Goal: Complete application form: Complete application form

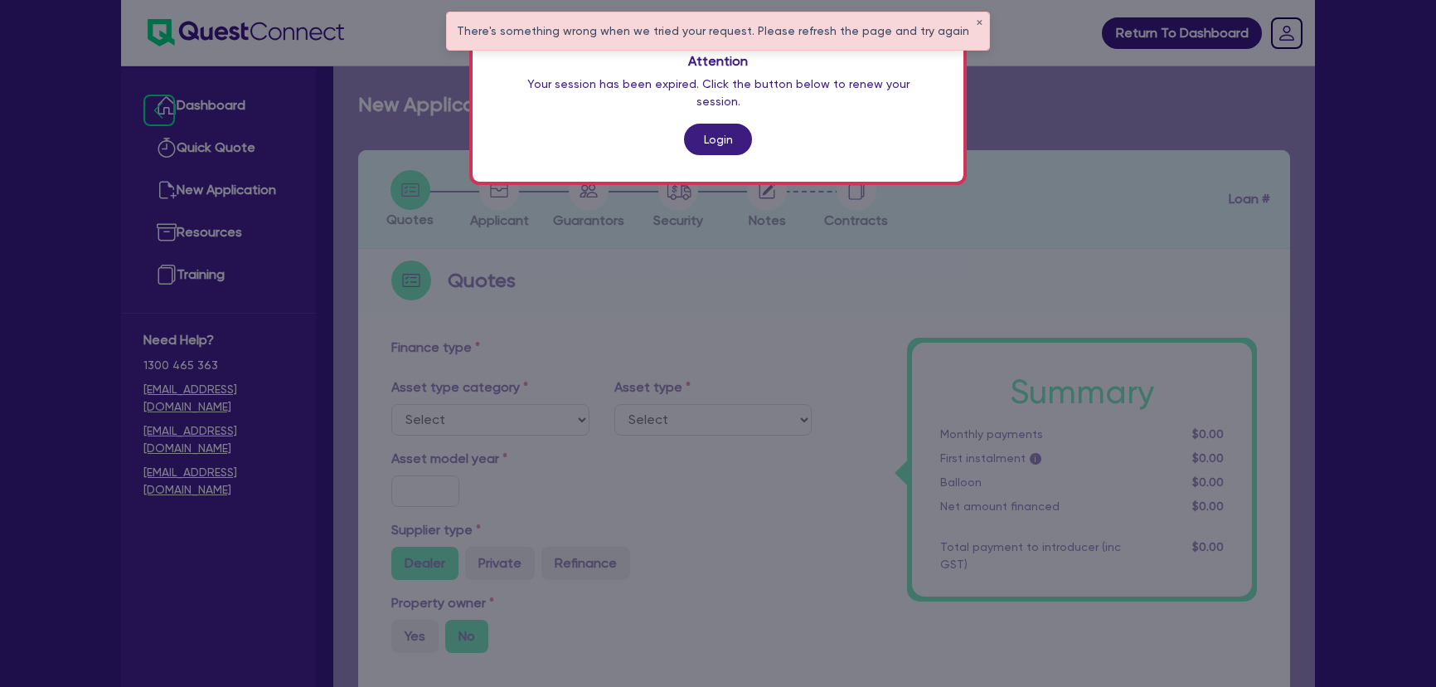
scroll to position [603, 0]
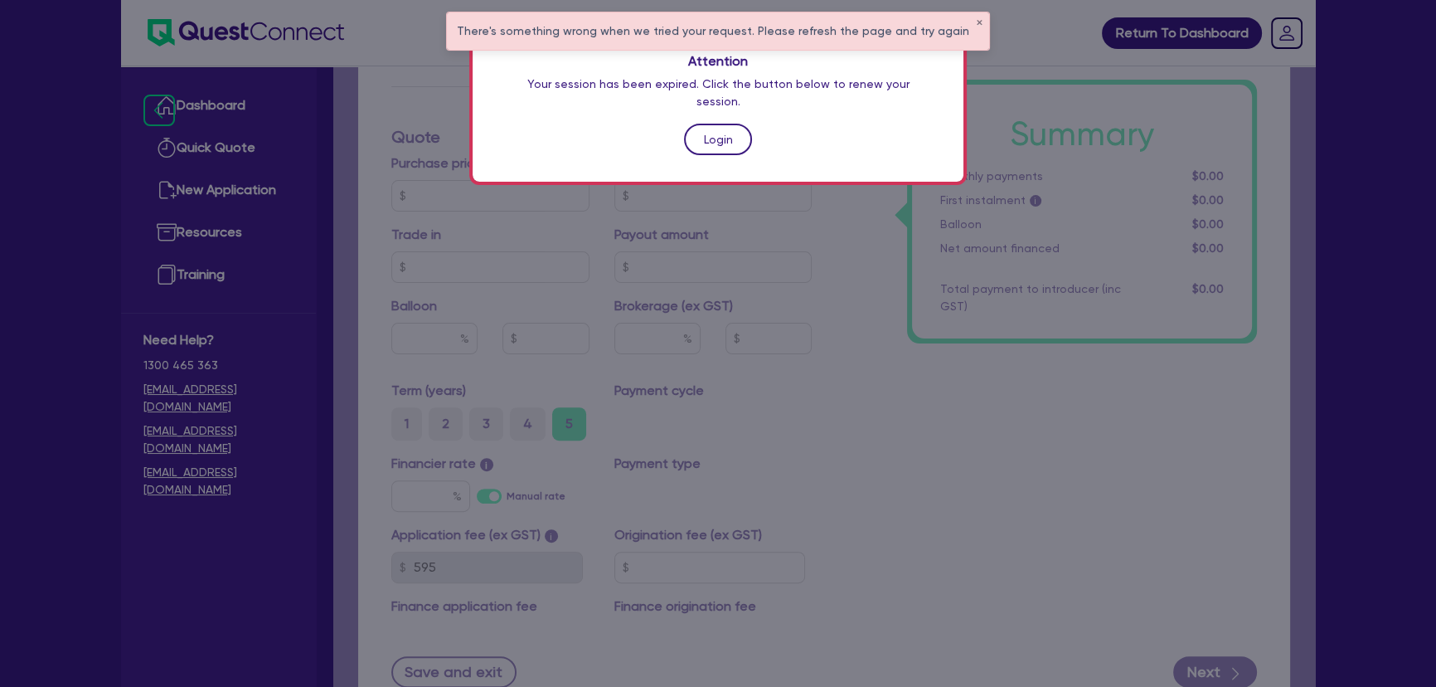
drag, startPoint x: 0, startPoint y: 0, endPoint x: 712, endPoint y: 113, distance: 720.4
click at [712, 124] on link "Login" at bounding box center [718, 140] width 68 height 32
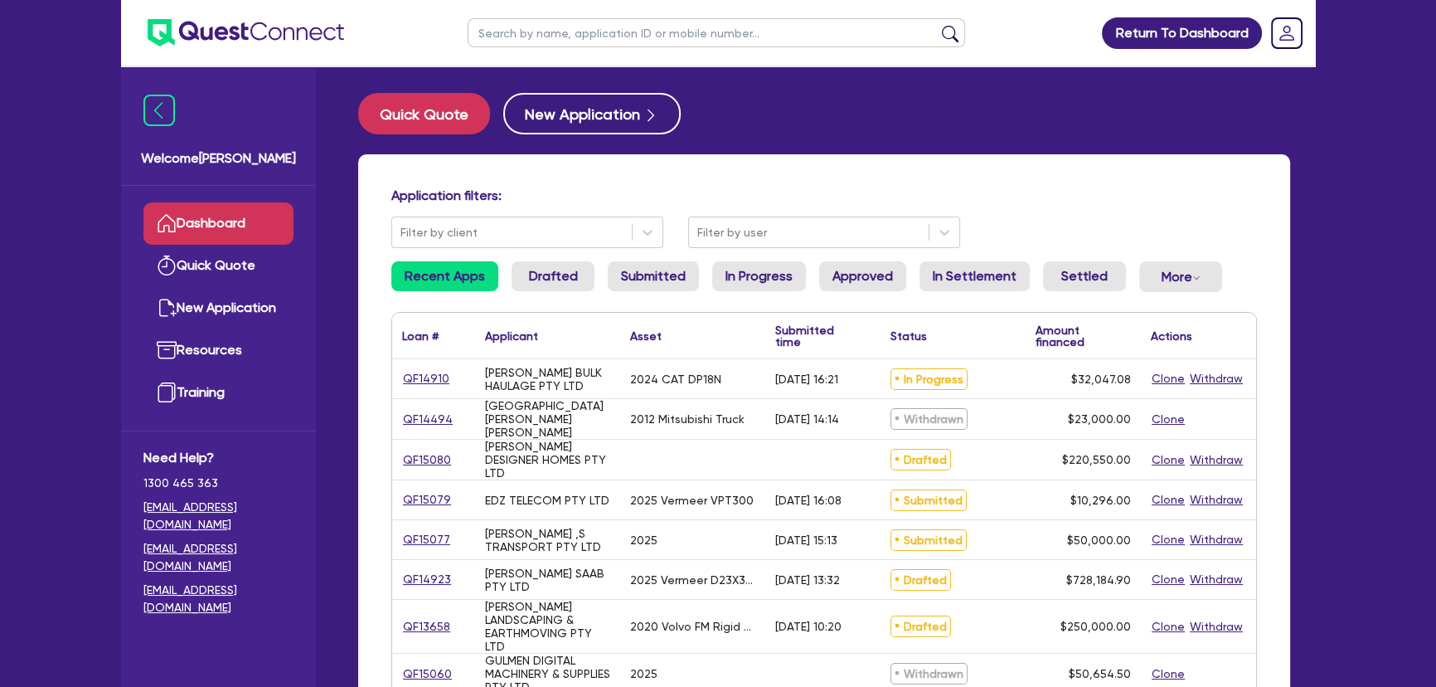
click at [652, 31] on input "text" at bounding box center [717, 32] width 498 height 29
type input "[PERSON_NAME]"
click at [937, 25] on button "submit" at bounding box center [950, 36] width 27 height 23
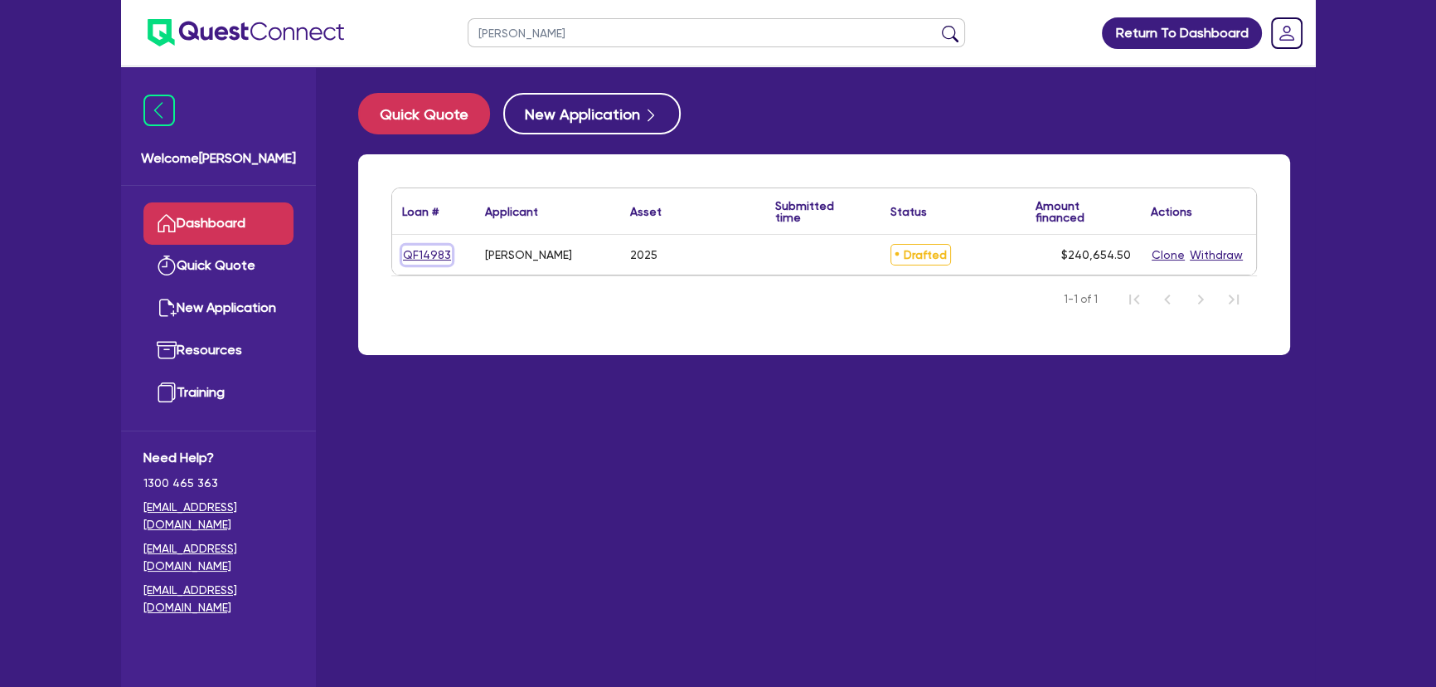
click at [427, 257] on link "QF14983" at bounding box center [427, 254] width 50 height 19
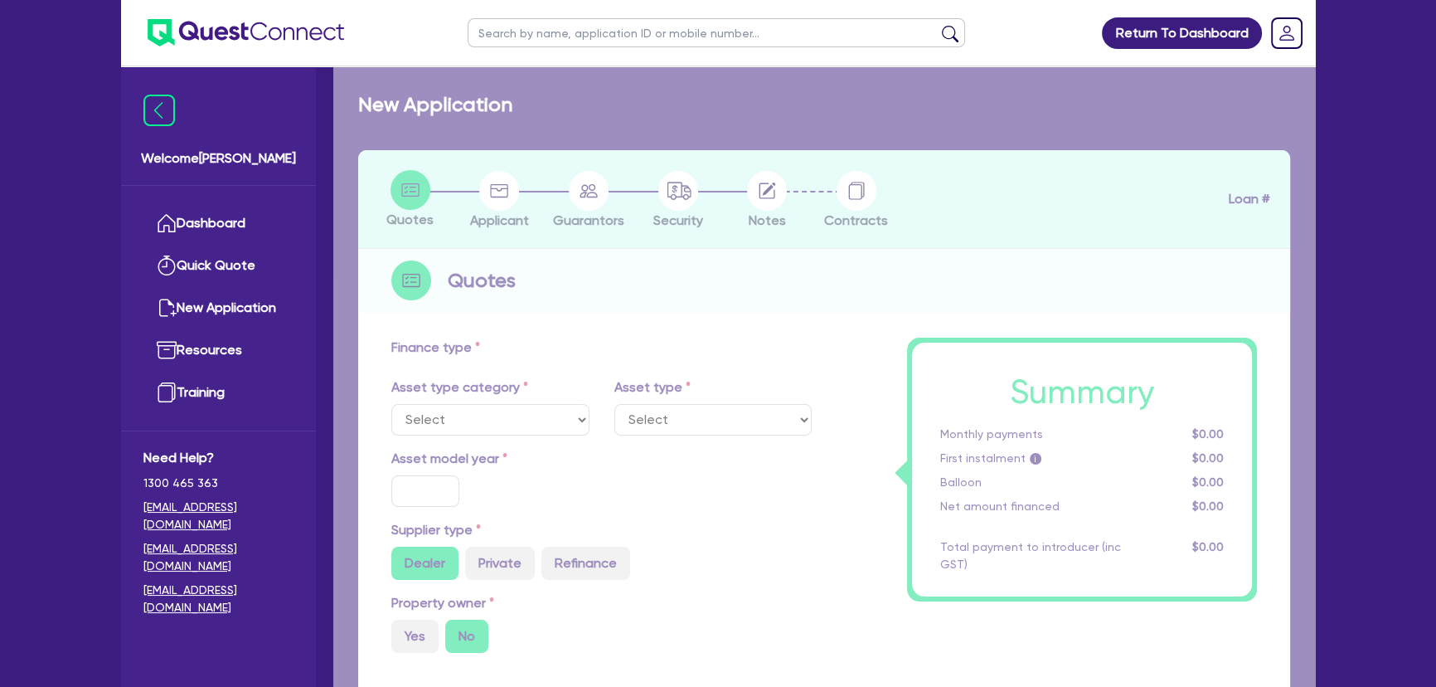
select select "PRIMARY_ASSETS"
type input "2025"
type input "300,000"
type input "60,000"
type input "4"
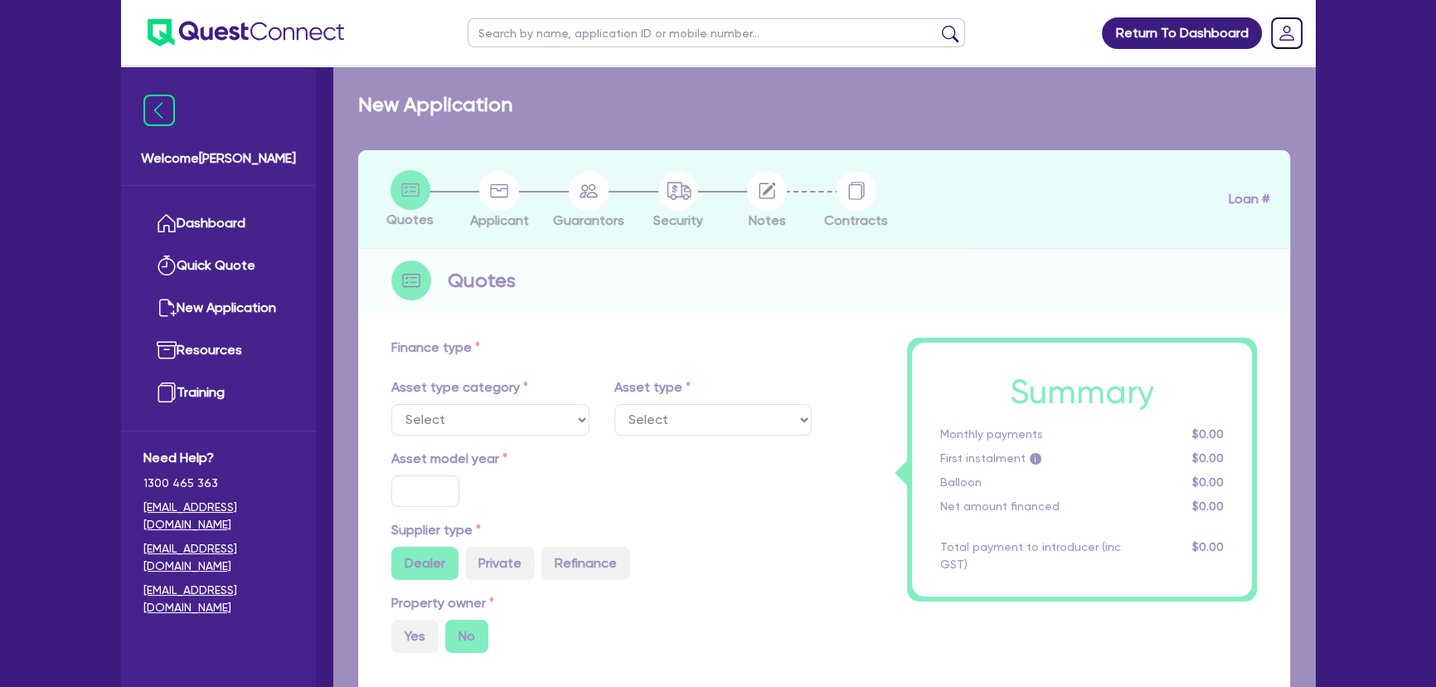
type input "9,626.18"
type input "8.15"
select select "YELLOW_GOODS_AND_EXCAVATORS"
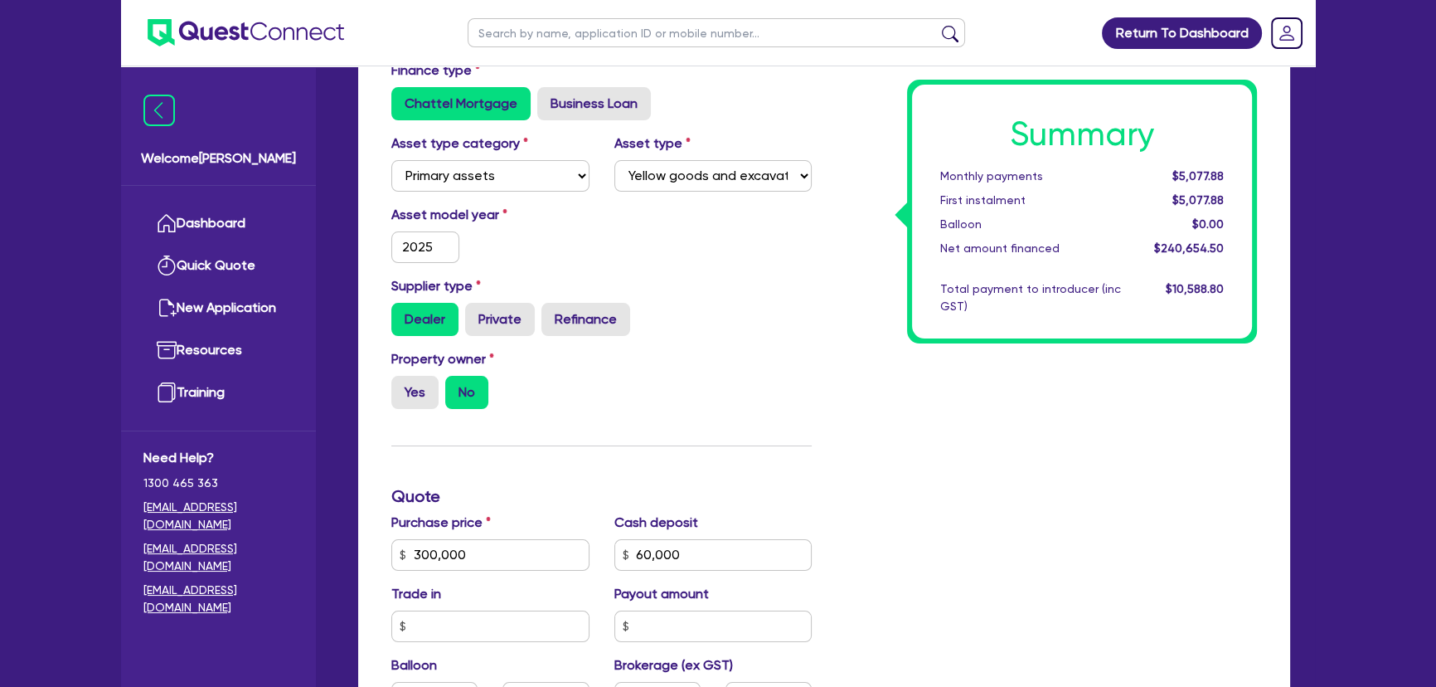
scroll to position [75, 0]
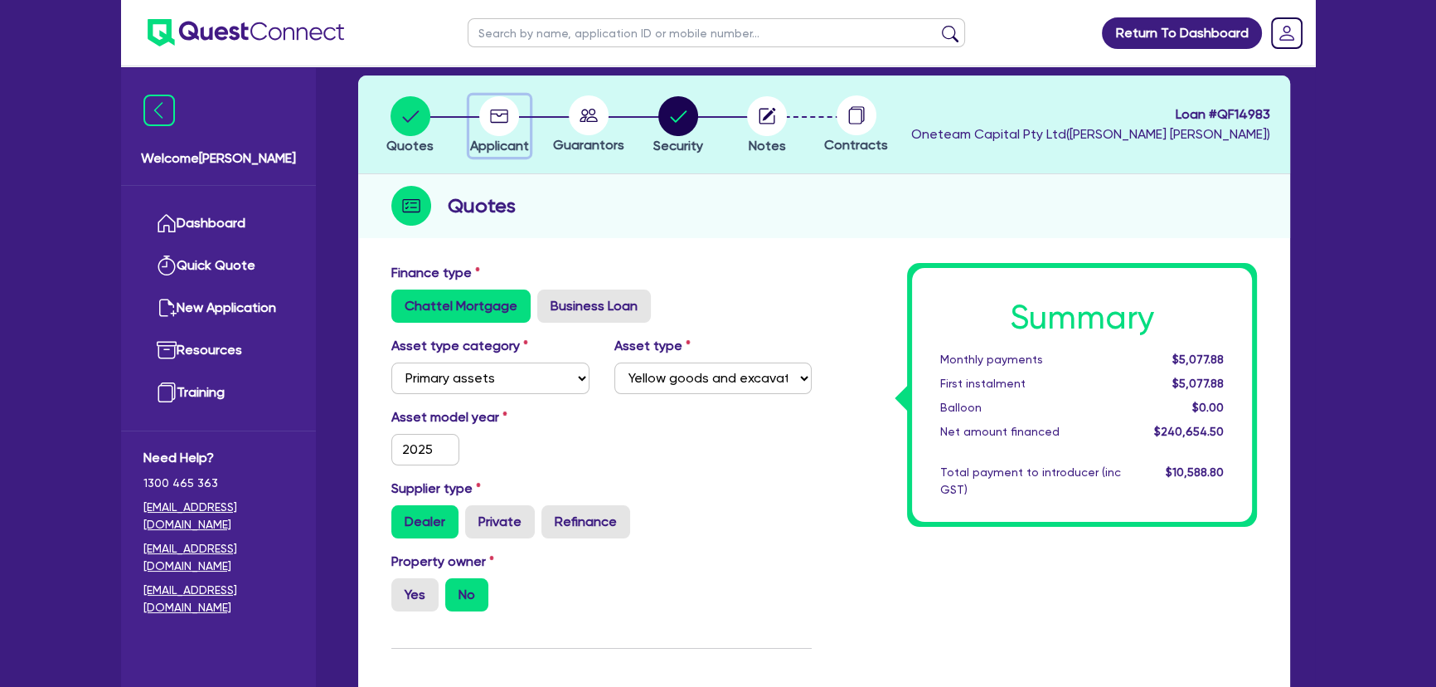
click at [498, 131] on circle "button" at bounding box center [499, 116] width 40 height 40
select select "SOLE_TRADER"
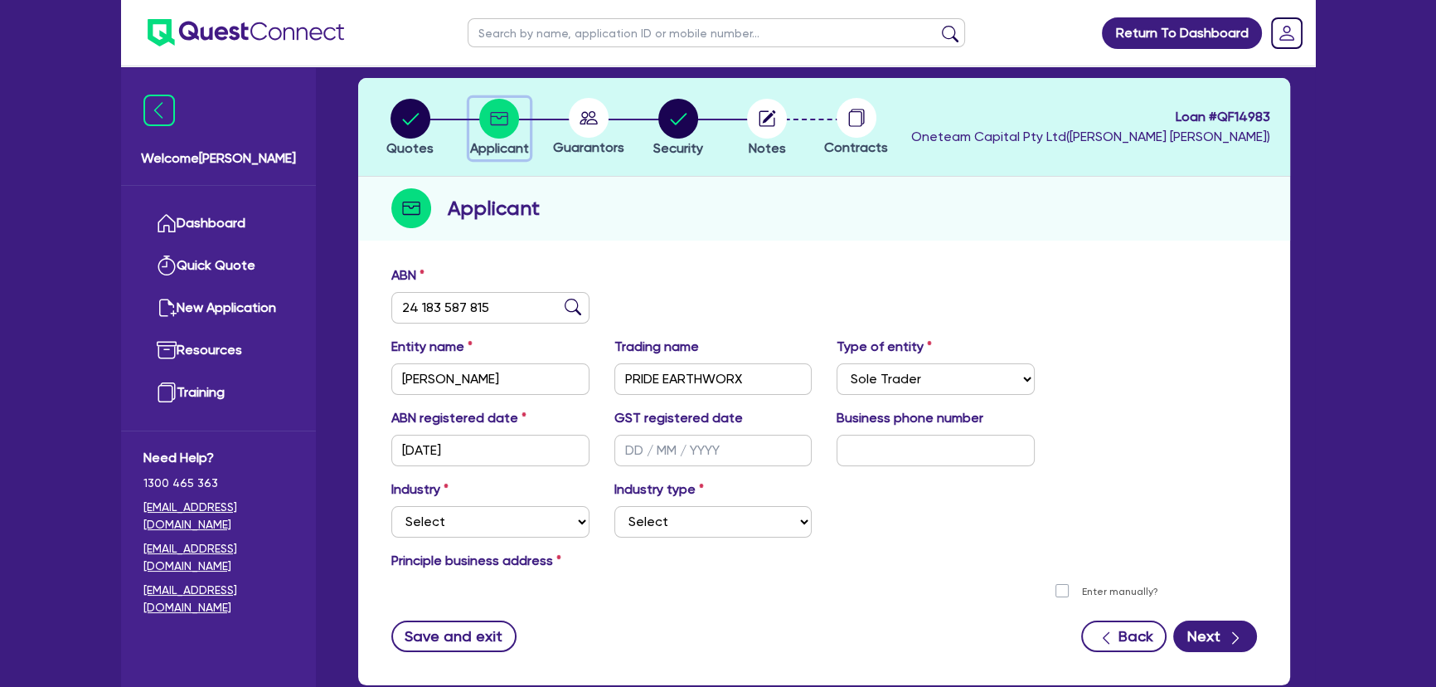
scroll to position [170, 0]
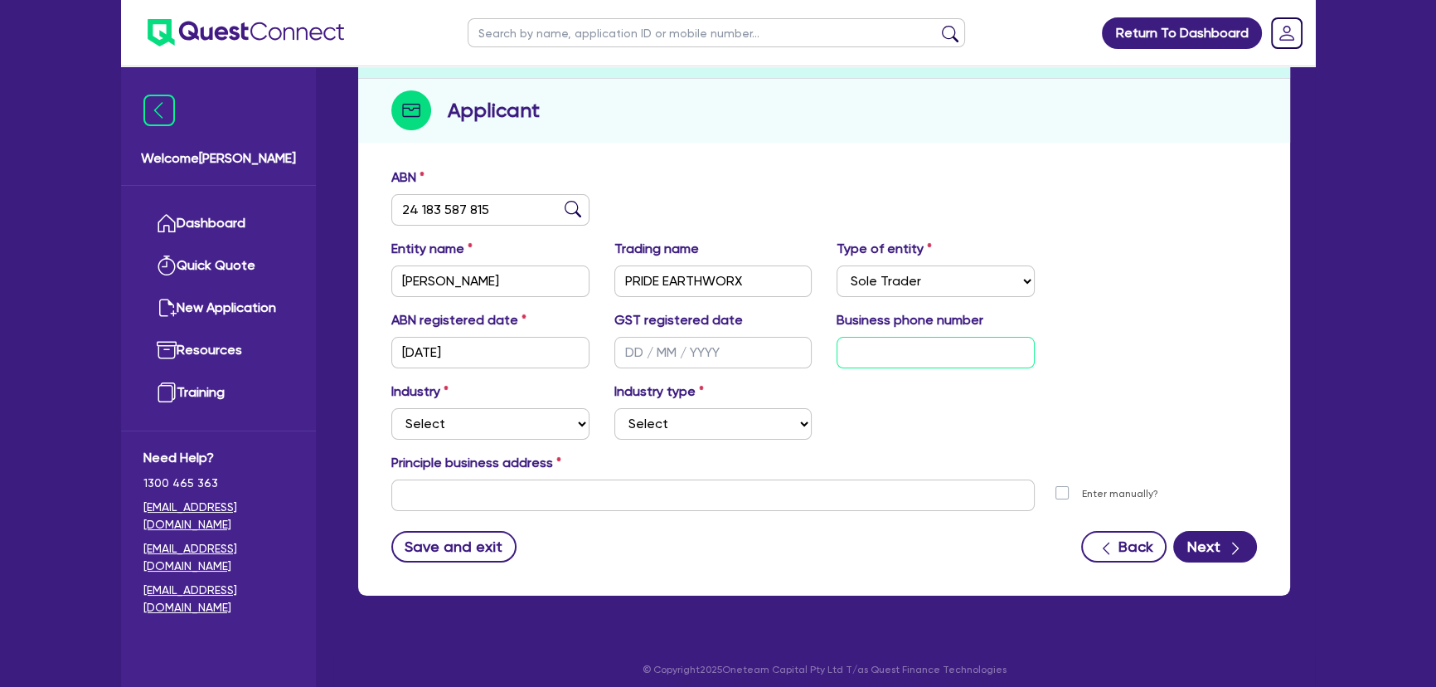
click at [858, 355] on input "text" at bounding box center [936, 353] width 198 height 32
click at [972, 350] on input "text" at bounding box center [936, 353] width 198 height 32
paste input "45 5660 036"
type input "45 5660 036"
drag, startPoint x: 509, startPoint y: 219, endPoint x: 398, endPoint y: 212, distance: 111.3
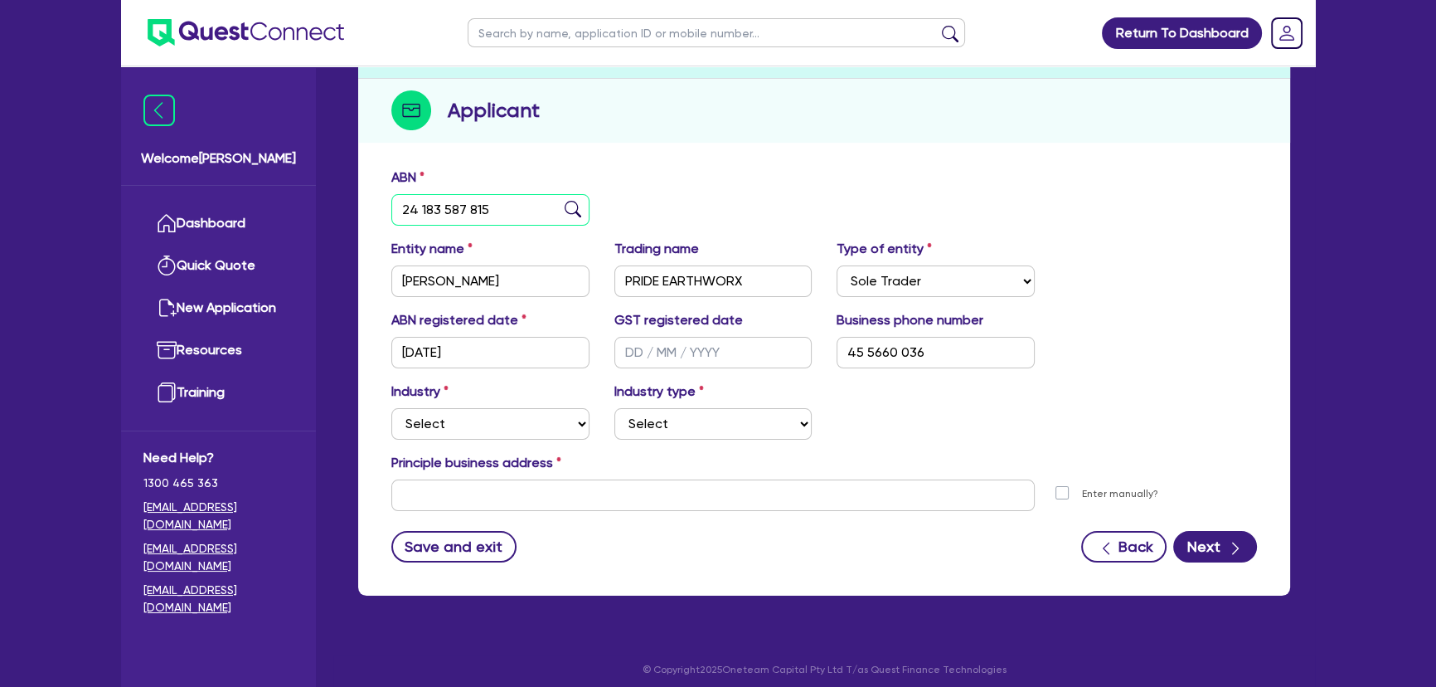
click at [398, 212] on input "24 183 587 815" at bounding box center [490, 210] width 198 height 32
click at [498, 201] on input "24 183 587 815" at bounding box center [490, 210] width 198 height 32
paste input "64 667 534 483"
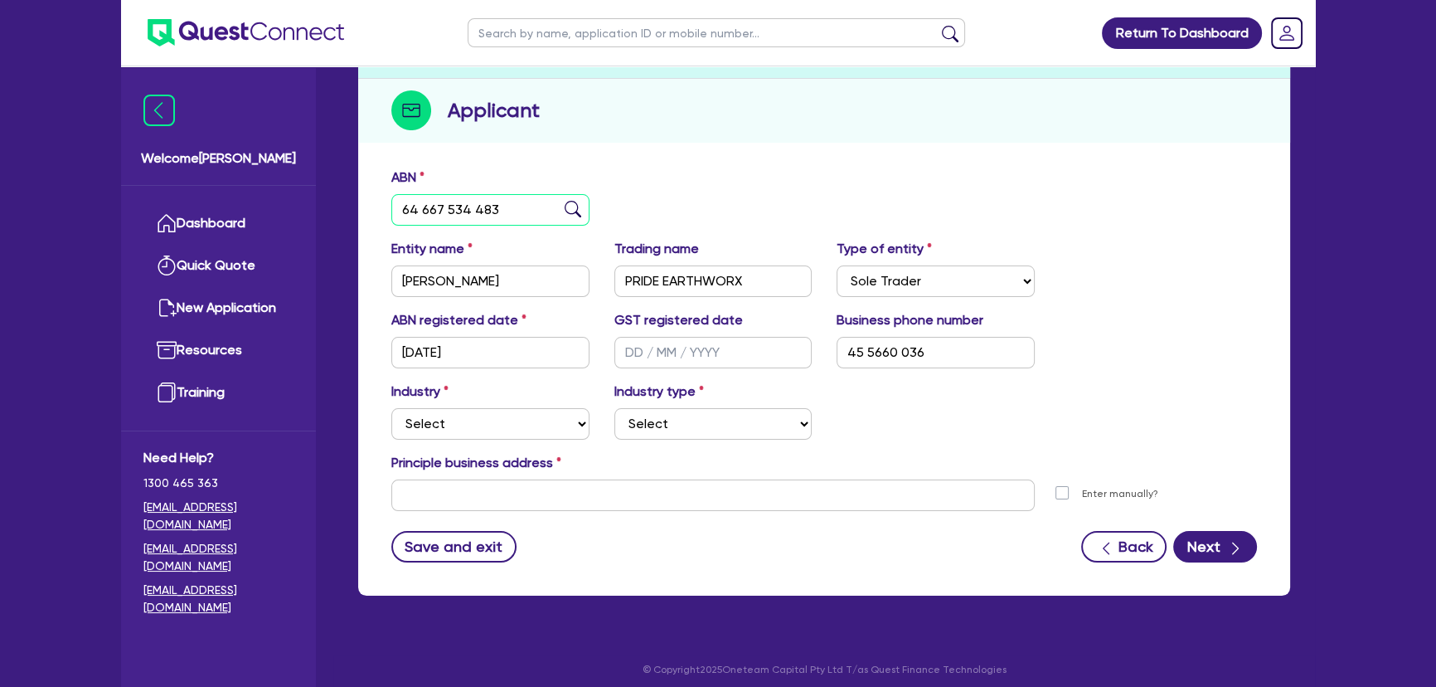
type input "64 667 534 483"
type input "PRIDE EARTHWORX PTY LTD"
select select "COMPANY"
type input "[DATE]"
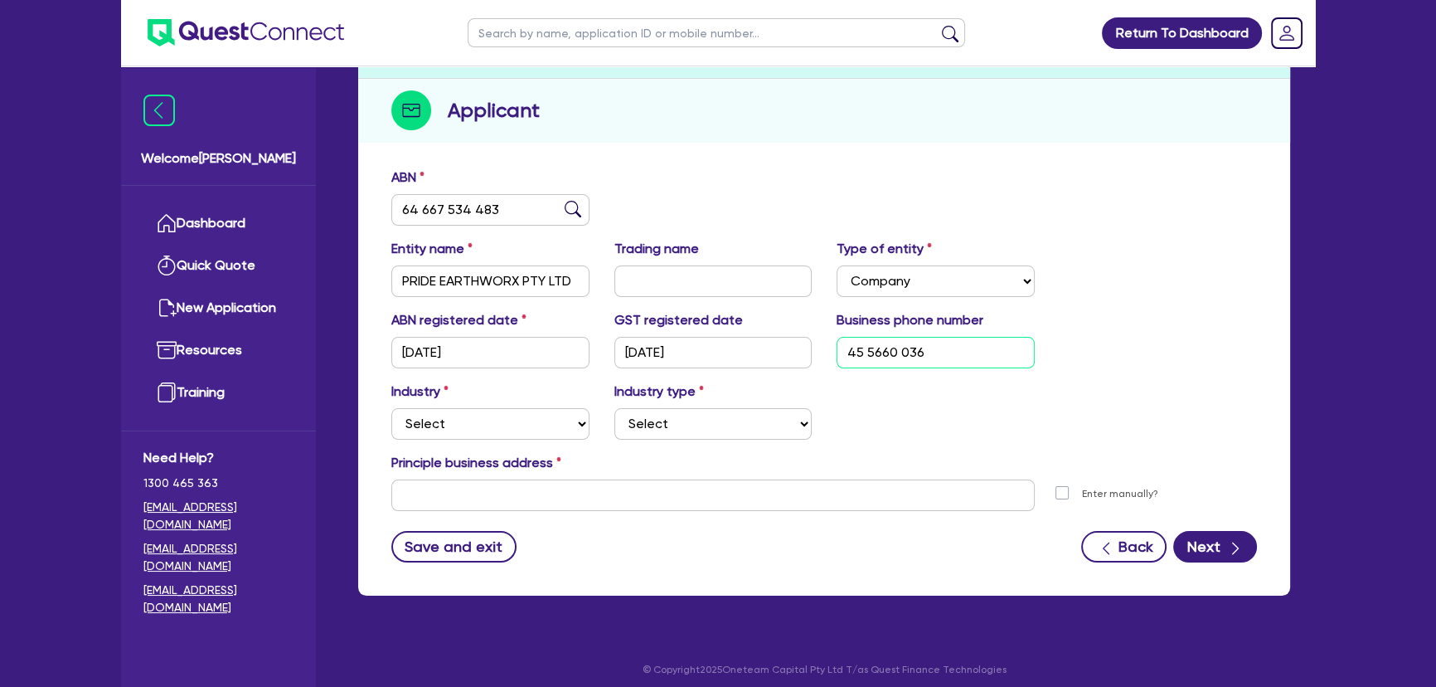
click at [848, 349] on input "45 5660 036" at bounding box center [936, 353] width 198 height 32
type input "04 5566 0036"
click at [461, 420] on select "Select Accomodation & Food Services Administrative & Support Services Agricultu…" at bounding box center [490, 424] width 198 height 32
click at [495, 425] on select "Select Accomodation & Food Services Administrative & Support Services Agricultu…" at bounding box center [490, 424] width 198 height 32
select select "BUILDING_CONSTRUCTION"
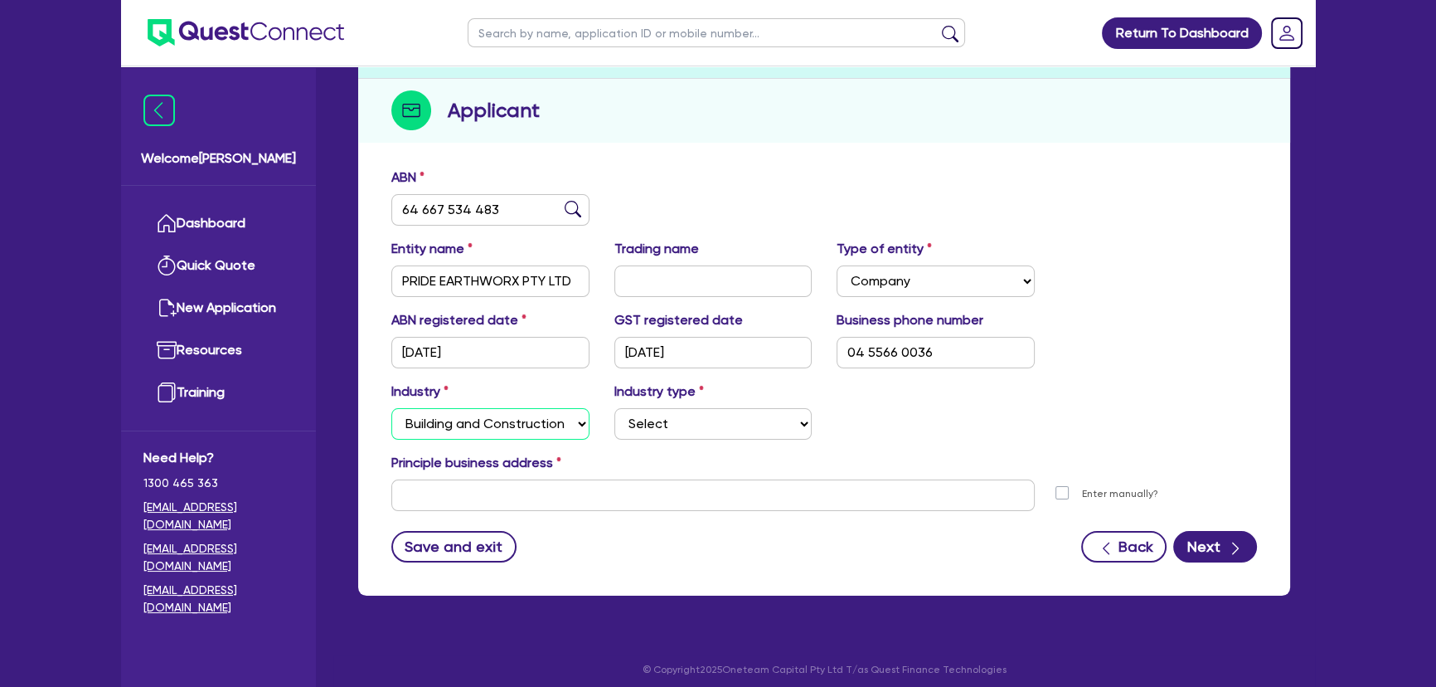
click at [391, 408] on select "Select Accomodation & Food Services Administrative & Support Services Agricultu…" at bounding box center [490, 424] width 198 height 32
click at [656, 436] on select "Select Trades People Providing Services Direct to Consumers Trades People Provi…" at bounding box center [714, 424] width 198 height 32
select select "BUSINESSES_CONSTRUCTION_SERVICES"
click at [615, 408] on select "Select Trades People Providing Services Direct to Consumers Trades People Provi…" at bounding box center [714, 424] width 198 height 32
click at [514, 481] on input "text" at bounding box center [713, 495] width 644 height 32
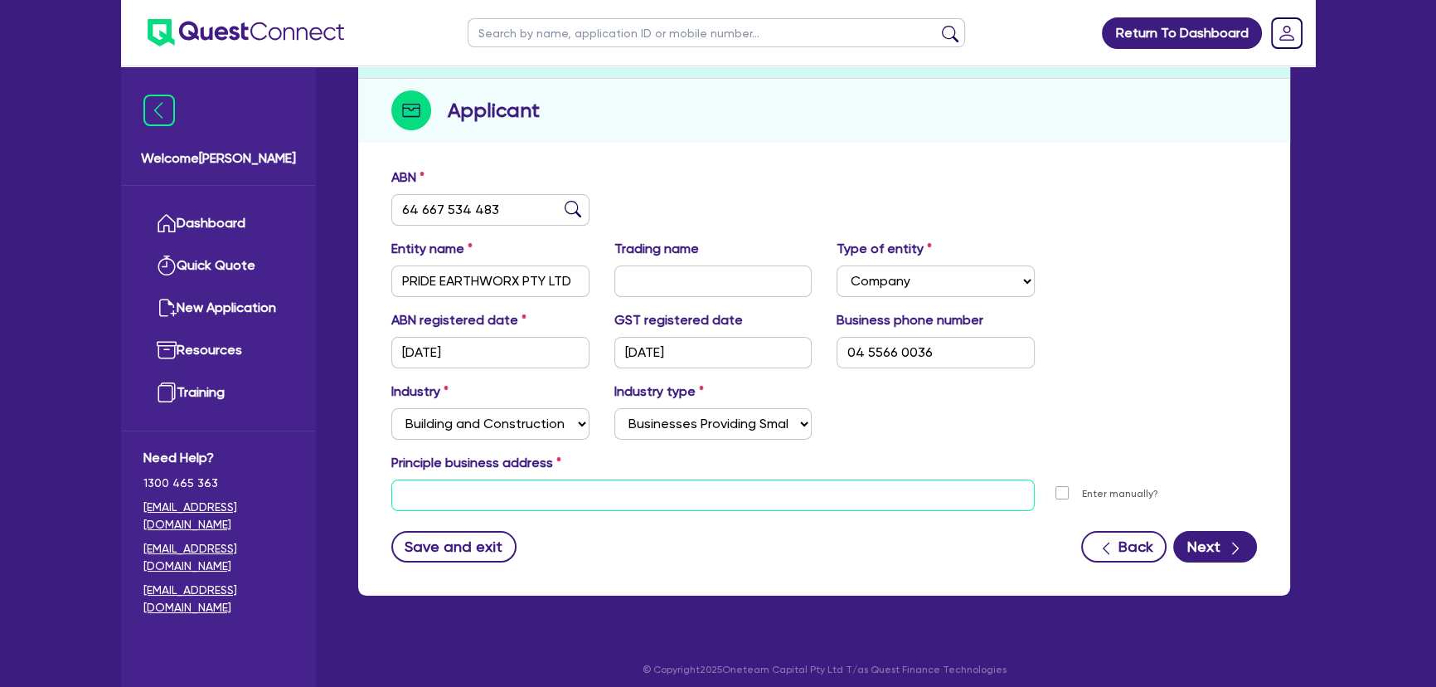
click at [805, 483] on input "text" at bounding box center [713, 495] width 644 height 32
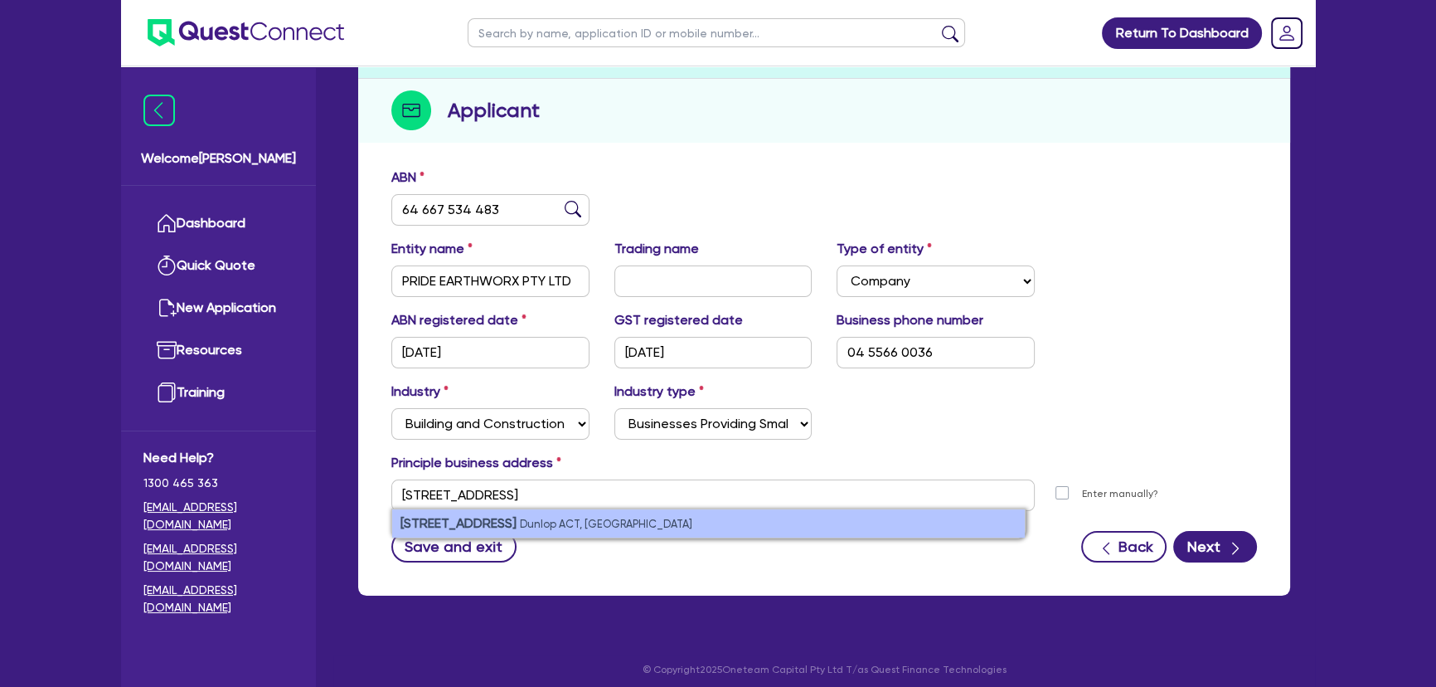
click at [827, 522] on li "[STREET_ADDRESS]" at bounding box center [708, 523] width 633 height 28
type input "[STREET_ADDRESS]"
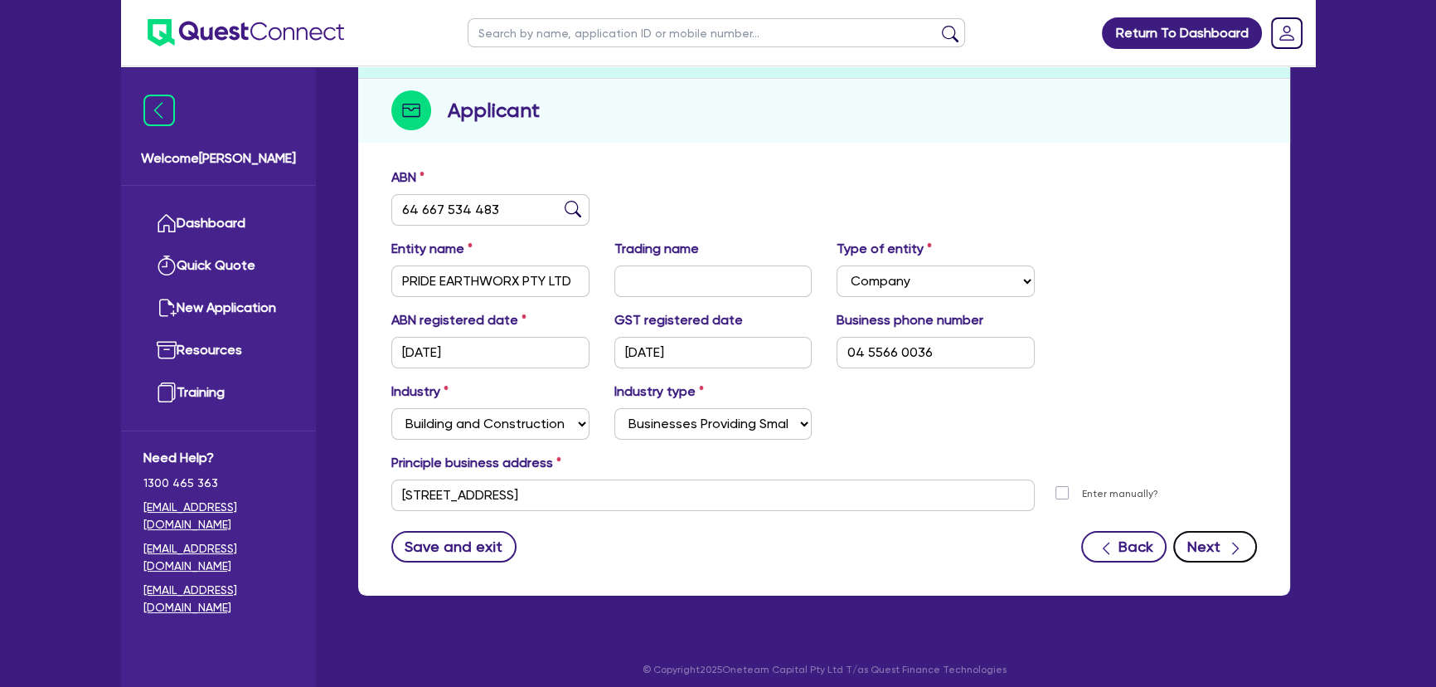
click at [1221, 545] on button "Next" at bounding box center [1215, 547] width 84 height 32
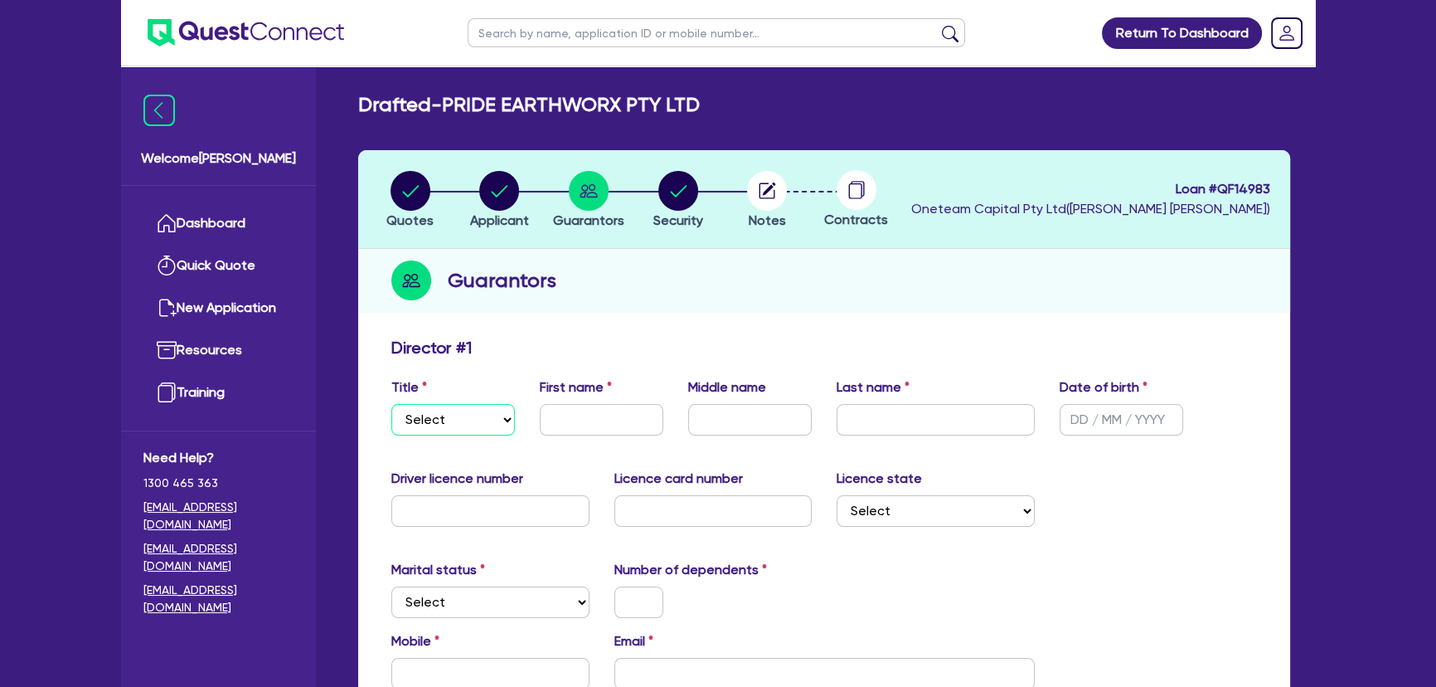
click at [454, 411] on select "Select Mr Mrs Ms Miss Dr" at bounding box center [453, 420] width 124 height 32
select select "MR"
click at [391, 404] on select "Select Mr Mrs Ms Miss Dr" at bounding box center [453, 420] width 124 height 32
click at [608, 419] on input "text" at bounding box center [602, 420] width 124 height 32
type input "[PERSON_NAME]"
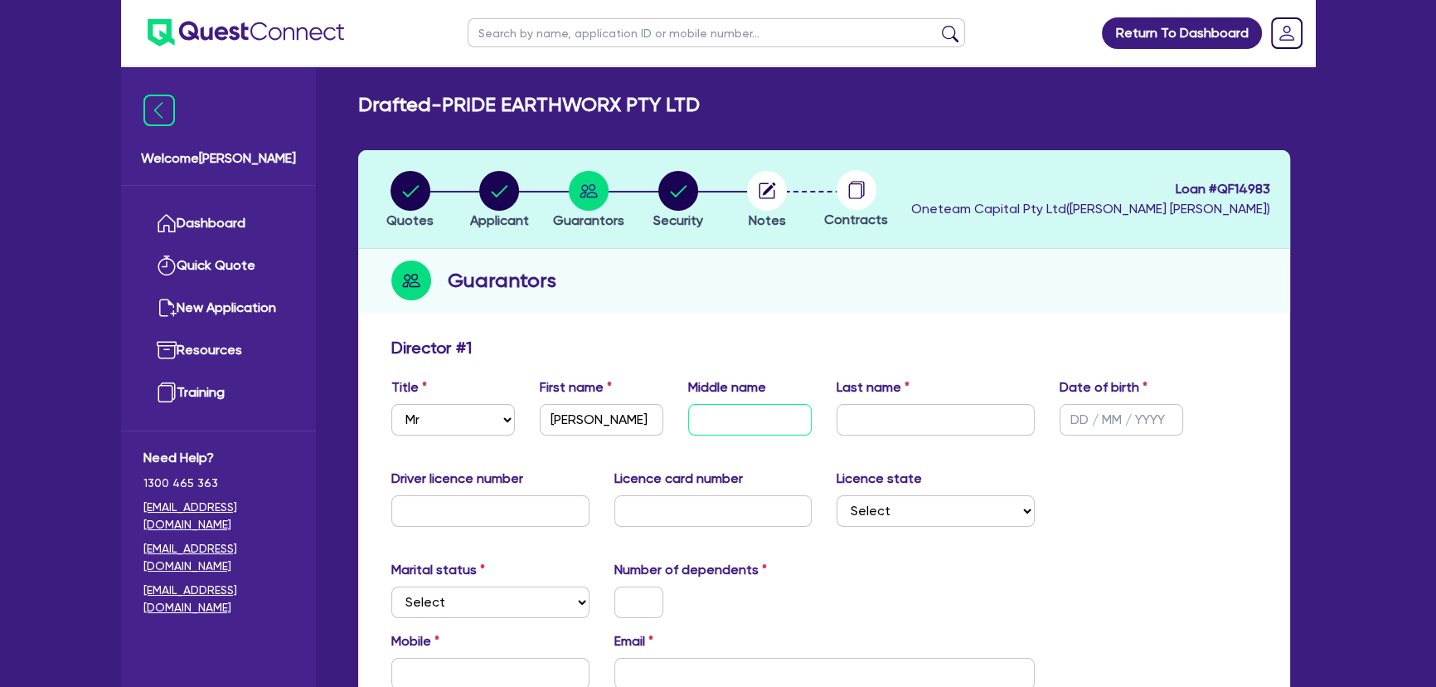
click at [724, 421] on input "text" at bounding box center [750, 420] width 124 height 32
type input "Jack"
click at [888, 419] on input "text" at bounding box center [936, 420] width 198 height 32
type input "[PERSON_NAME]"
click at [1078, 418] on input "text" at bounding box center [1122, 420] width 124 height 32
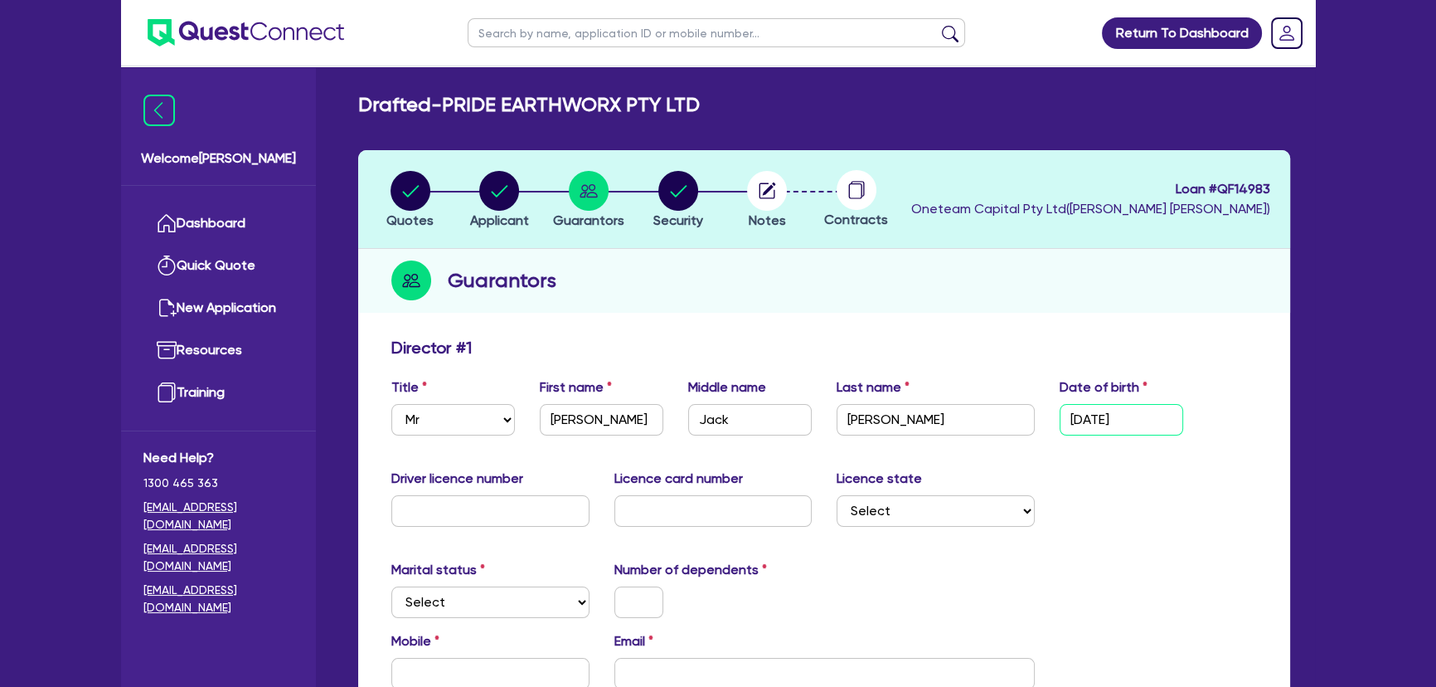
type input "[DATE]"
click at [531, 504] on input "text" at bounding box center [490, 511] width 198 height 32
type input "5291872"
click at [731, 517] on input "text" at bounding box center [714, 511] width 198 height 32
click at [702, 514] on input "text" at bounding box center [714, 511] width 198 height 32
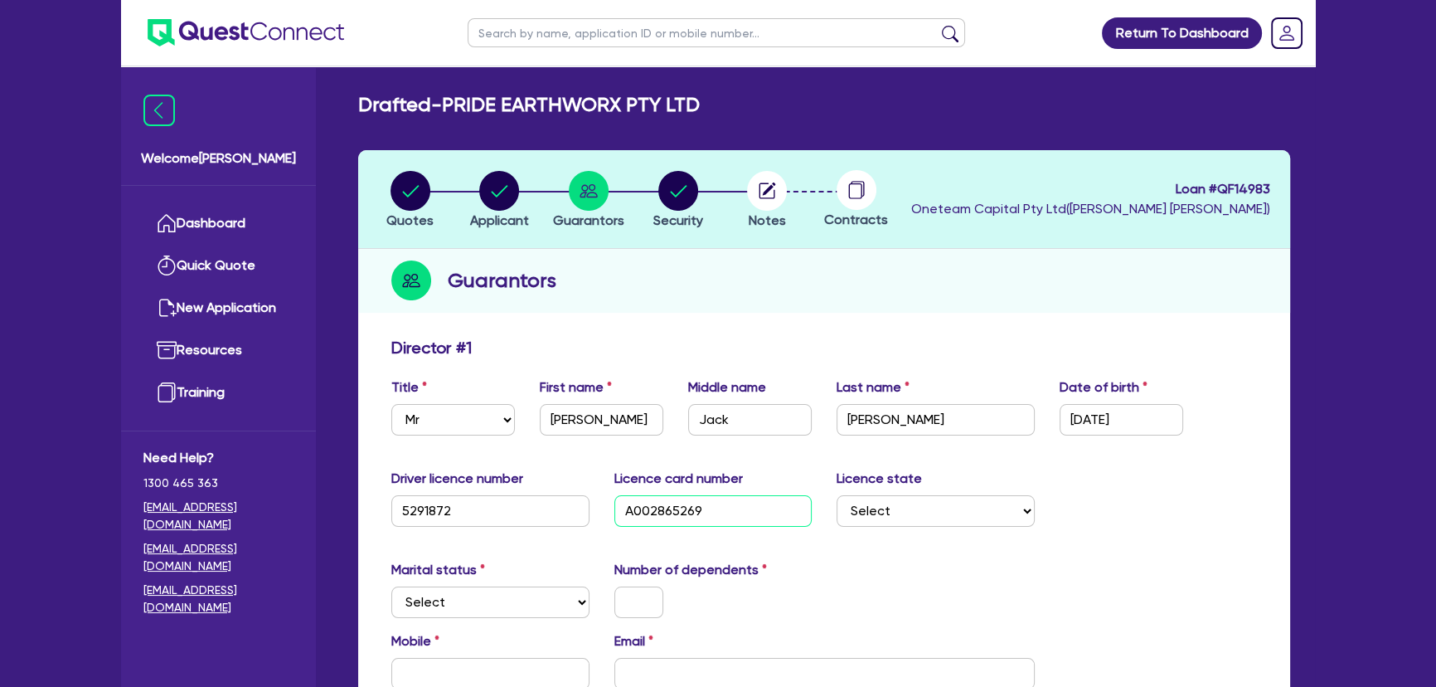
type input "A002865269"
click at [902, 513] on select "Select [GEOGRAPHIC_DATA] [GEOGRAPHIC_DATA] [GEOGRAPHIC_DATA] [GEOGRAPHIC_DATA] …" at bounding box center [936, 511] width 198 height 32
select select "ACT"
click at [837, 495] on select "Select [GEOGRAPHIC_DATA] [GEOGRAPHIC_DATA] [GEOGRAPHIC_DATA] [GEOGRAPHIC_DATA] …" at bounding box center [936, 511] width 198 height 32
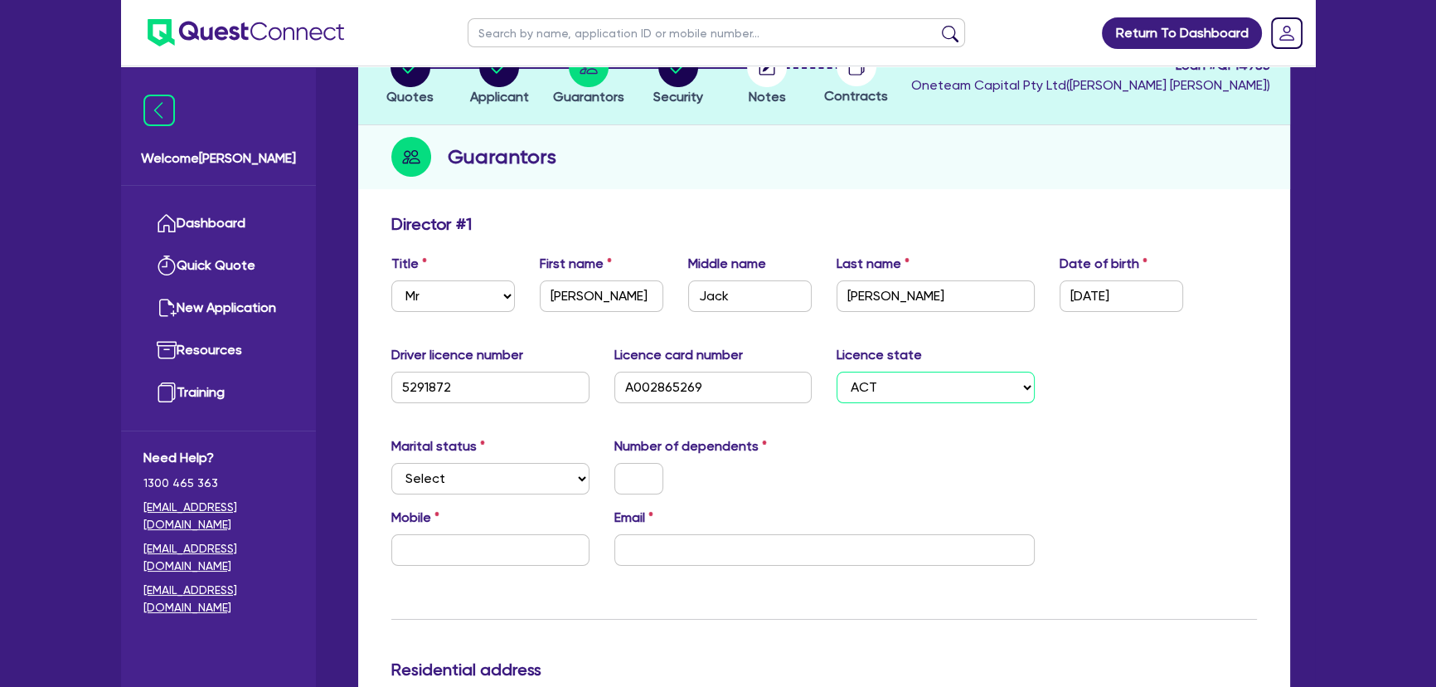
scroll to position [150, 0]
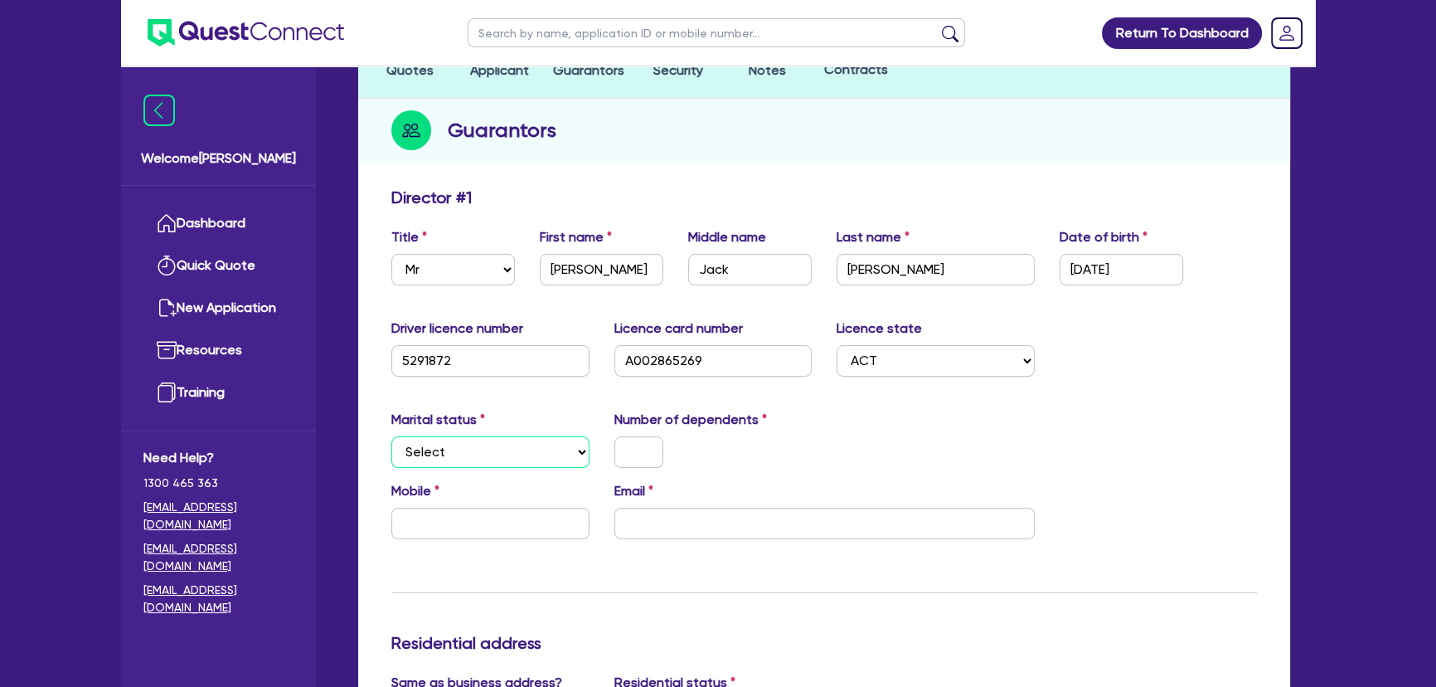
click at [477, 458] on select "Select Single Married De Facto / Partner" at bounding box center [490, 452] width 198 height 32
select select "SINGLE"
click at [391, 436] on select "Select Single Married De Facto / Partner" at bounding box center [490, 452] width 198 height 32
click at [619, 440] on input "text" at bounding box center [639, 452] width 49 height 32
click at [650, 510] on input "email" at bounding box center [825, 524] width 420 height 32
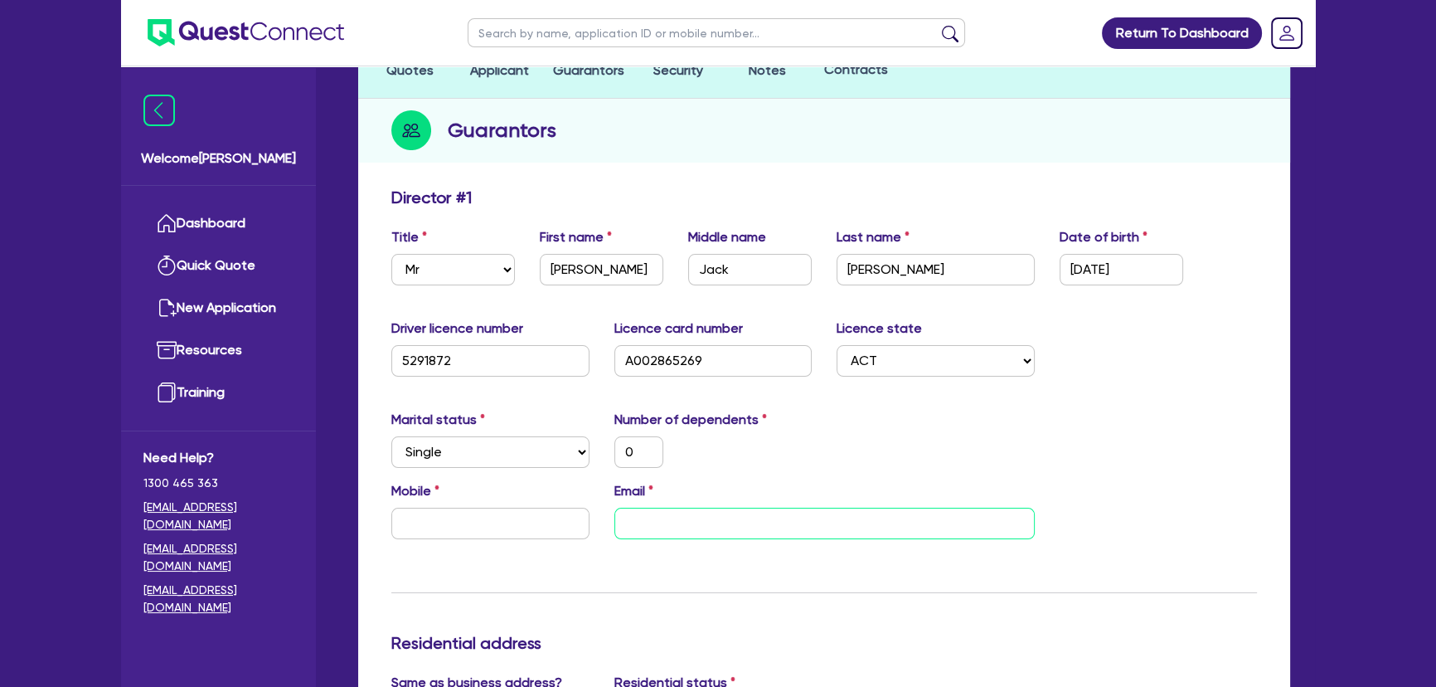
paste input "[EMAIL_ADDRESS][DOMAIN_NAME]"
type input "0"
type input "[EMAIL_ADDRESS][DOMAIN_NAME]"
drag, startPoint x: 538, startPoint y: 517, endPoint x: 435, endPoint y: 507, distance: 104.1
click at [537, 517] on input "text" at bounding box center [490, 524] width 198 height 32
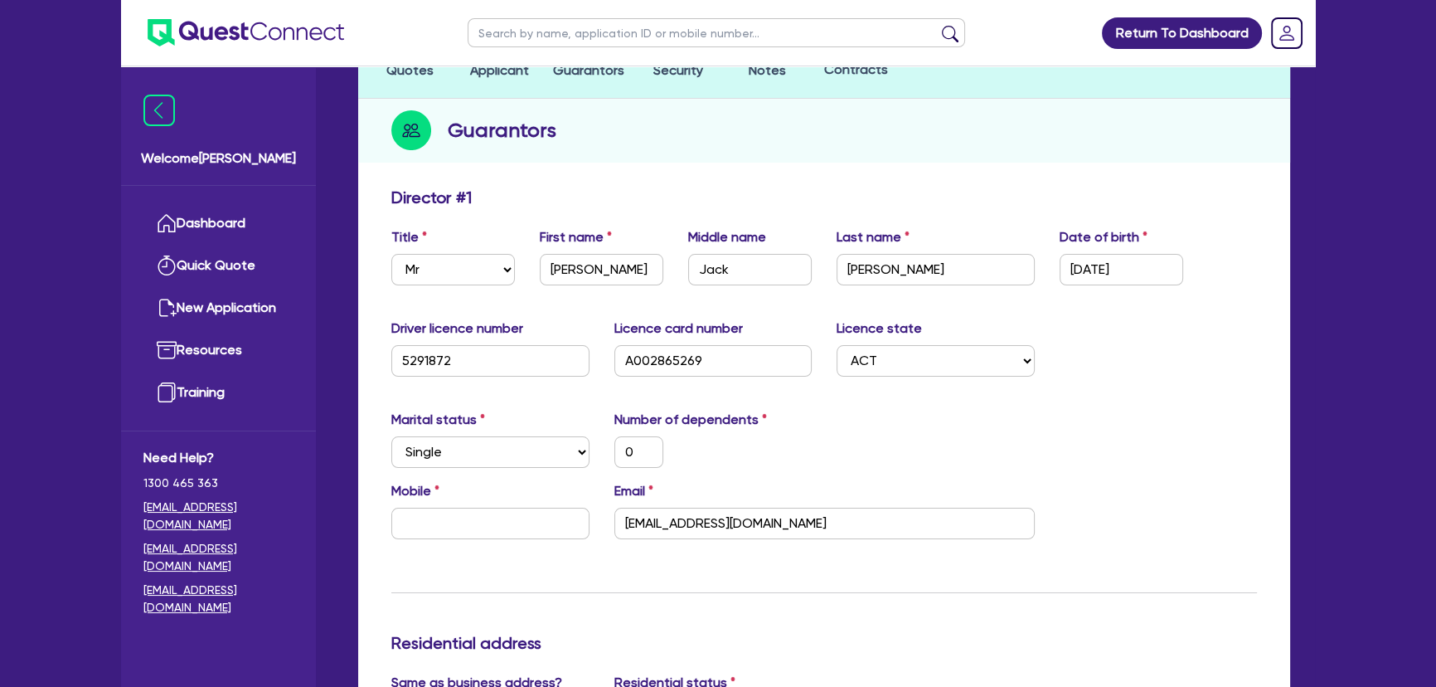
click at [522, 545] on div "Mobile Email [EMAIL_ADDRESS][DOMAIN_NAME]" at bounding box center [824, 516] width 891 height 71
click at [522, 538] on div "Mobile Email [EMAIL_ADDRESS][DOMAIN_NAME]" at bounding box center [824, 516] width 891 height 71
click at [522, 531] on input "text" at bounding box center [490, 524] width 198 height 32
type input "0"
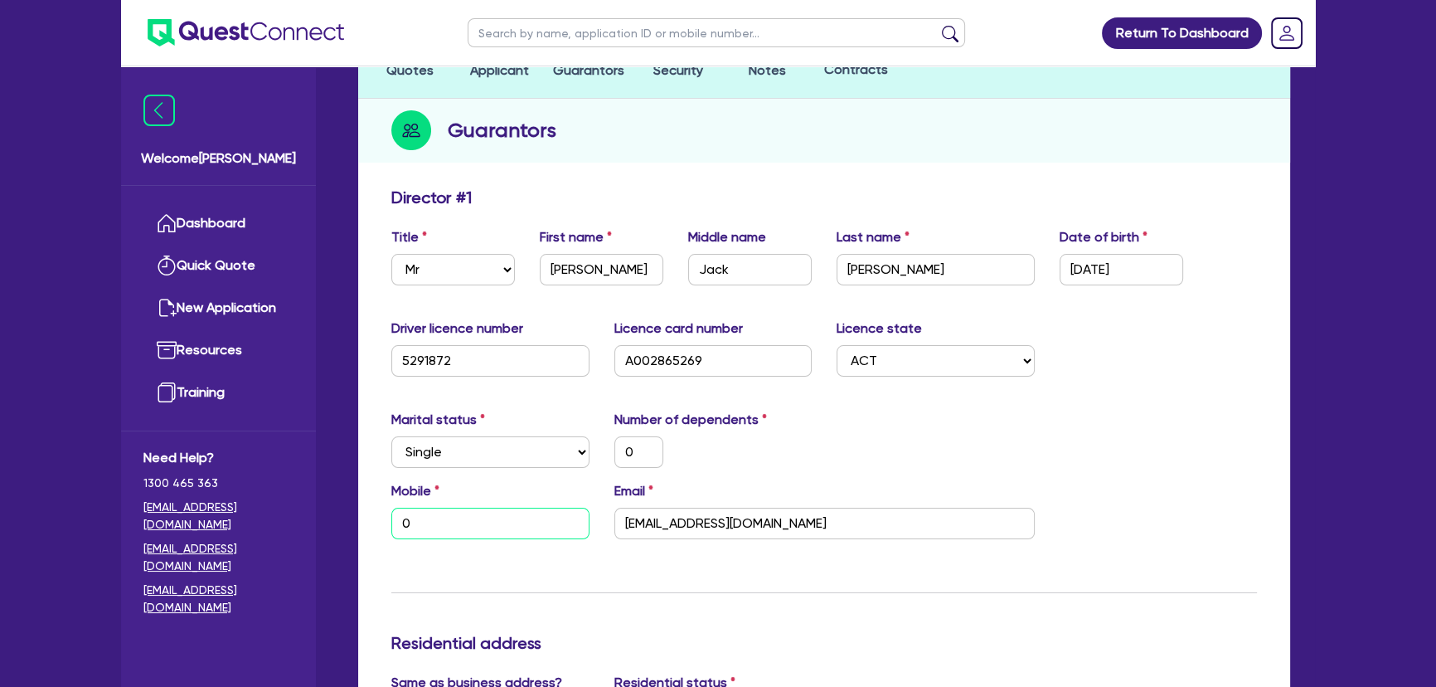
paste input "455 660 036"
type input "0"
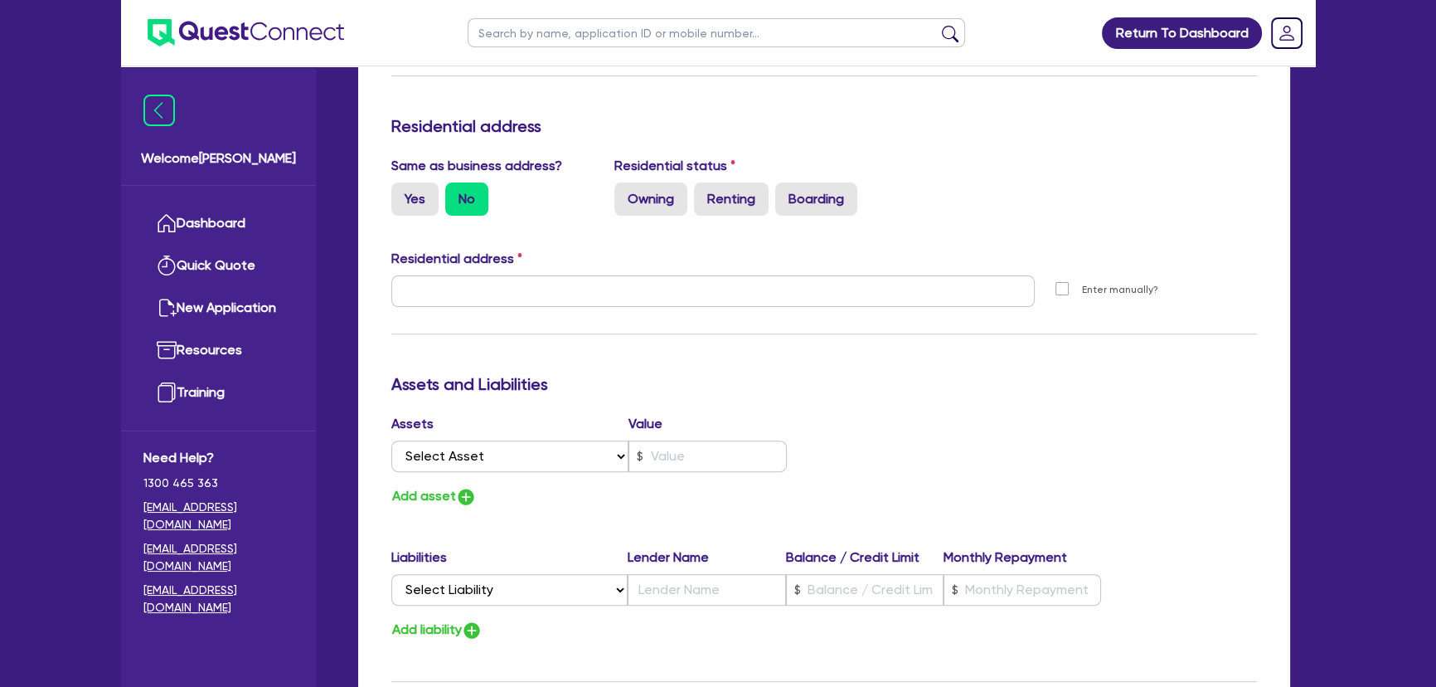
scroll to position [678, 0]
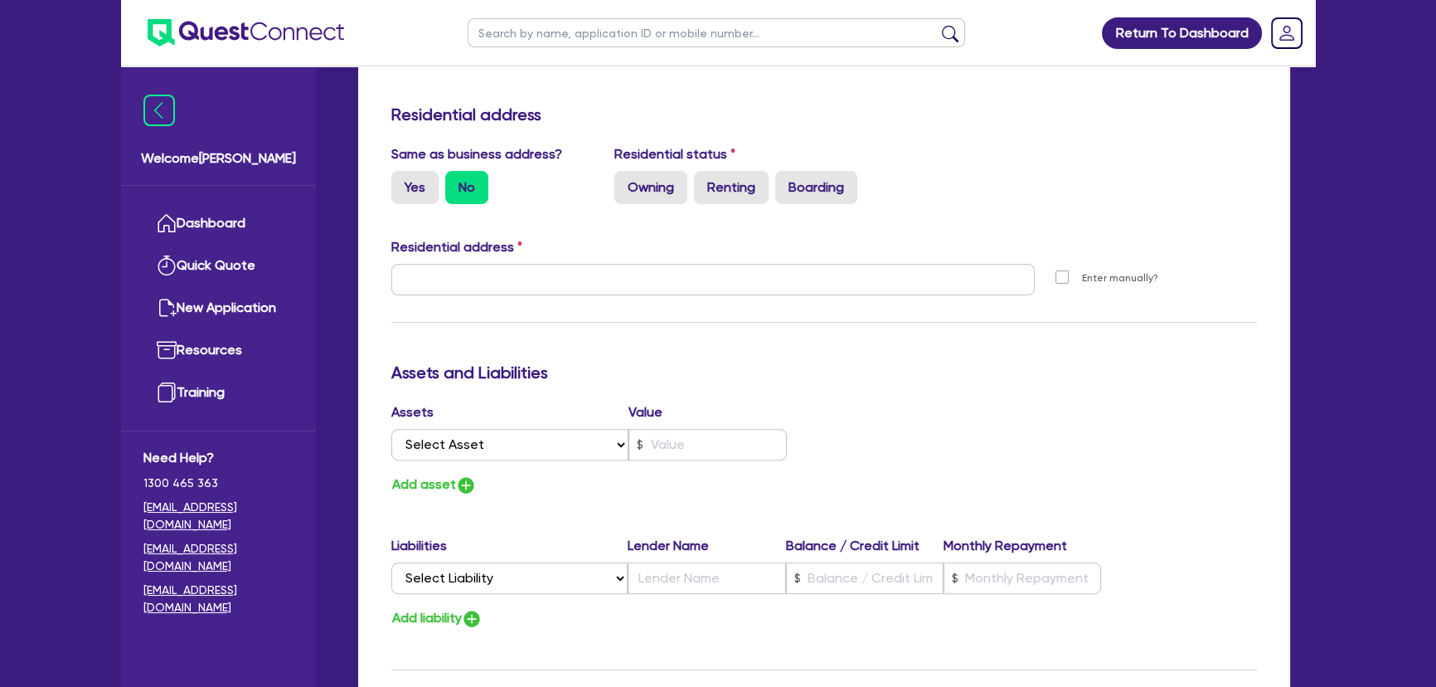
type input "0455 660 036"
click at [716, 192] on label "Renting" at bounding box center [731, 187] width 75 height 33
click at [705, 182] on input "Renting" at bounding box center [699, 176] width 11 height 11
radio input "true"
type input "0"
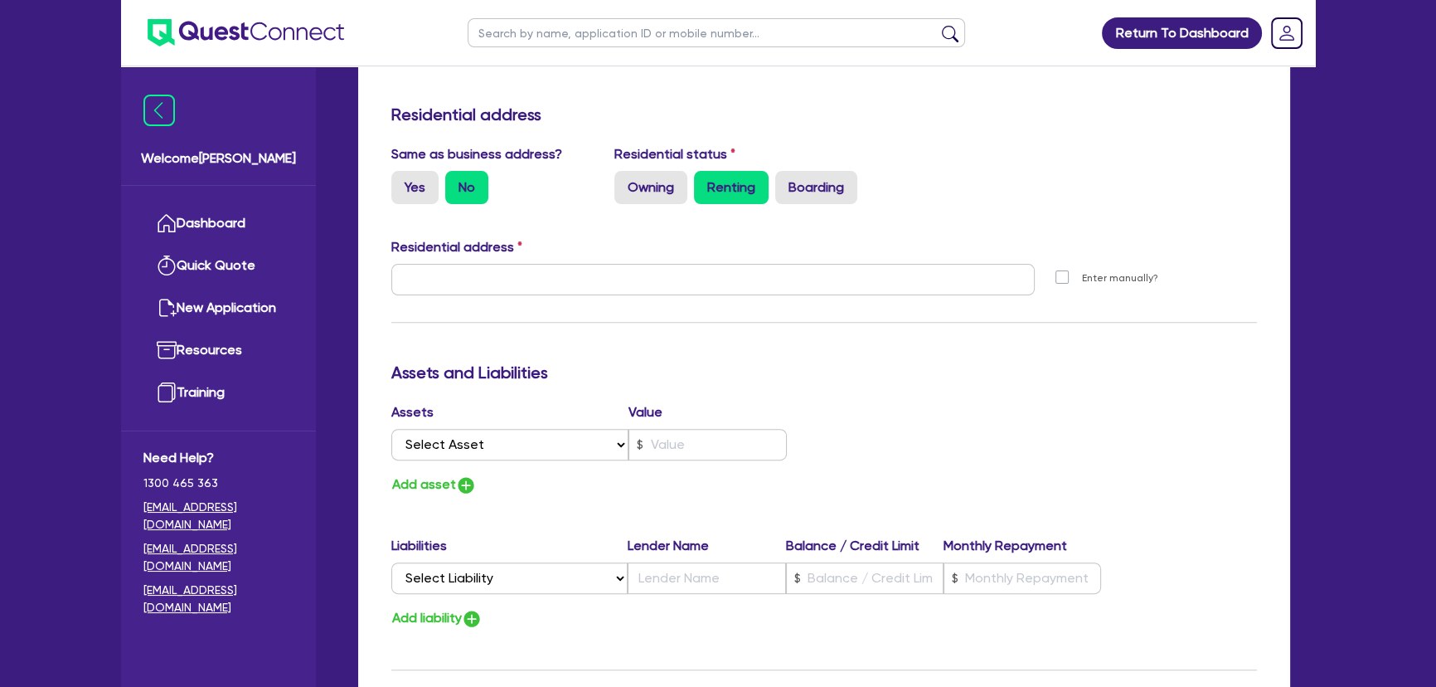
type input "0455 660 036"
click at [429, 187] on label "Yes" at bounding box center [414, 187] width 47 height 33
click at [402, 182] on input "Yes" at bounding box center [396, 176] width 11 height 11
radio input "true"
type input "0"
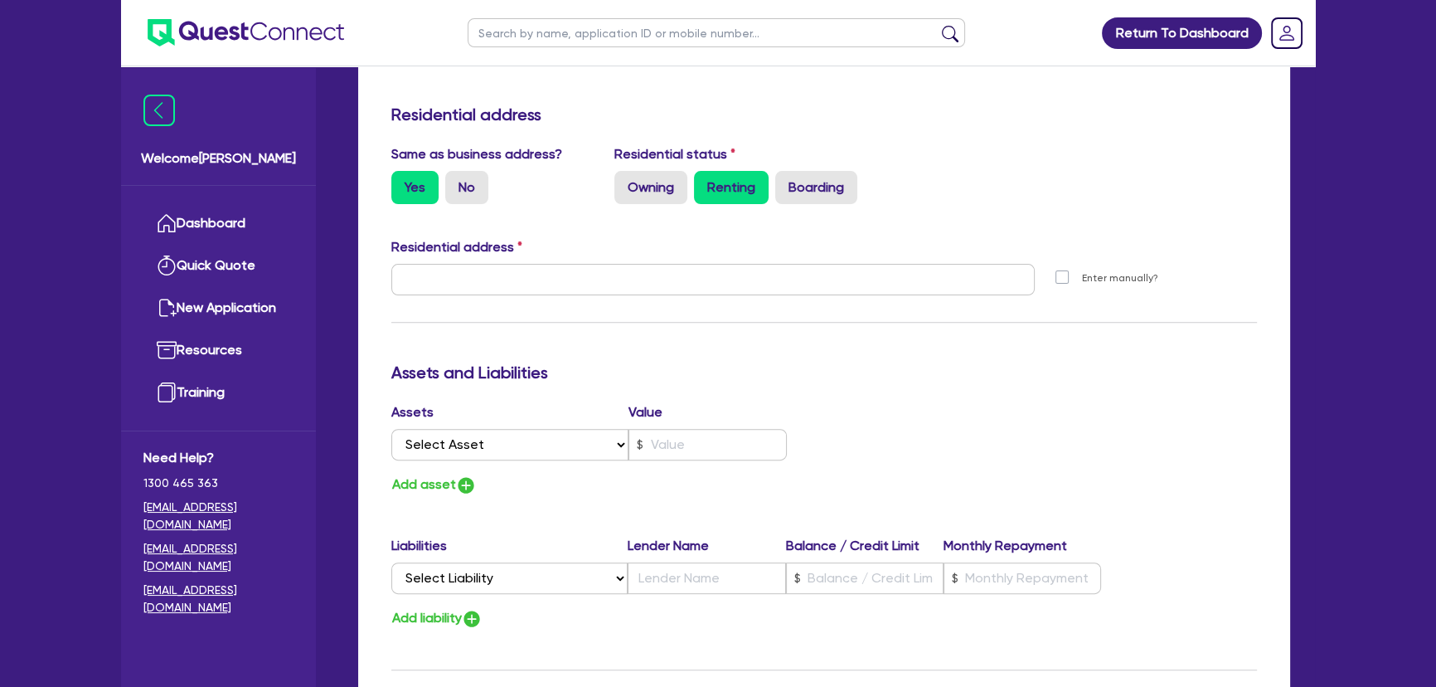
type input "0455 660 036"
type input "[STREET_ADDRESS]"
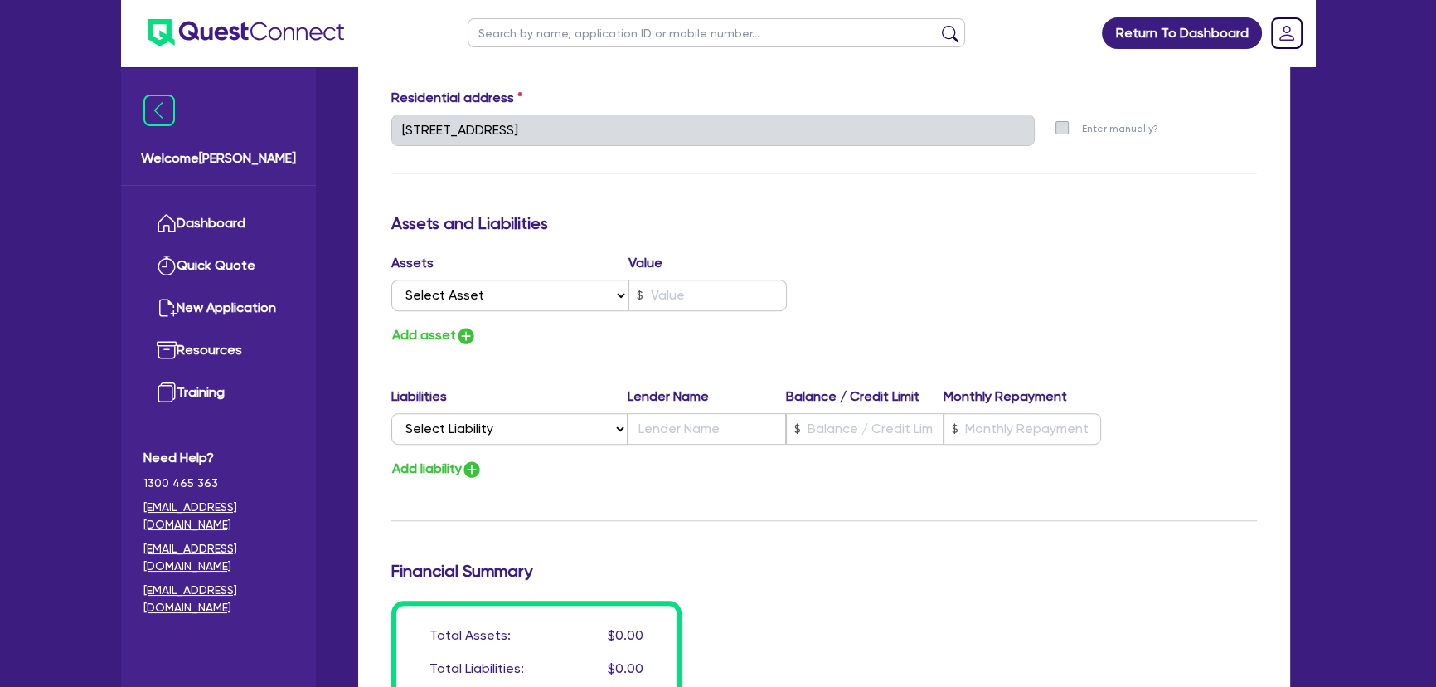
scroll to position [829, 0]
click at [501, 288] on select "Select Asset Cash Property Investment property Vehicle Truck Trailer Equipment …" at bounding box center [509, 294] width 237 height 32
select select "VEHICLE"
click at [391, 278] on select "Select Asset Cash Property Investment property Vehicle Truck Trailer Equipment …" at bounding box center [509, 294] width 237 height 32
type input "0"
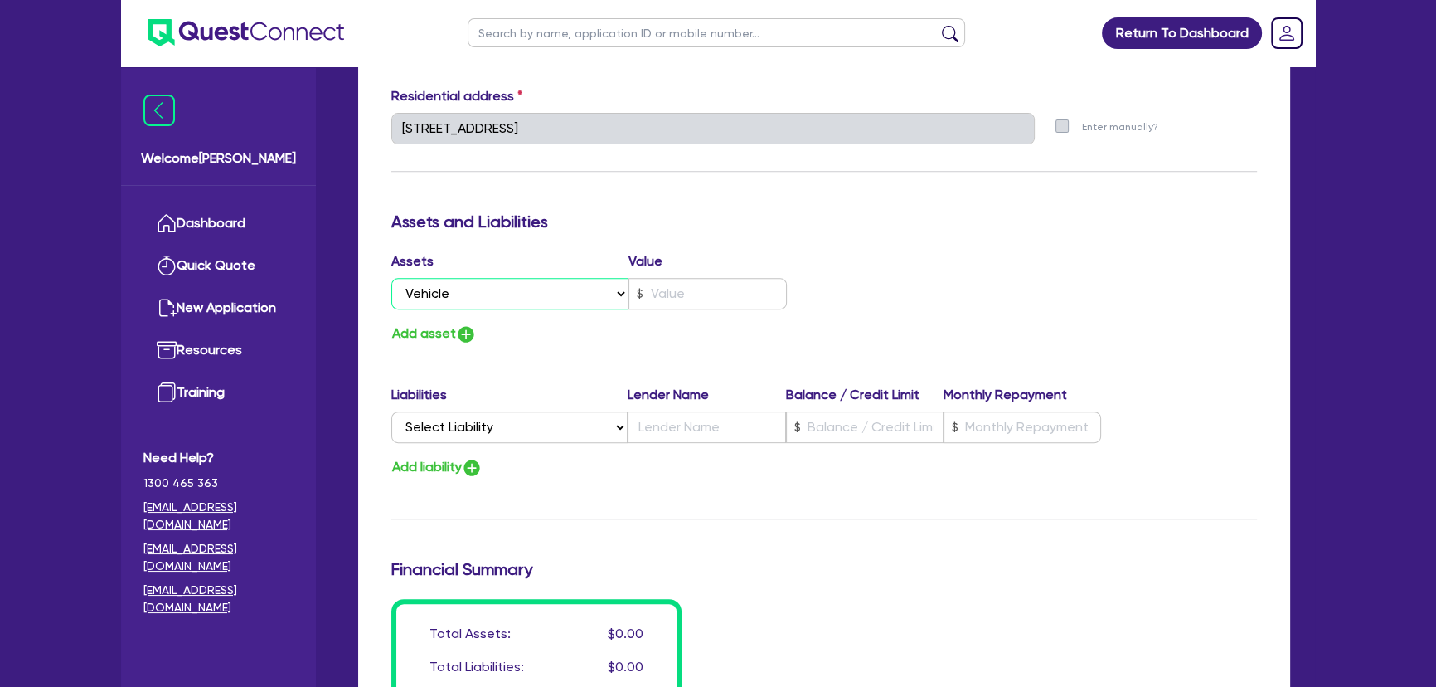
type input "0455 660 036"
click at [678, 299] on input "text" at bounding box center [708, 294] width 158 height 32
type input "0"
type input "0455 660 036"
type input "3"
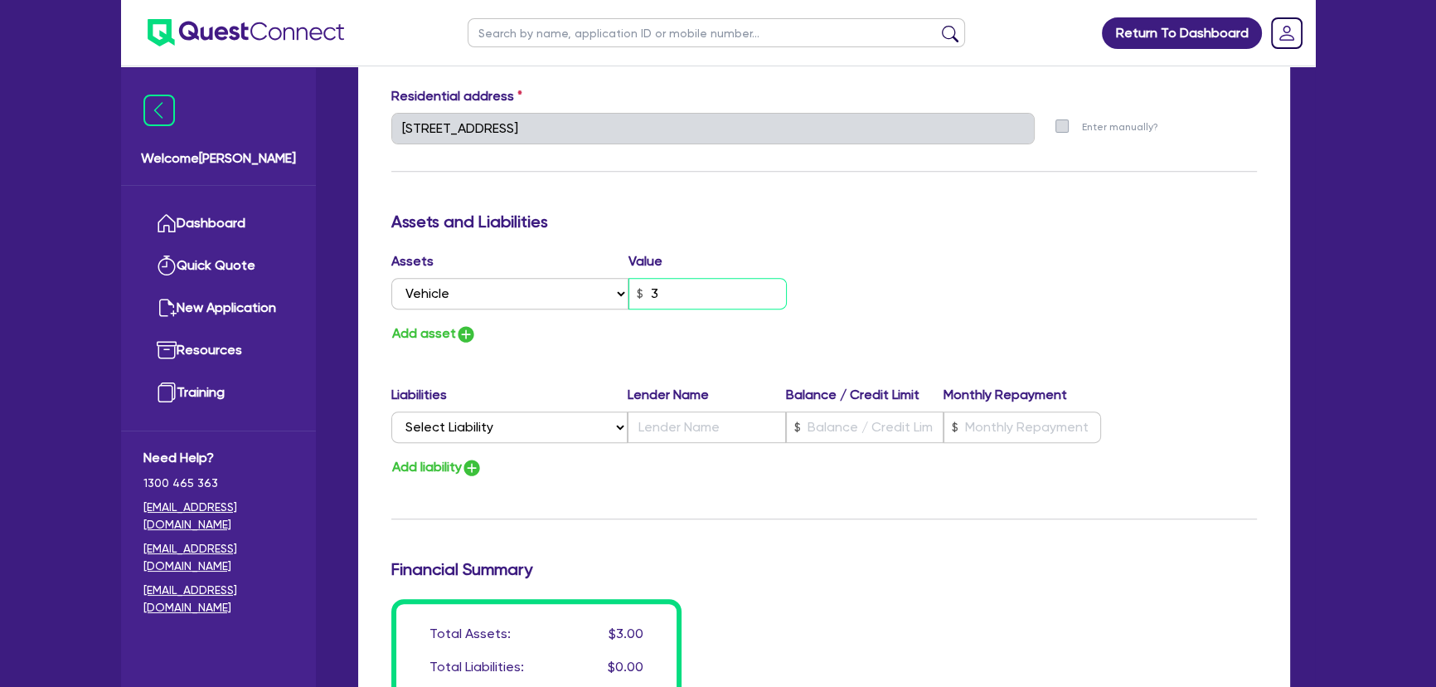
type input "0"
type input "0455 660 036"
type input "30"
type input "0"
type input "0455 660 036"
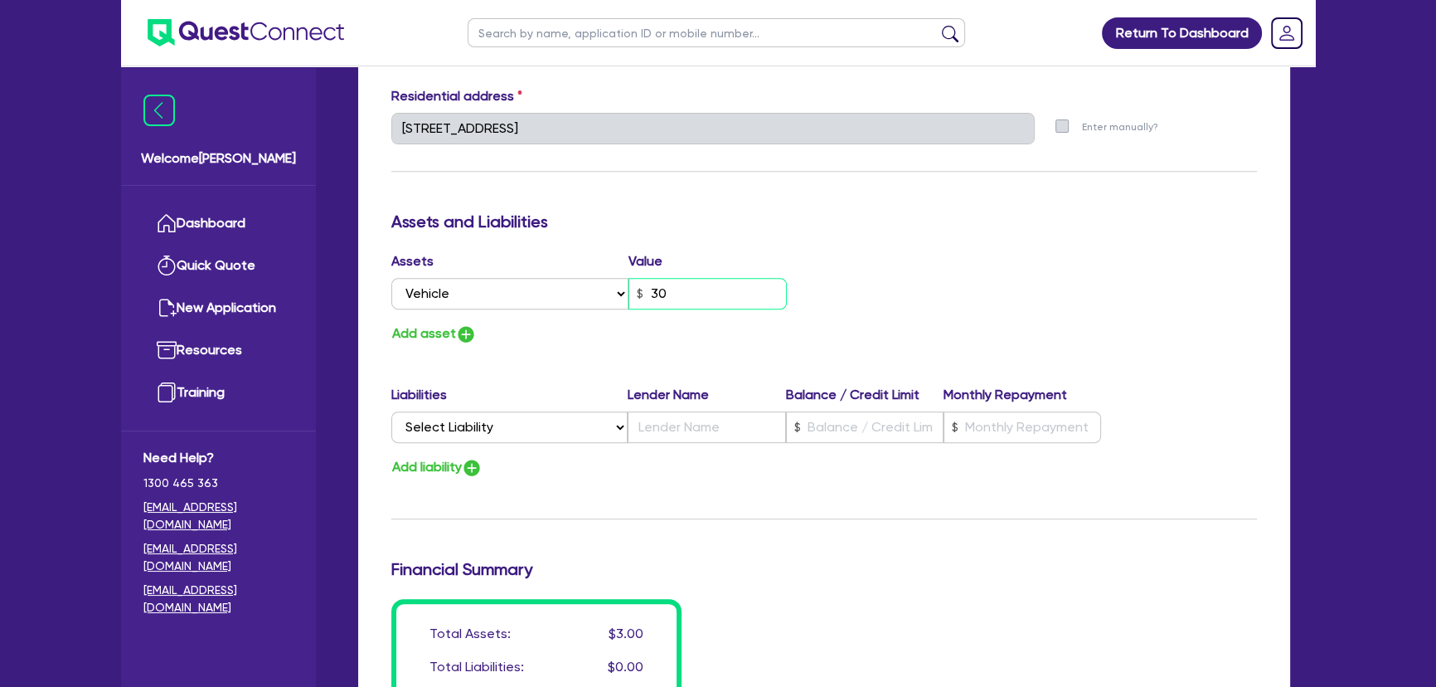
type input "300"
type input "0"
type input "0455 660 036"
type input "3,000"
type input "0"
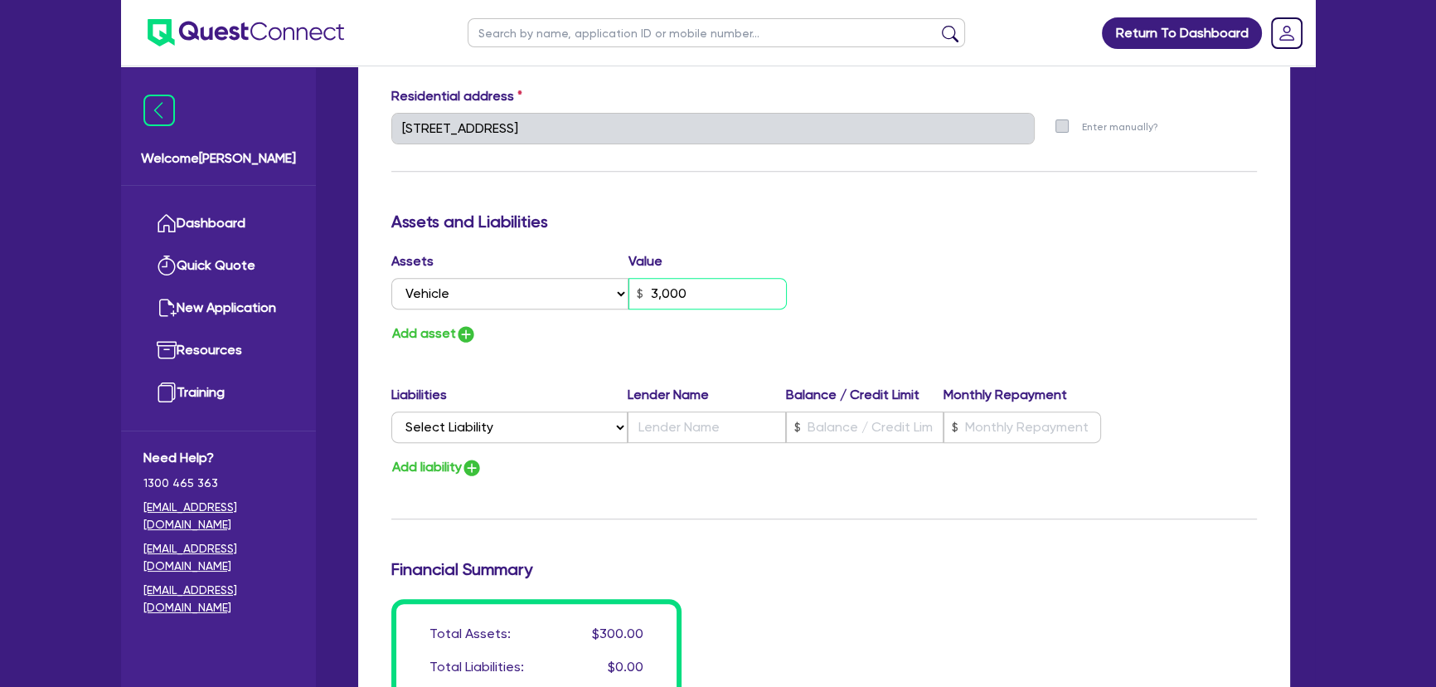
type input "0455 660 036"
type input "30,000"
click at [461, 333] on img "button" at bounding box center [466, 334] width 20 height 20
type input "0"
type input "0455 660 036"
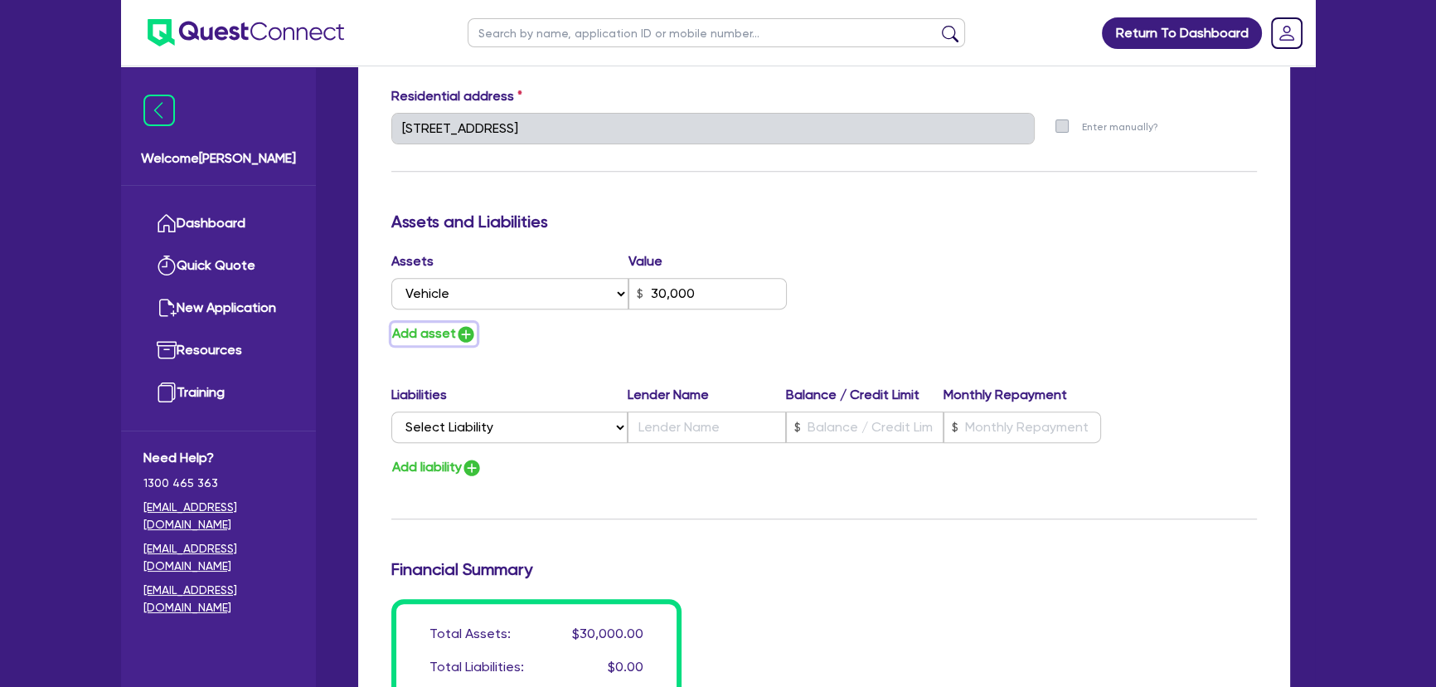
type input "30,000"
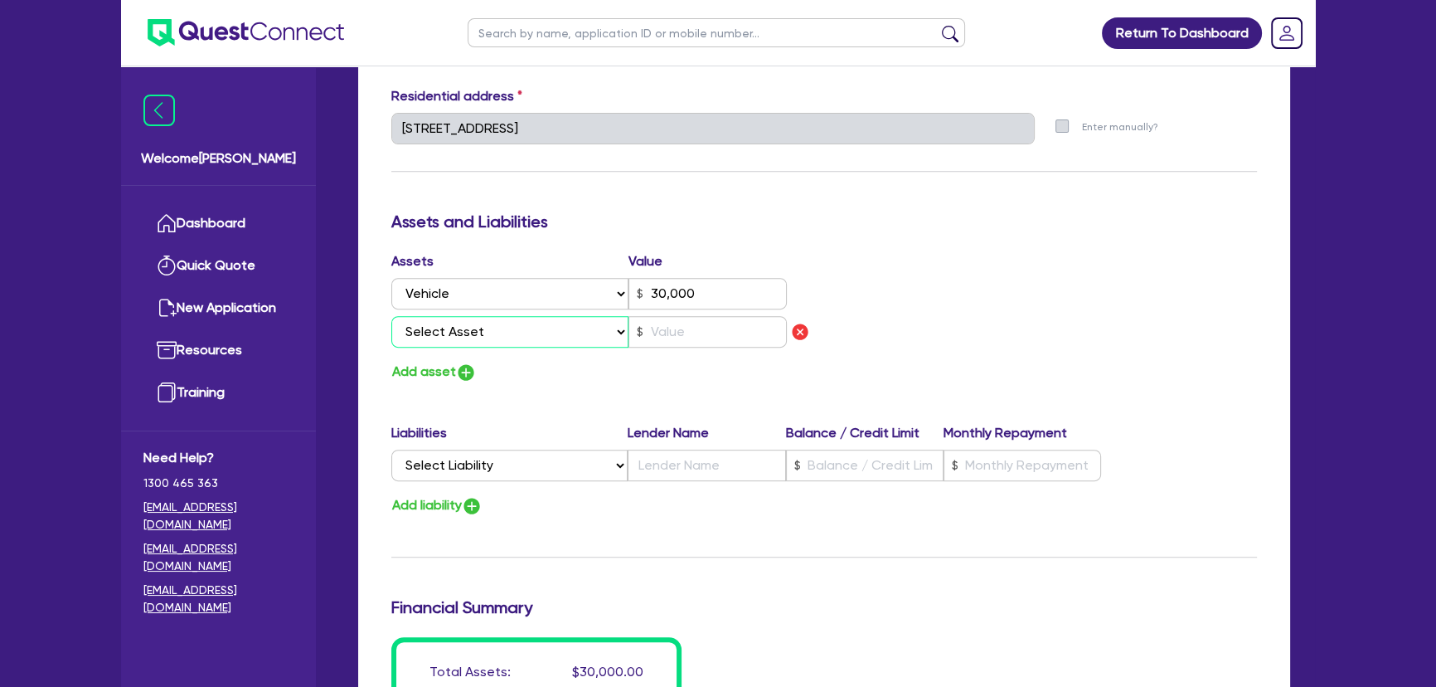
click at [461, 333] on select "Select Asset Cash Property Investment property Vehicle Truck Trailer Equipment …" at bounding box center [509, 332] width 237 height 32
select select "CASH"
click at [391, 316] on select "Select Asset Cash Property Investment property Vehicle Truck Trailer Equipment …" at bounding box center [509, 332] width 237 height 32
type input "0"
type input "0455 660 036"
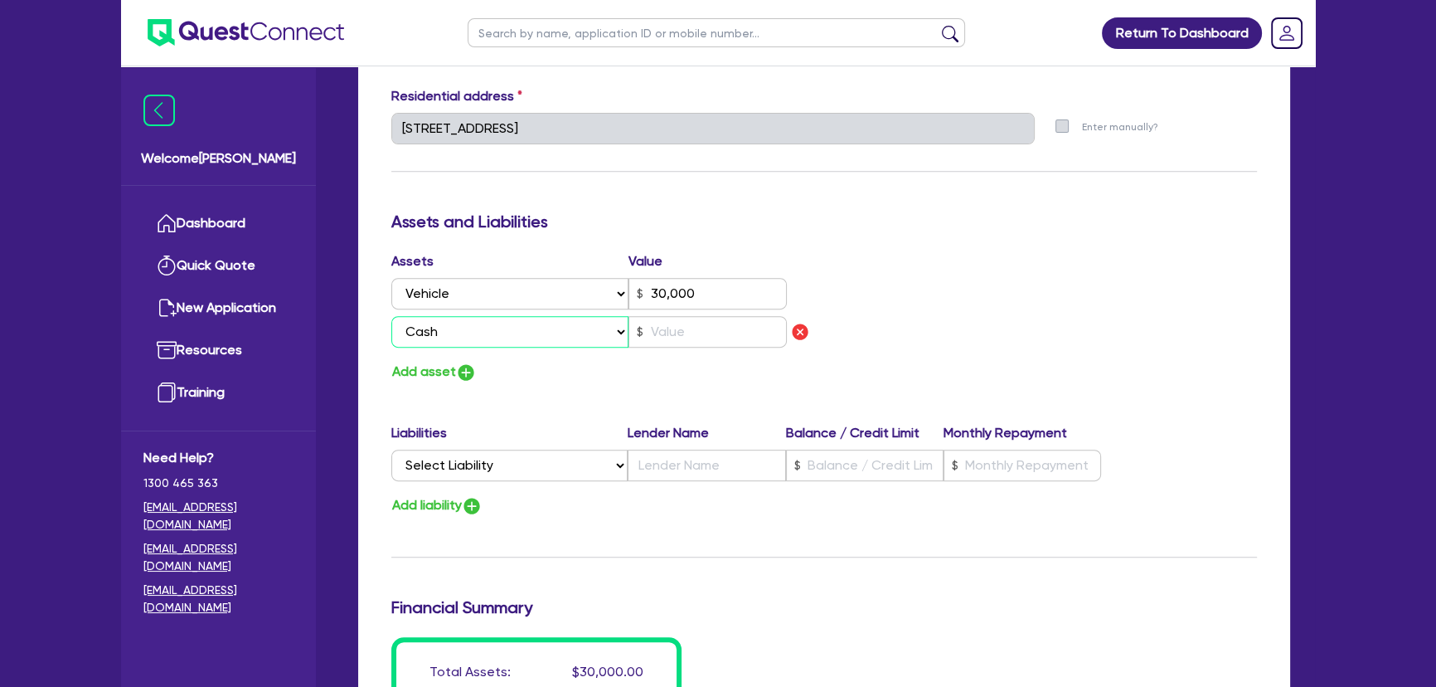
type input "30,000"
click at [709, 340] on input "text" at bounding box center [708, 332] width 158 height 32
type input "0"
type input "0455 660 036"
type input "30,000"
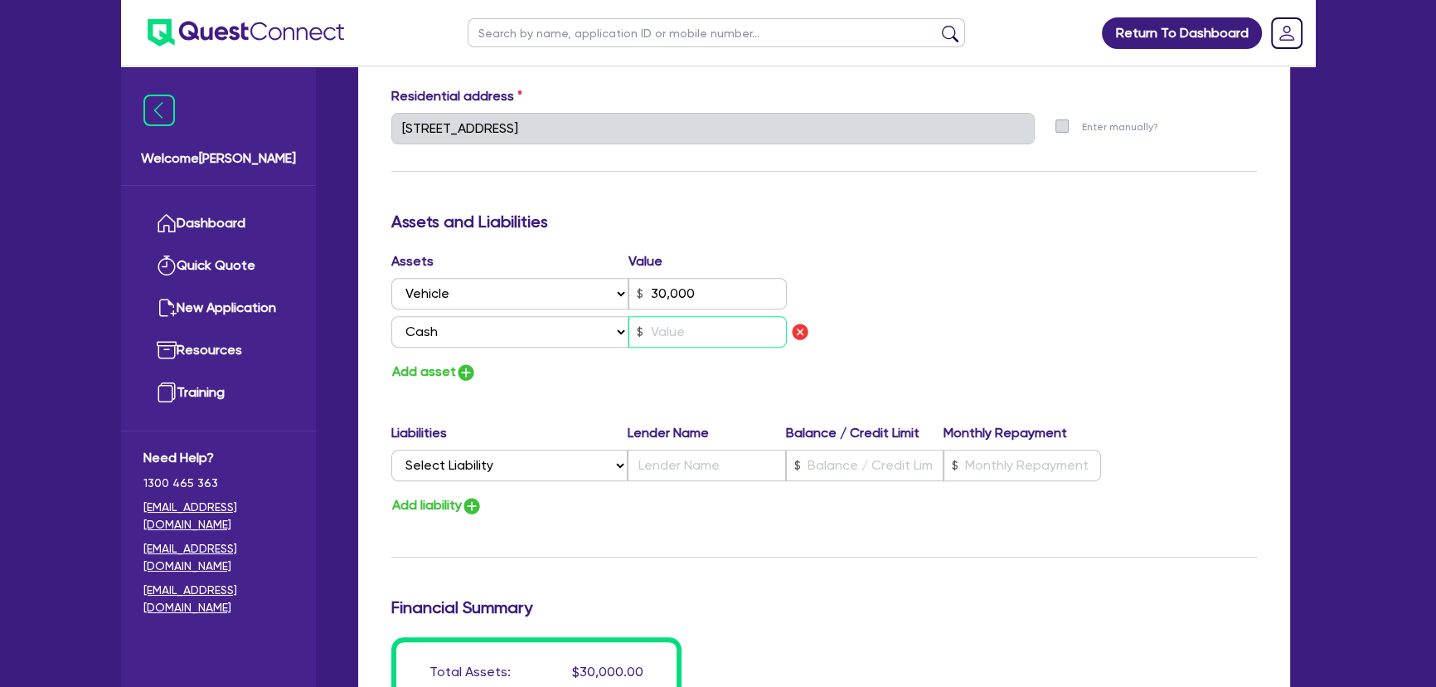
type input "6"
type input "0"
type input "0455 660 036"
type input "30,000"
type input "60"
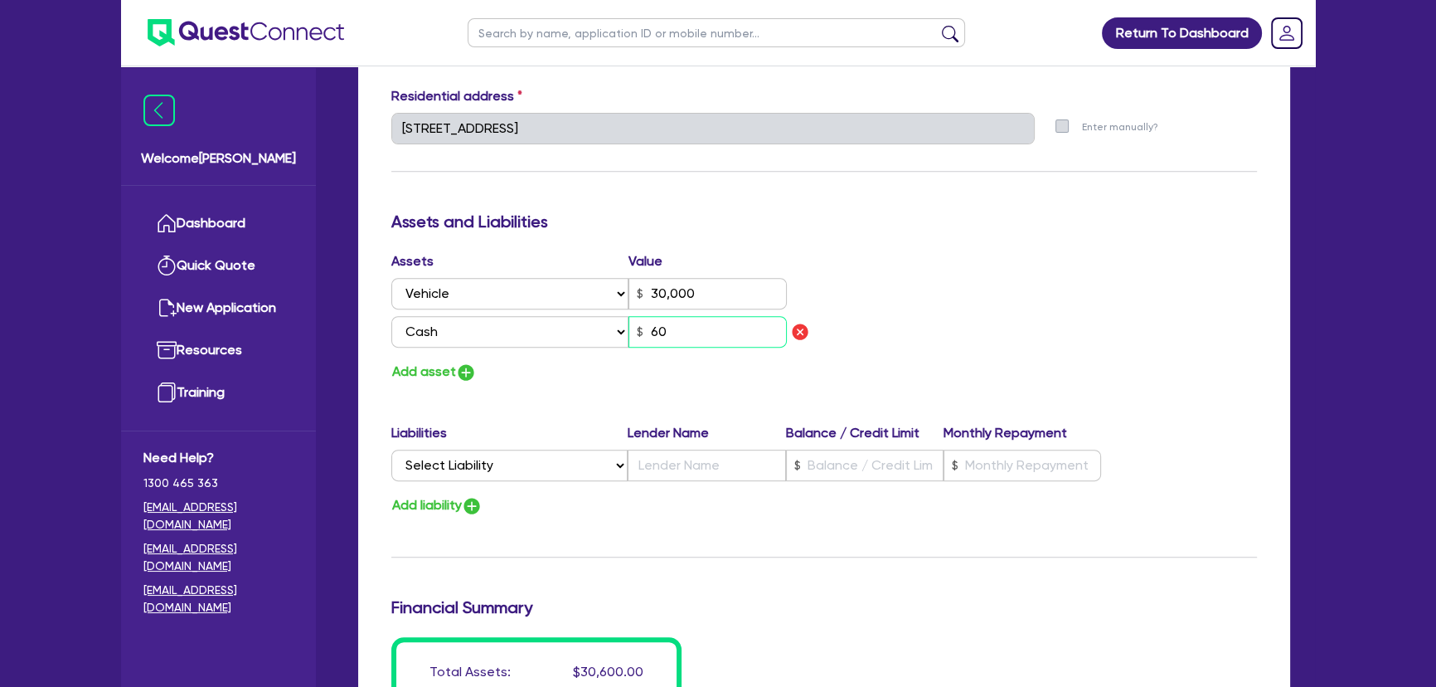
type input "0"
type input "0455 660 036"
type input "30,000"
type input "600"
type input "0"
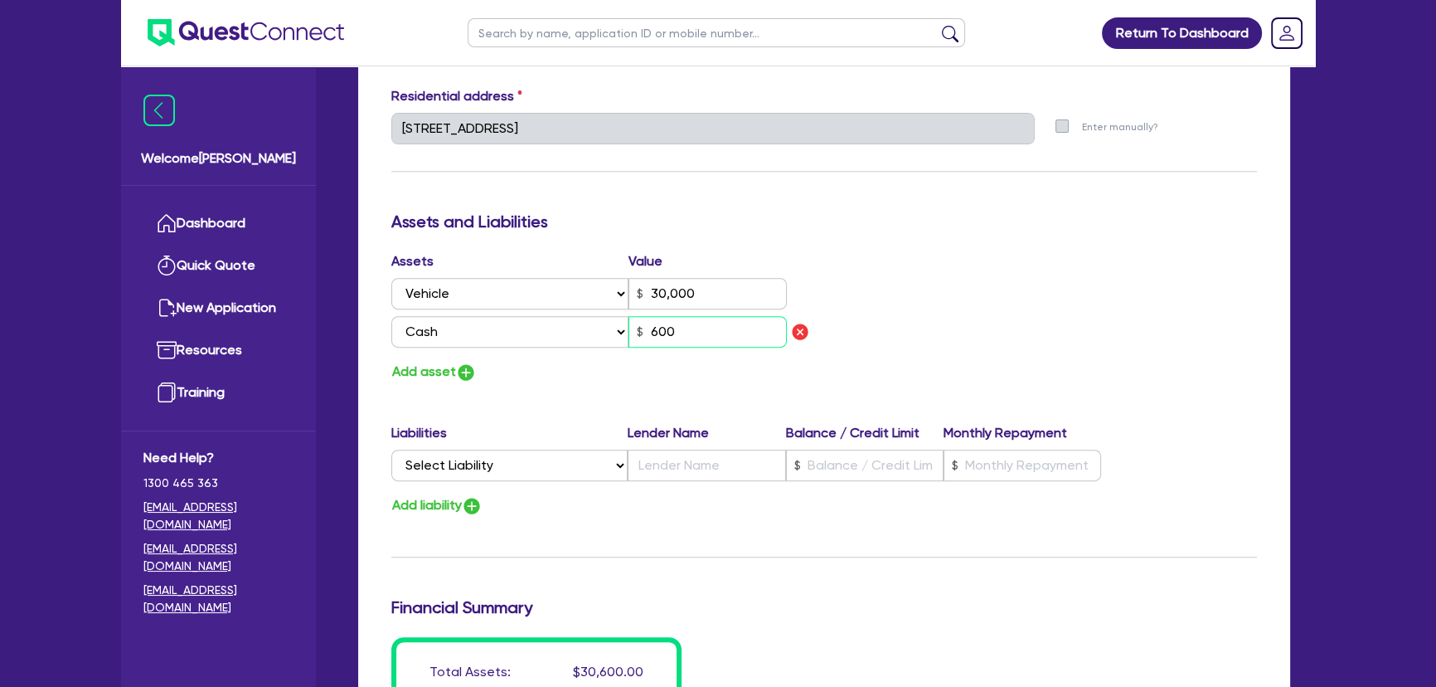
type input "0455 660 036"
type input "30,000"
type input "6,000"
type input "0"
type input "0455 660 036"
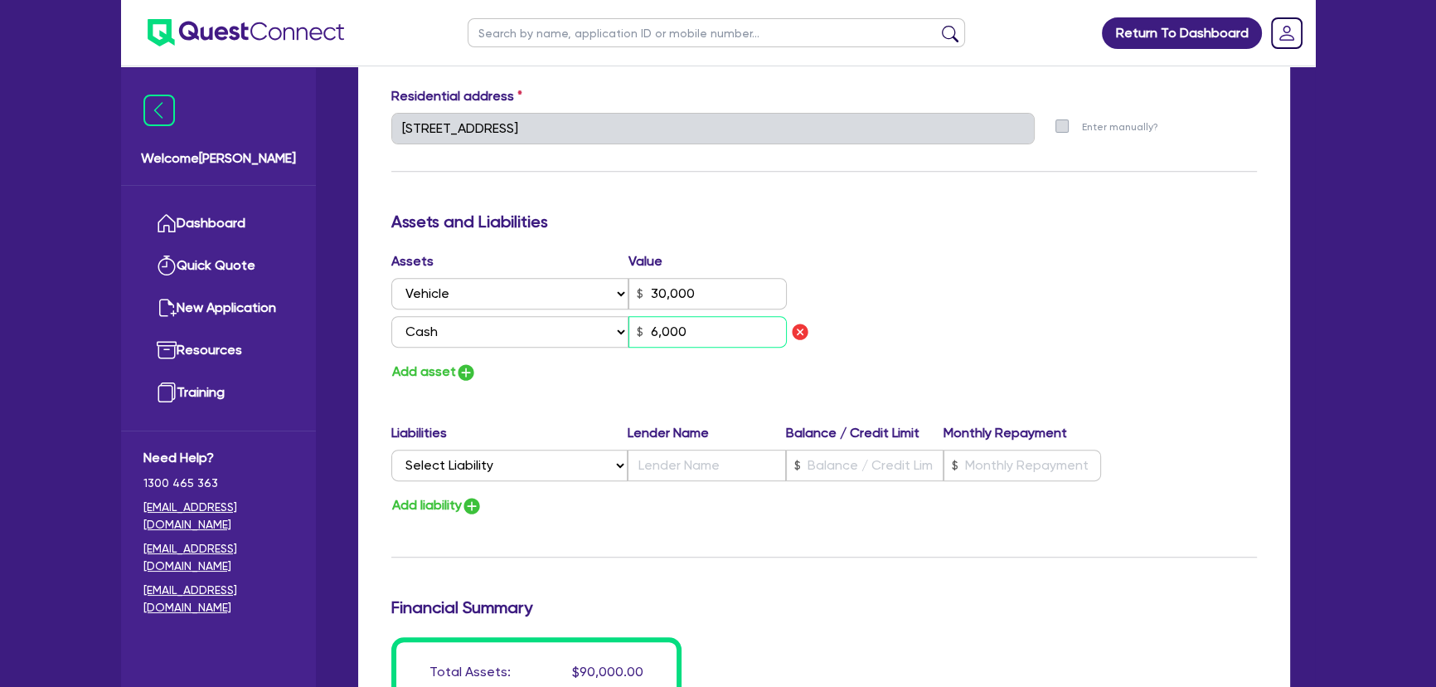
type input "30,000"
type input "60,000"
click at [455, 378] on button "Add asset" at bounding box center [433, 372] width 85 height 22
type input "0"
type input "0455 660 036"
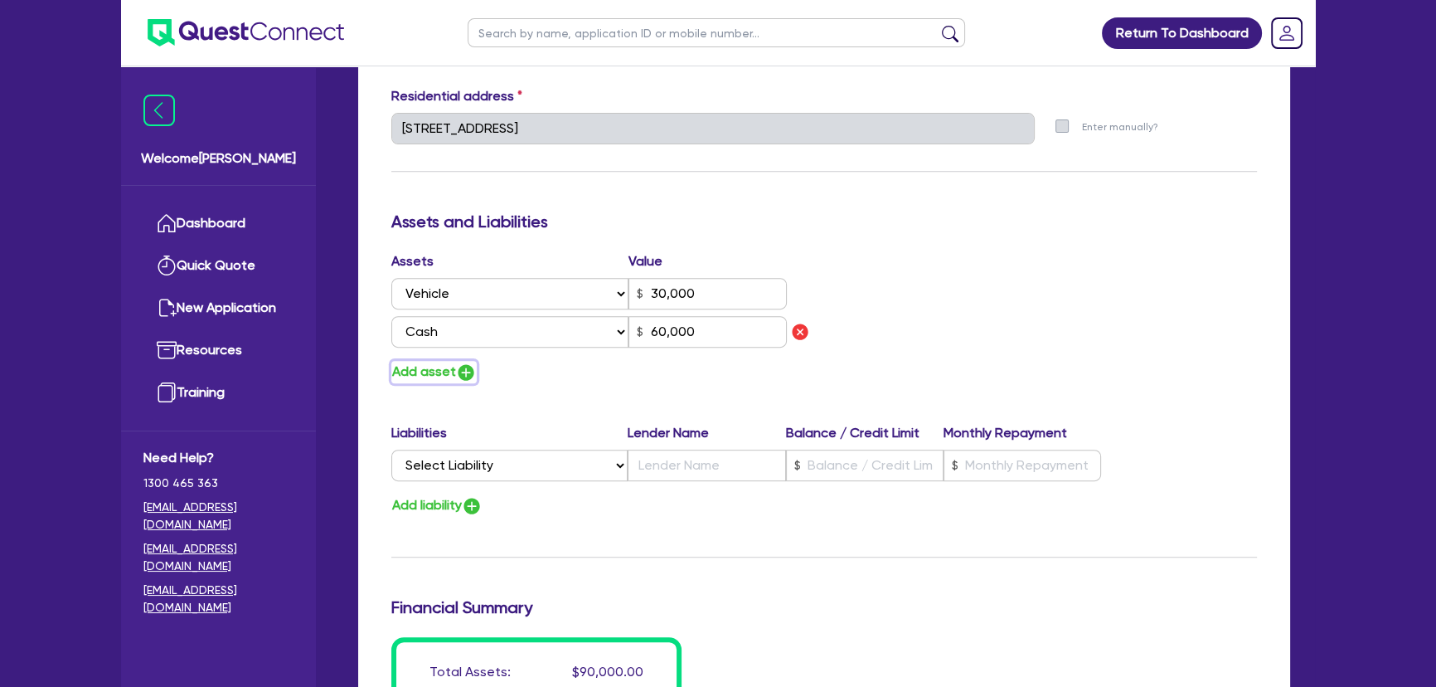
type input "30,000"
type input "60,000"
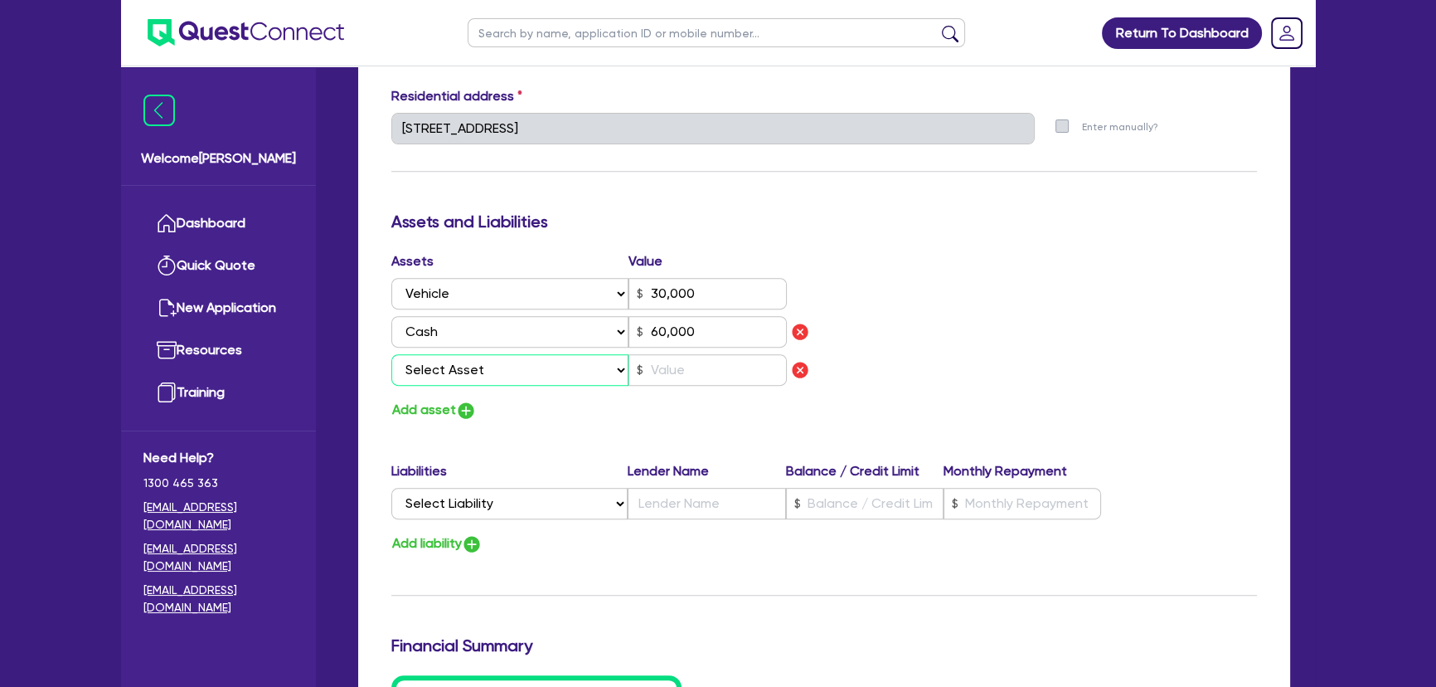
click at [463, 376] on select "Select Asset Cash Property Investment property Vehicle Truck Trailer Equipment …" at bounding box center [509, 370] width 237 height 32
select select "HOUSEHOLD_PERSONAL"
click at [391, 354] on select "Select Asset Cash Property Investment property Vehicle Truck Trailer Equipment …" at bounding box center [509, 370] width 237 height 32
type input "0"
type input "0455 660 036"
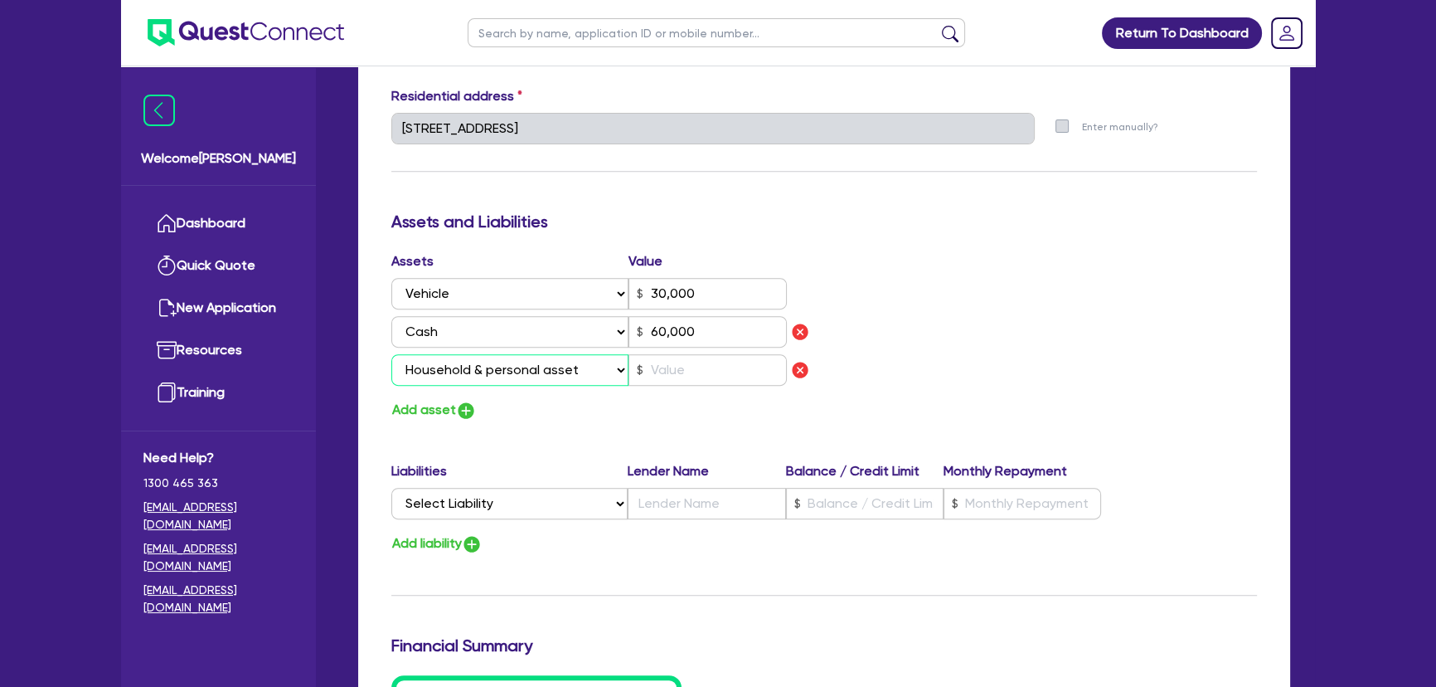
type input "30,000"
type input "60,000"
click at [669, 381] on input "text" at bounding box center [708, 370] width 158 height 32
type input "0"
type input "0455 660 036"
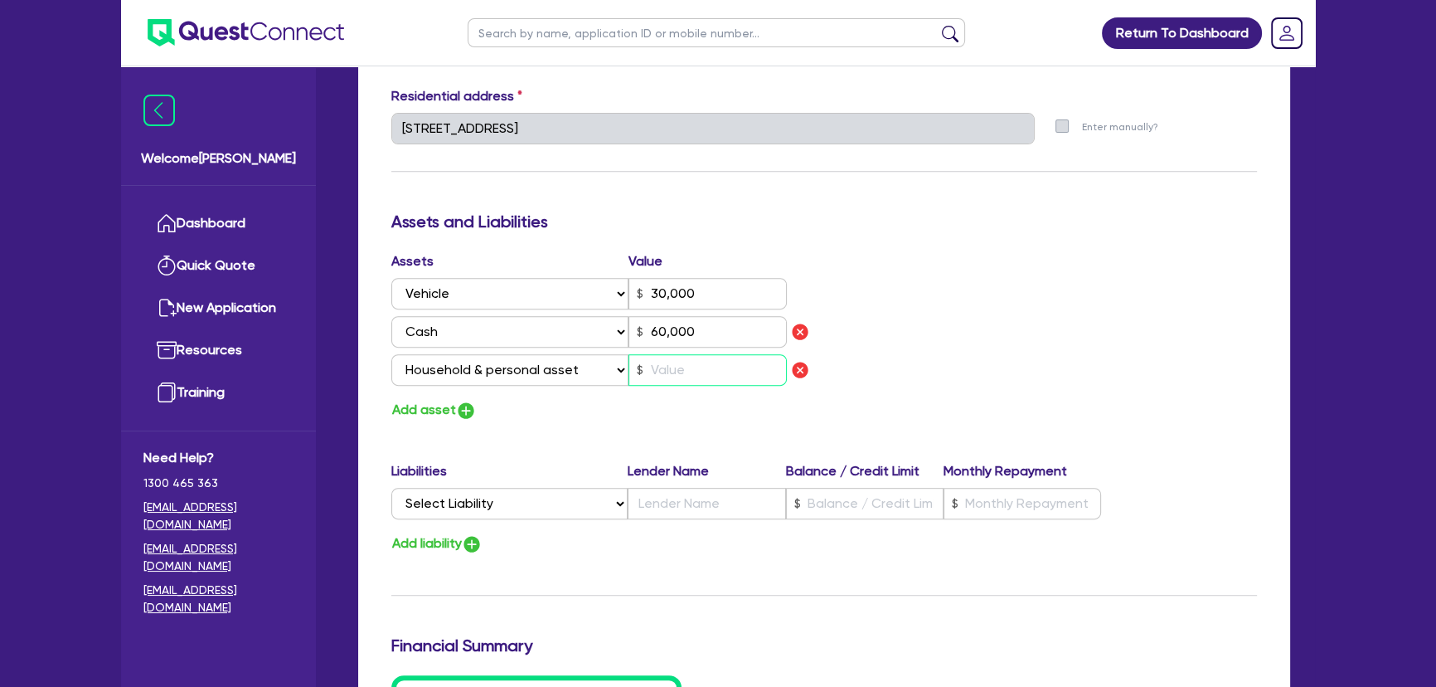
type input "30,000"
type input "60,000"
type input "2"
type input "0"
type input "0455 660 036"
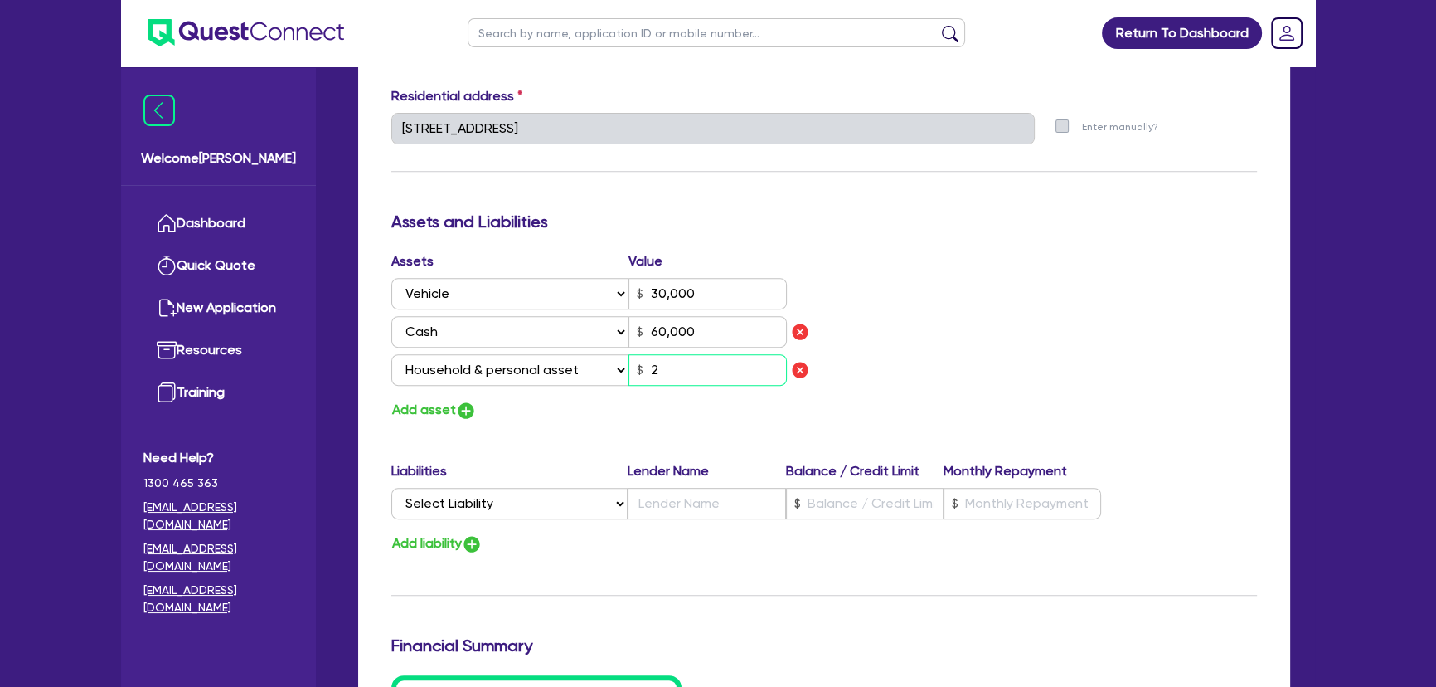
type input "30,000"
type input "60,000"
type input "25"
type input "0"
type input "0455 660 036"
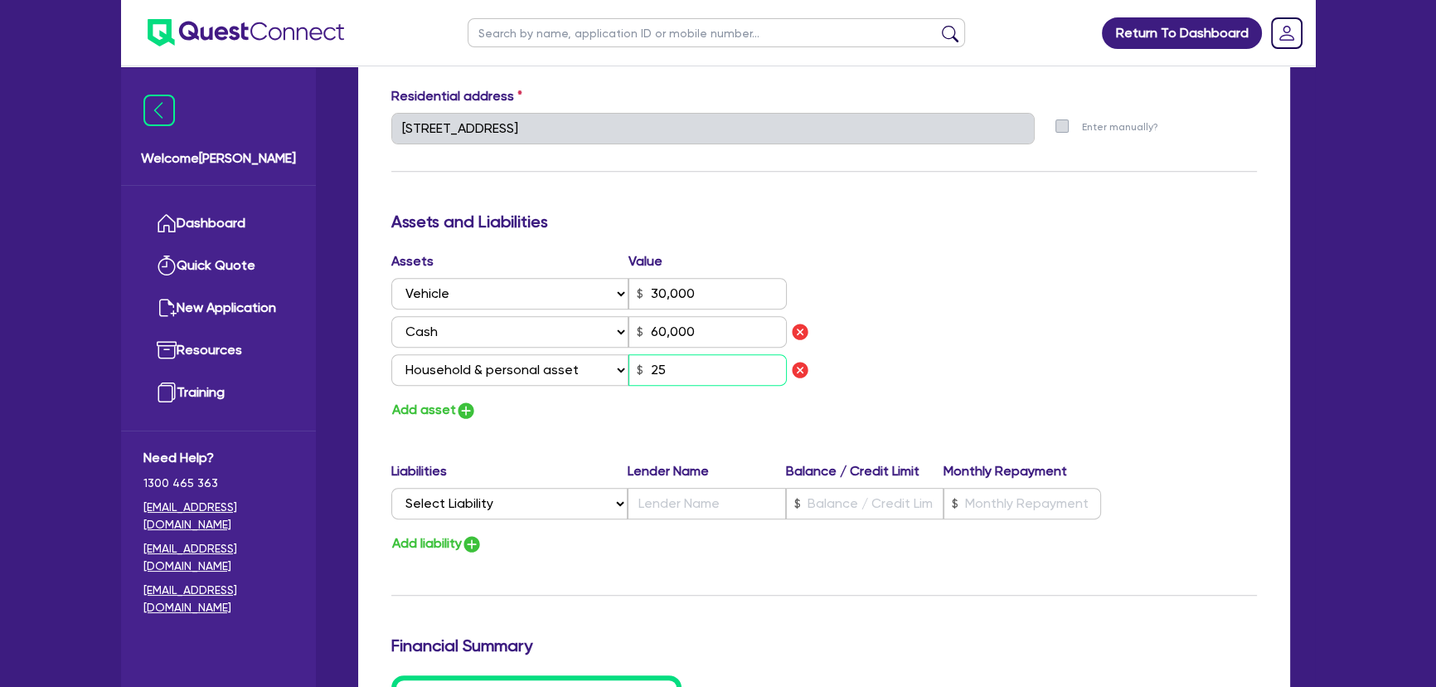
type input "30,000"
type input "60,000"
type input "250"
type input "0"
type input "0455 660 036"
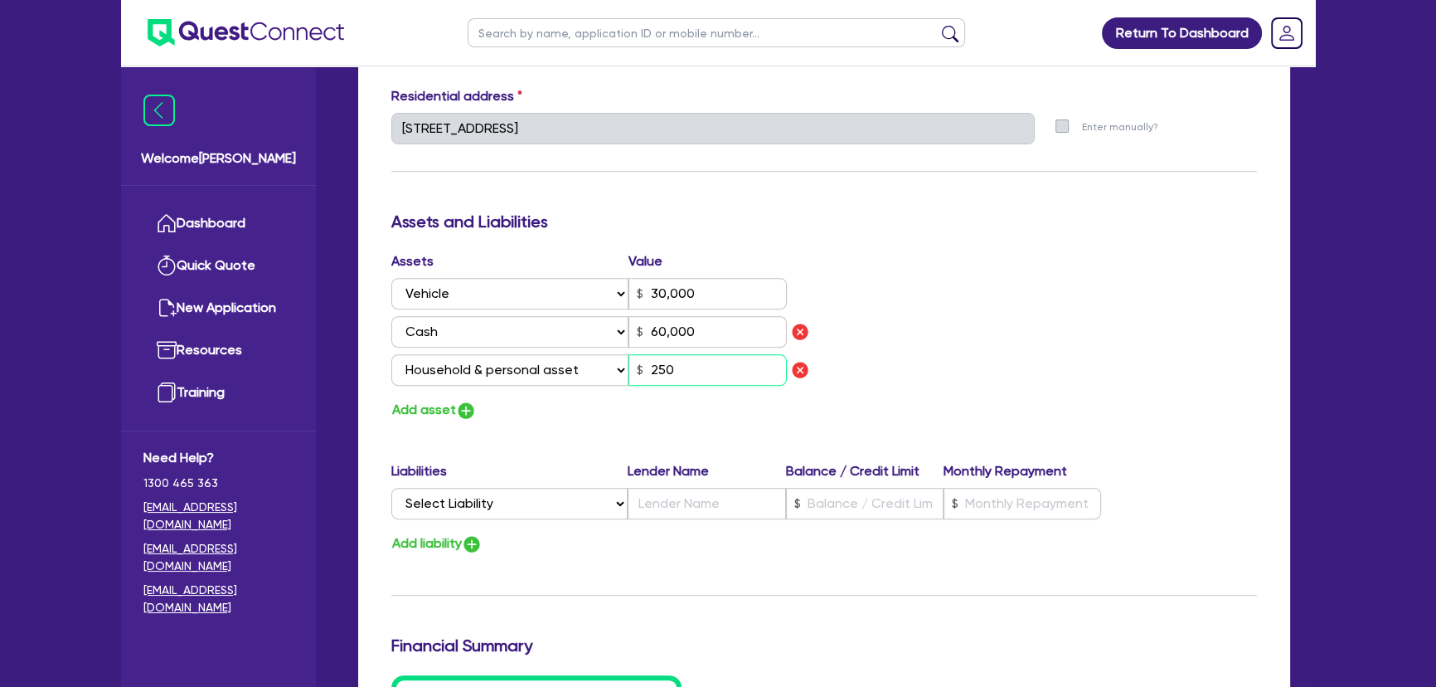
type input "30,000"
type input "60,000"
type input "2,500"
type input "0"
type input "0455 660 036"
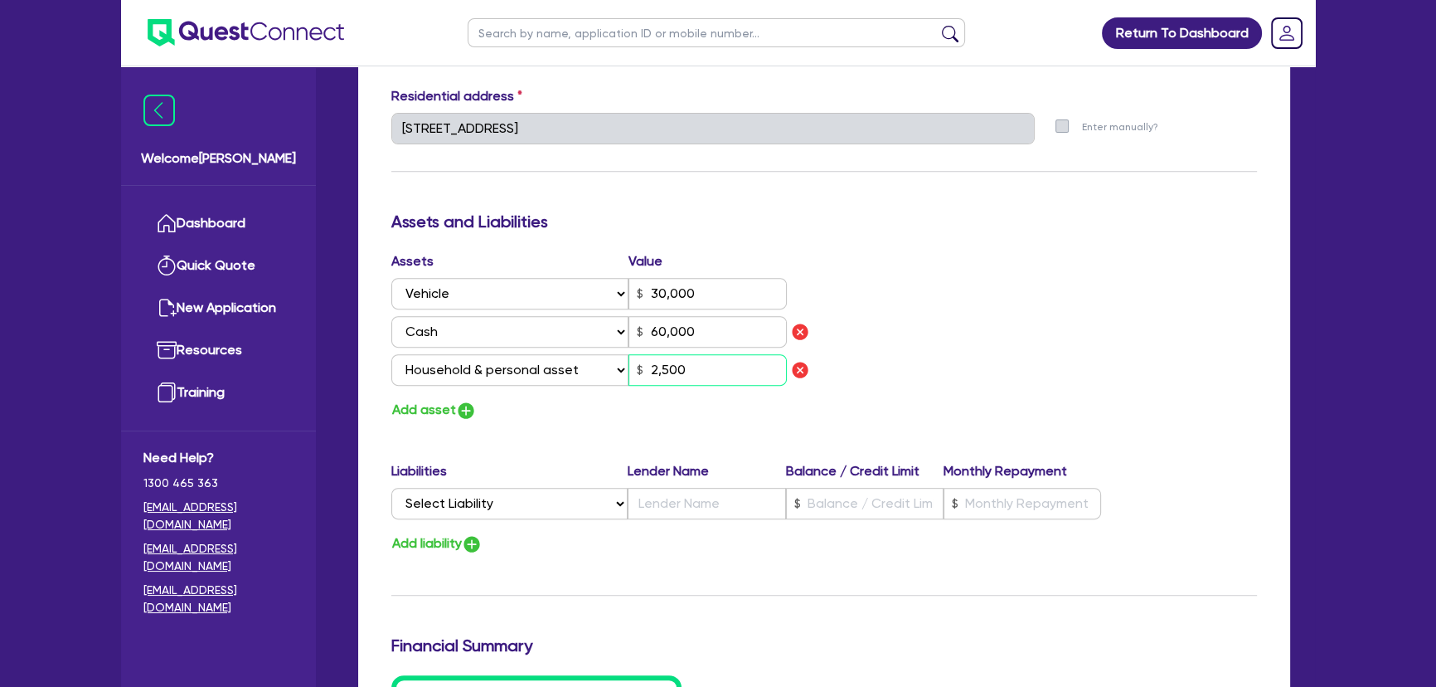
type input "30,000"
type input "60,000"
type input "25,000"
click at [474, 415] on div "Add asset" at bounding box center [601, 410] width 445 height 22
click at [471, 415] on img "button" at bounding box center [466, 411] width 20 height 20
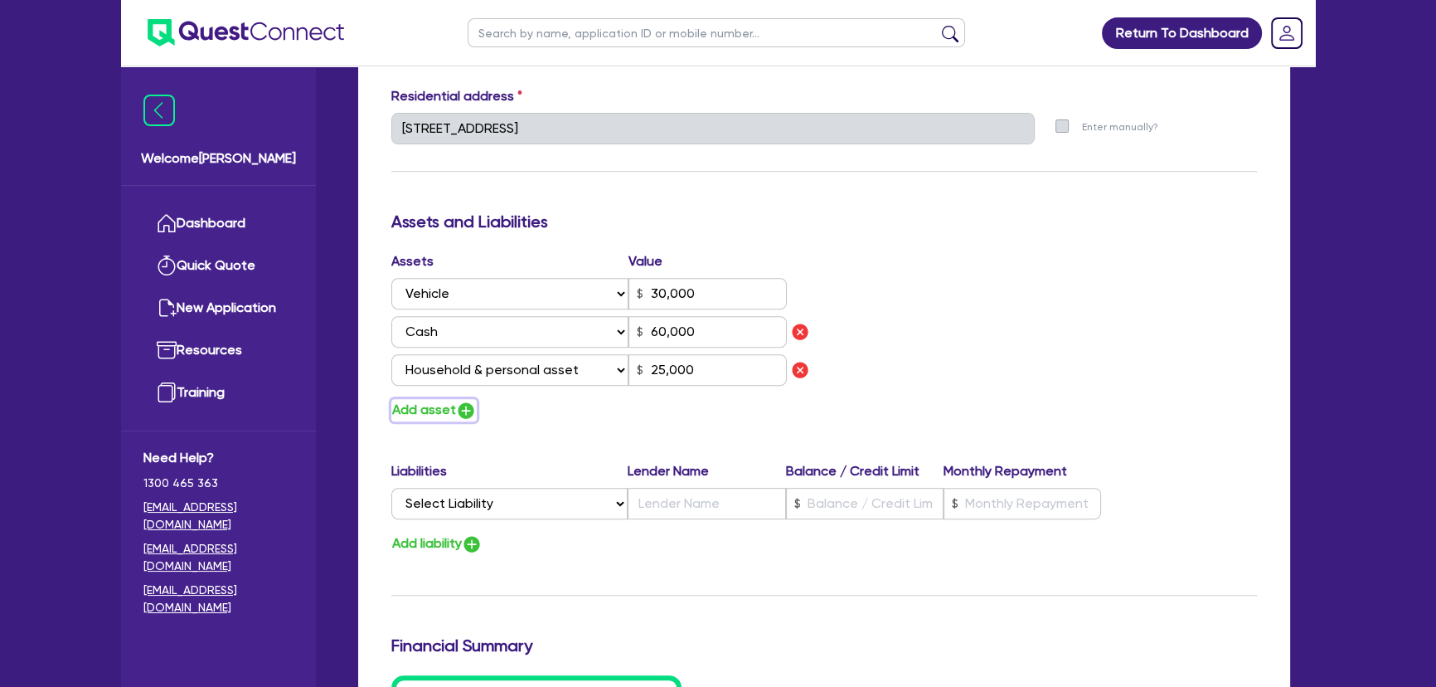
type input "0"
type input "0455 660 036"
type input "30,000"
type input "60,000"
type input "25,000"
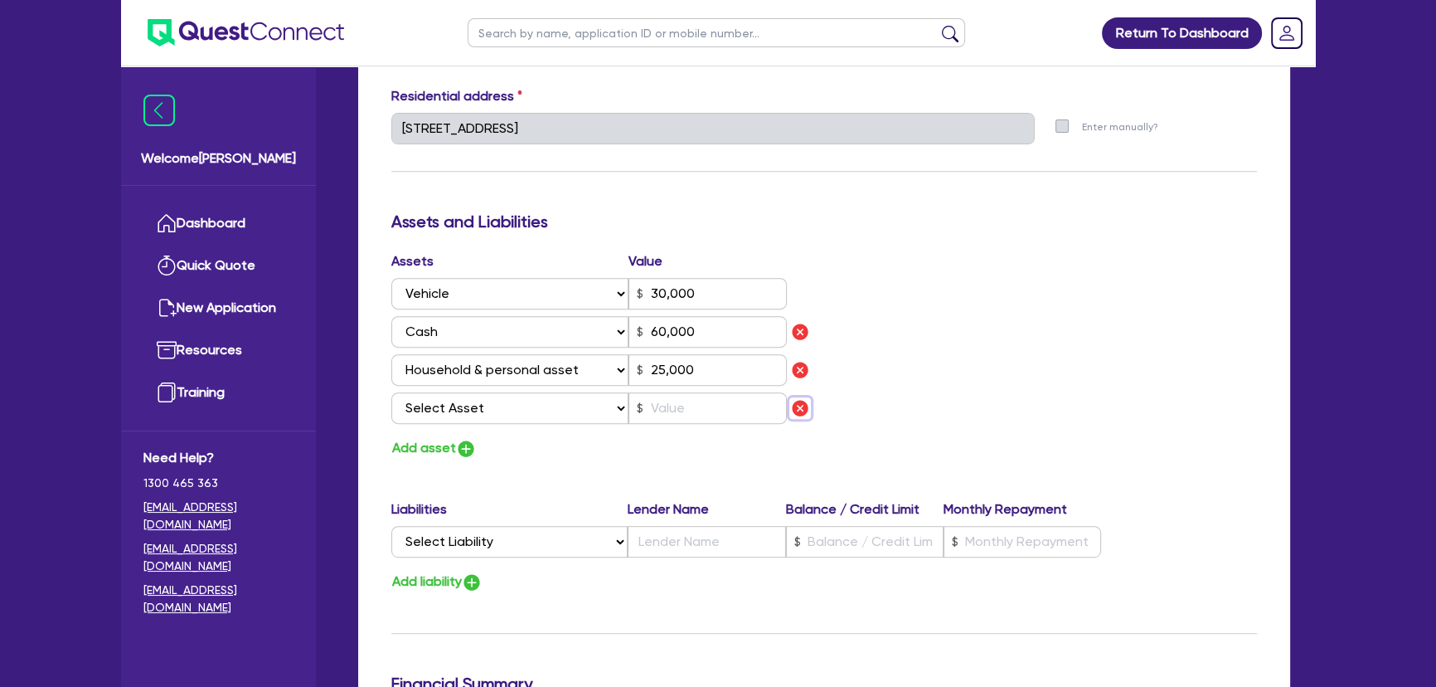
click at [797, 408] on img "button" at bounding box center [800, 408] width 20 height 20
type input "0"
type input "0455 660 036"
type input "30,000"
type input "60,000"
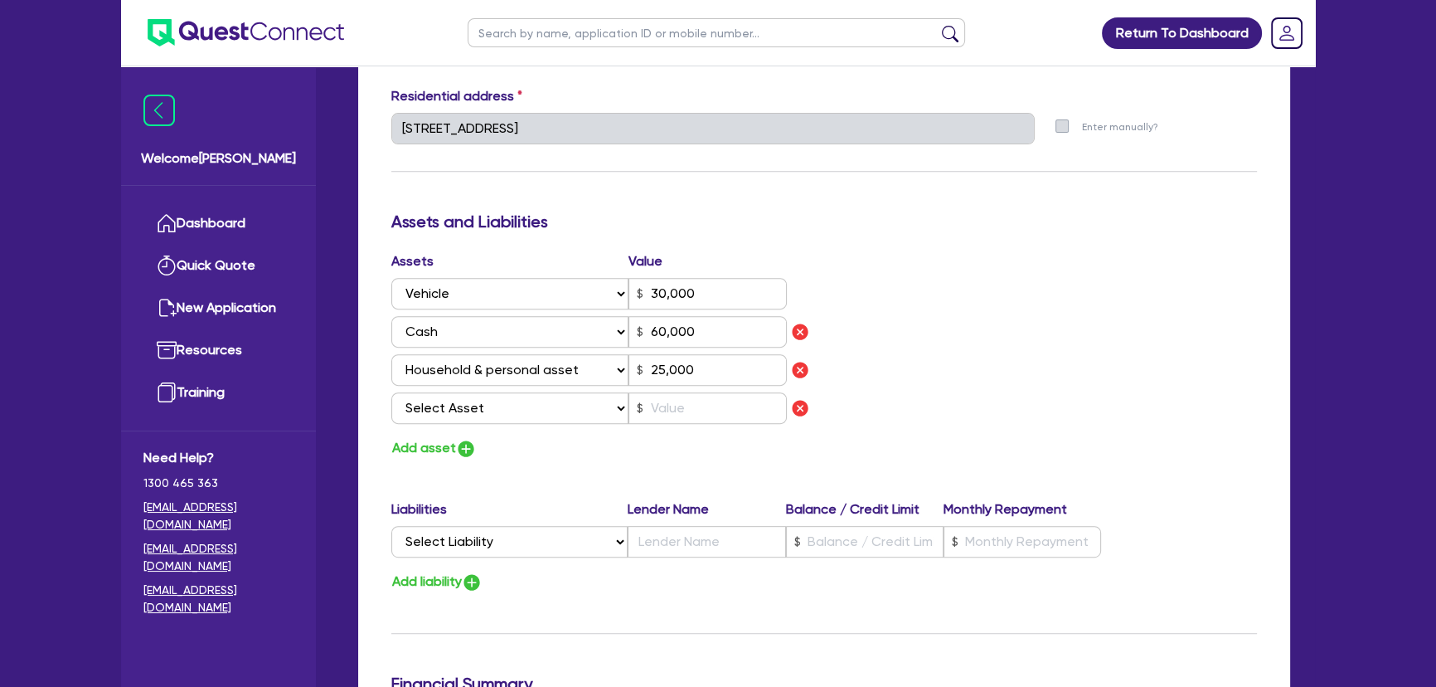
type input "25,000"
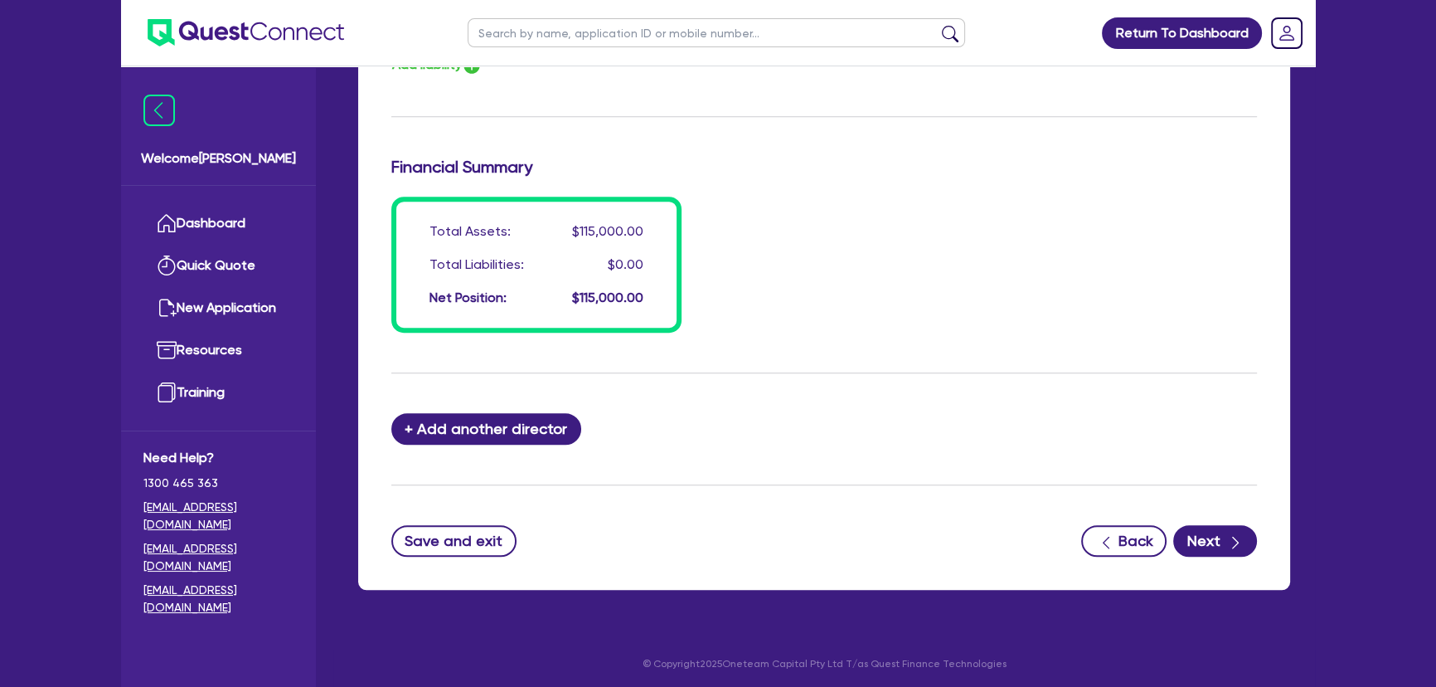
scroll to position [1309, 0]
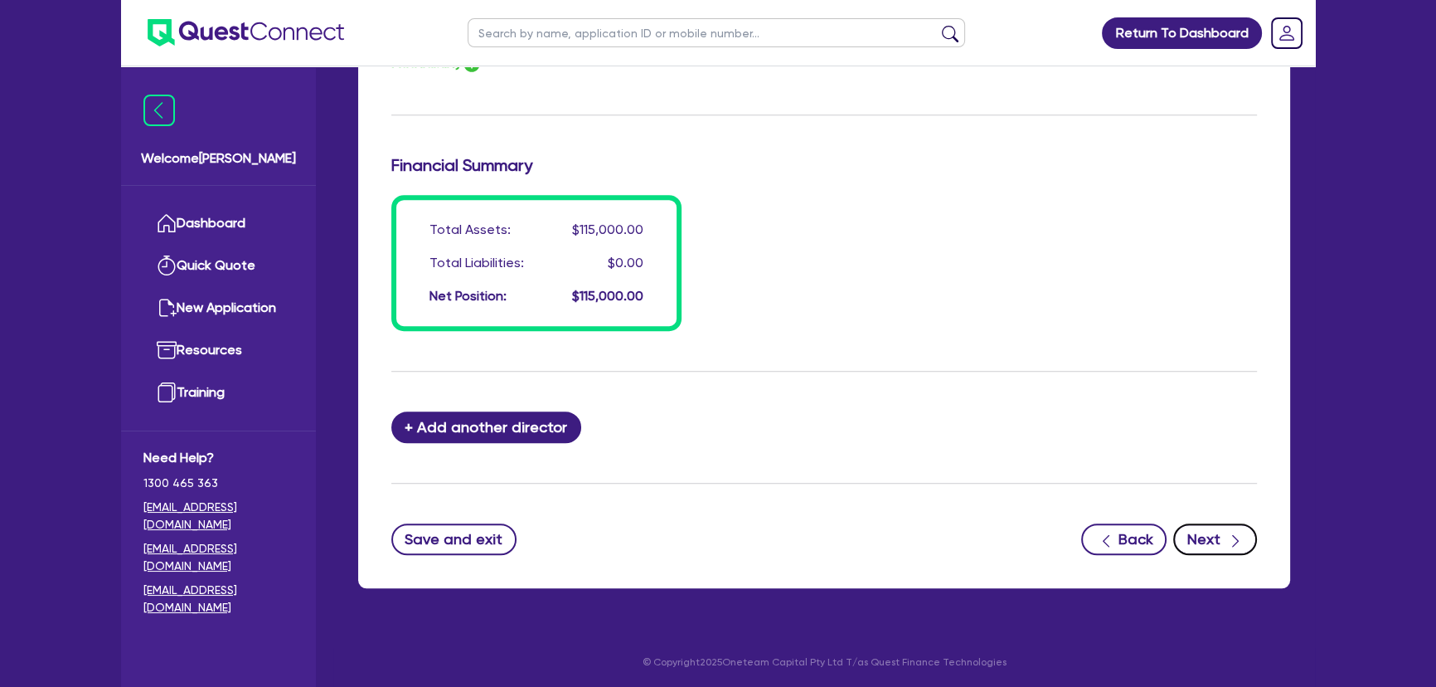
click at [1233, 532] on icon "button" at bounding box center [1235, 540] width 17 height 17
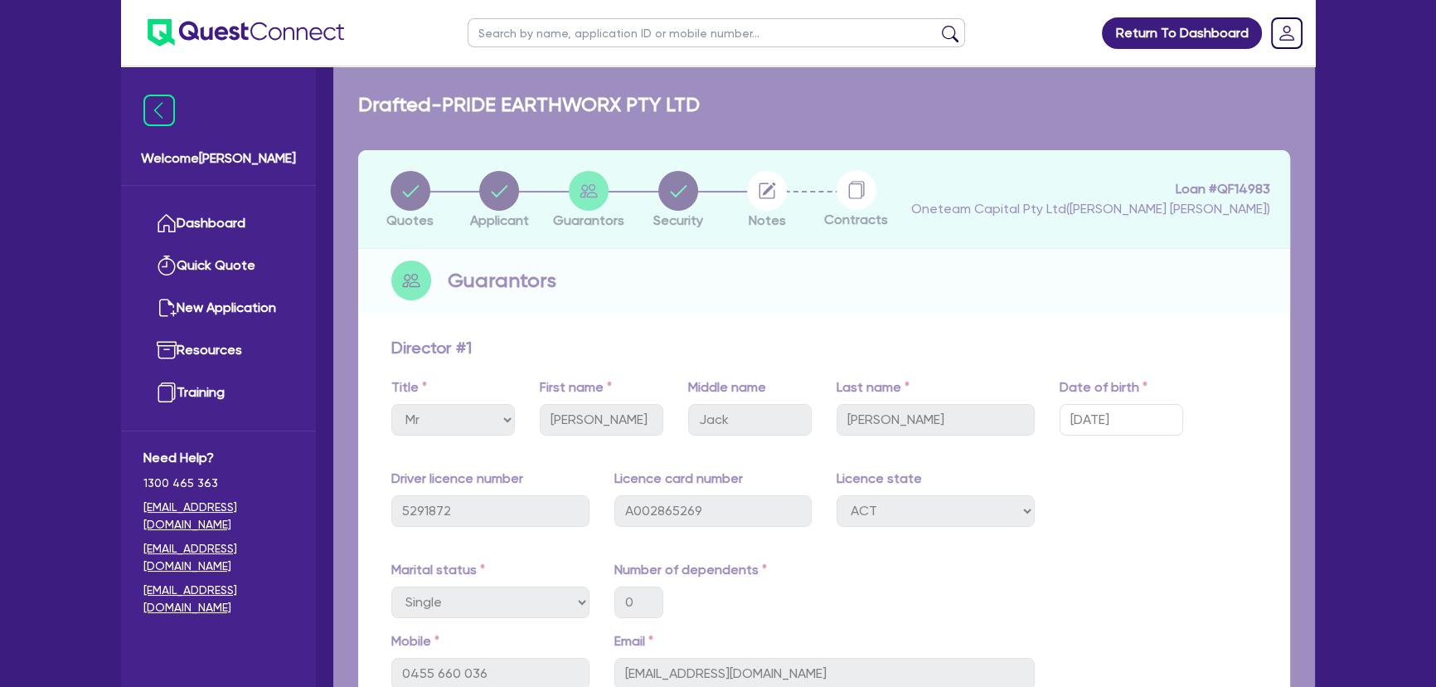
select select "PRIMARY_ASSETS"
select select "YELLOW_GOODS_AND_EXCAVATORS"
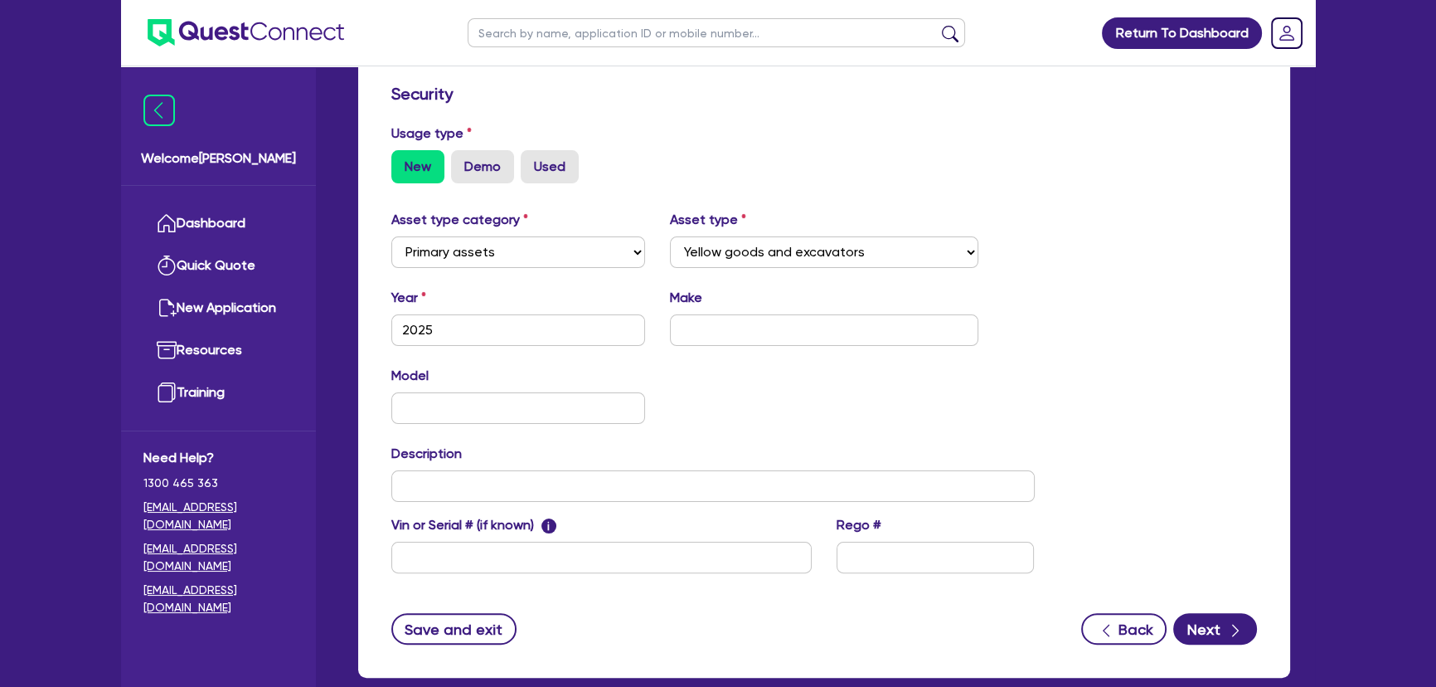
scroll to position [452, 0]
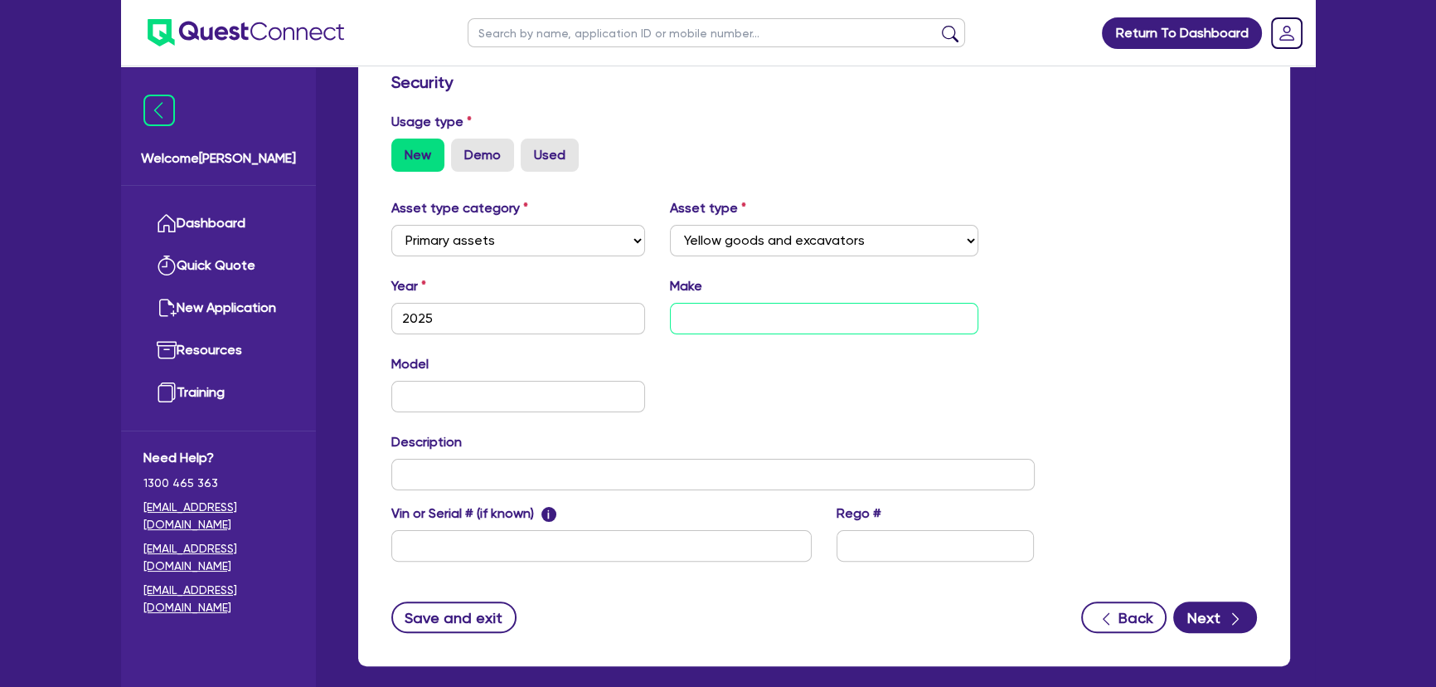
click at [769, 317] on input "text" at bounding box center [824, 319] width 309 height 32
type input "CAT"
click at [578, 413] on div "Model KM" at bounding box center [713, 389] width 668 height 71
click at [574, 396] on input "text" at bounding box center [518, 397] width 254 height 32
type input "325"
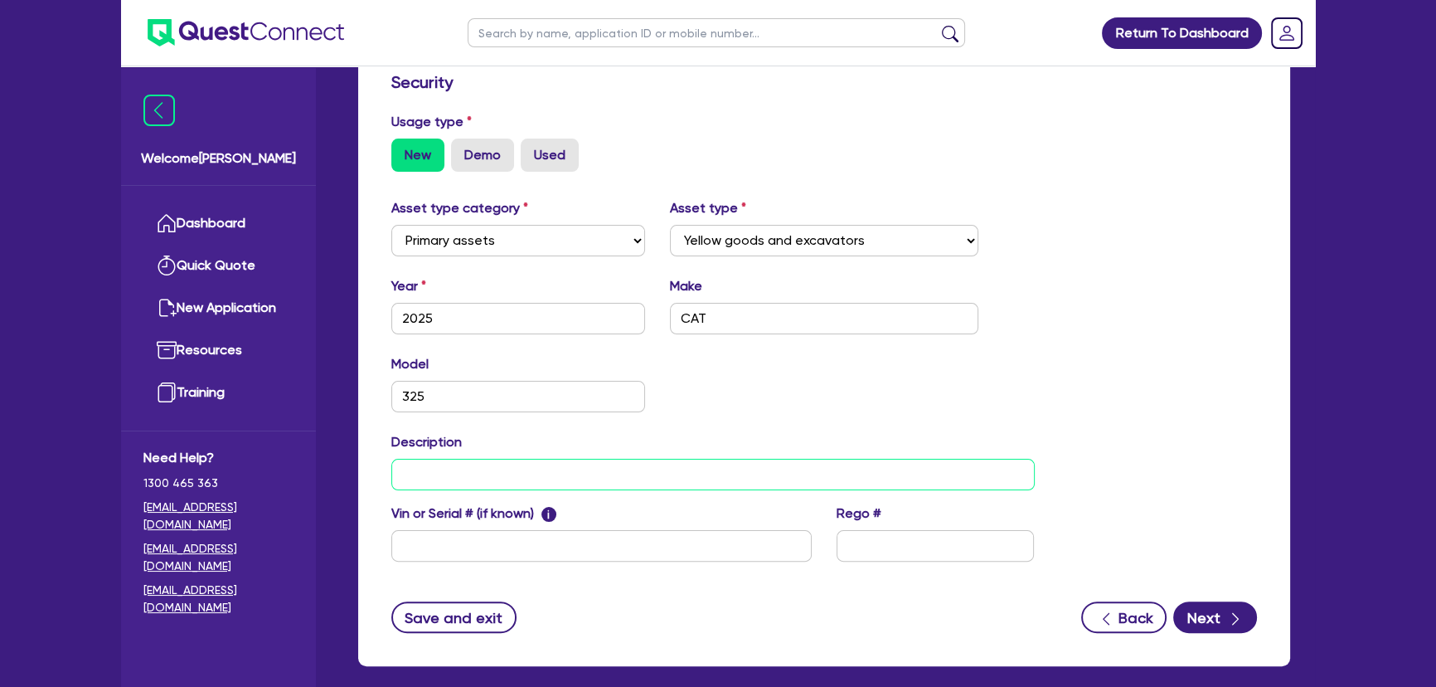
click at [549, 464] on input "text" at bounding box center [713, 475] width 644 height 32
drag, startPoint x: 480, startPoint y: 474, endPoint x: 395, endPoint y: 470, distance: 85.5
click at [395, 470] on input "2025 CAT 325 Excavator" at bounding box center [713, 475] width 644 height 32
type input "2025 CAT 325 Excavator"
drag, startPoint x: 675, startPoint y: 414, endPoint x: 936, endPoint y: 460, distance: 265.3
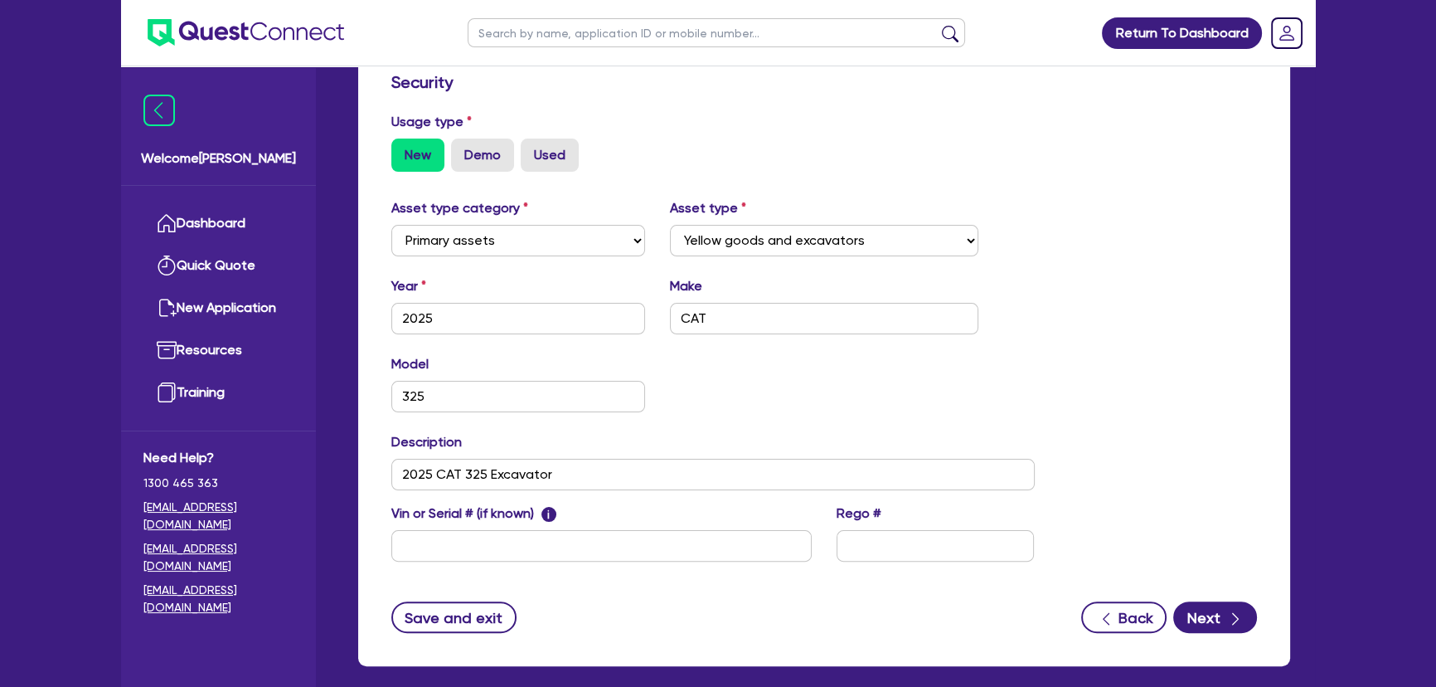
click at [679, 414] on div "Model 325 KM" at bounding box center [713, 389] width 668 height 71
click at [1186, 613] on button "Next" at bounding box center [1215, 617] width 84 height 32
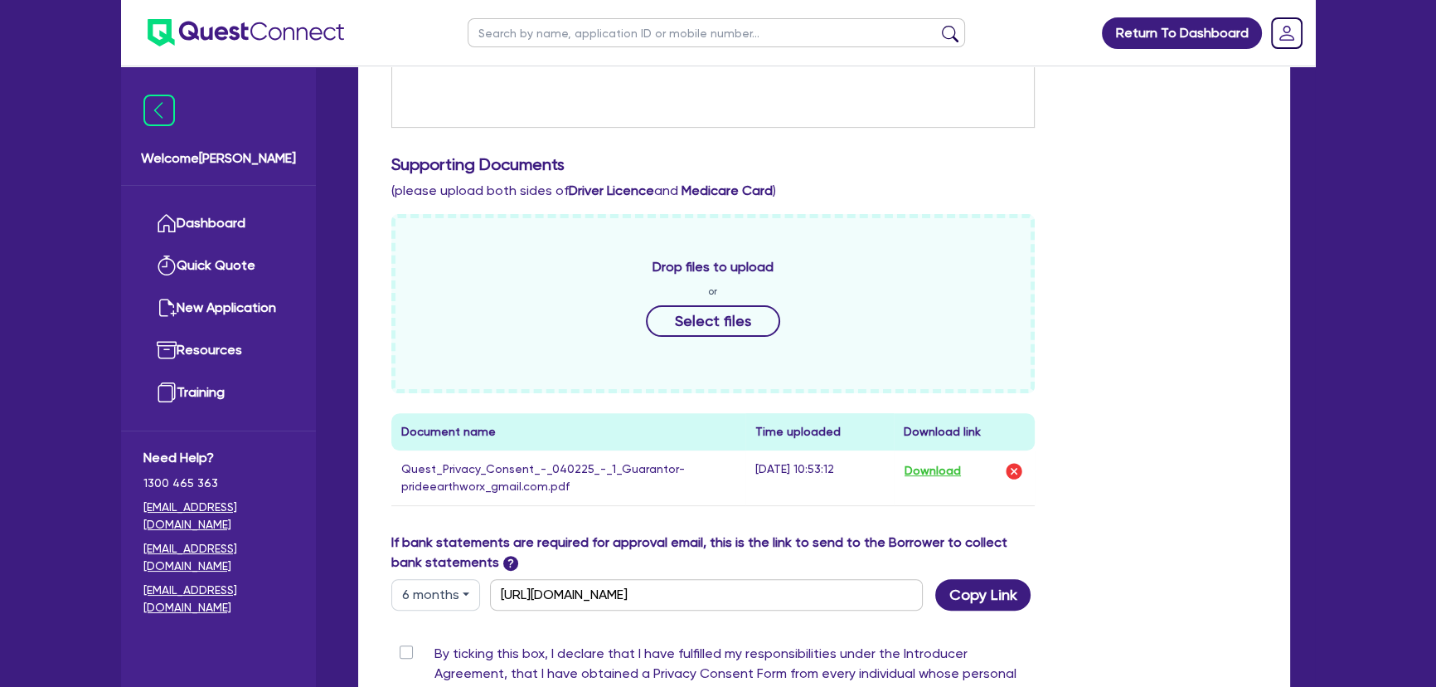
scroll to position [603, 0]
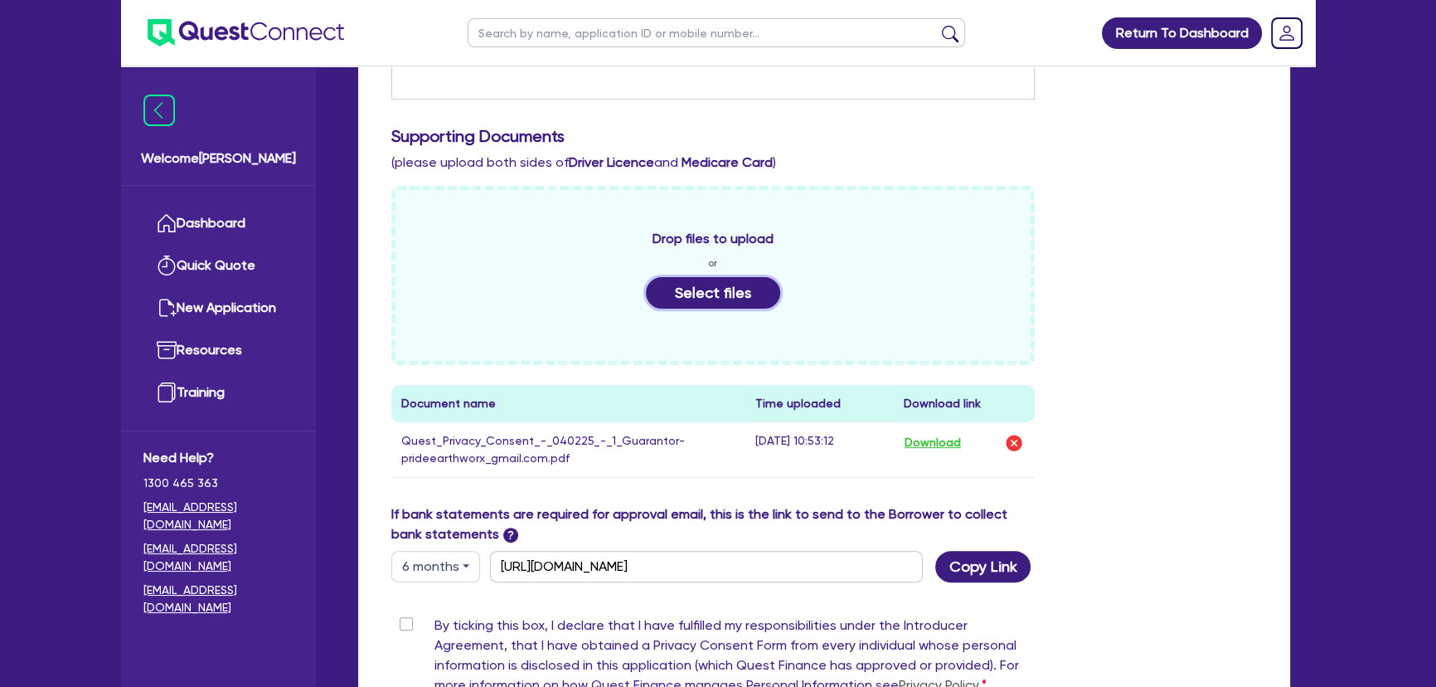
click at [711, 294] on button "Select files" at bounding box center [713, 293] width 134 height 32
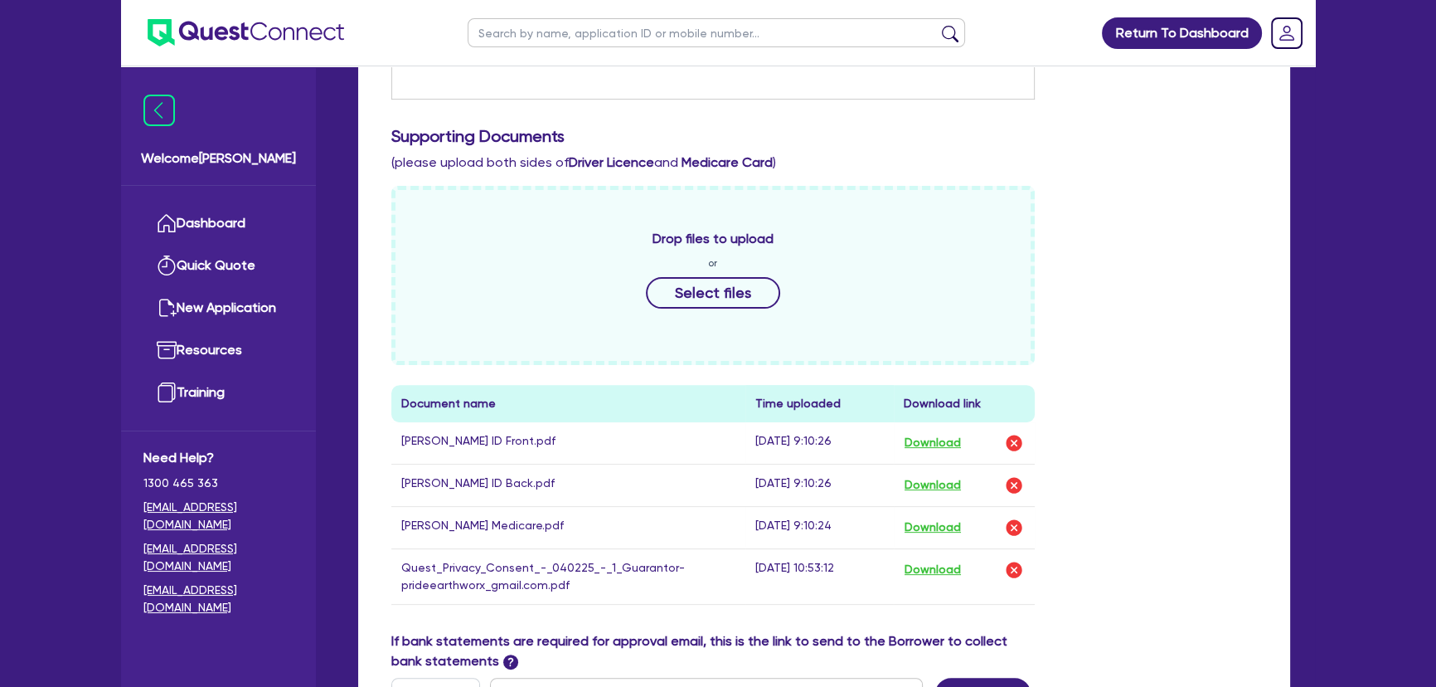
scroll to position [949, 0]
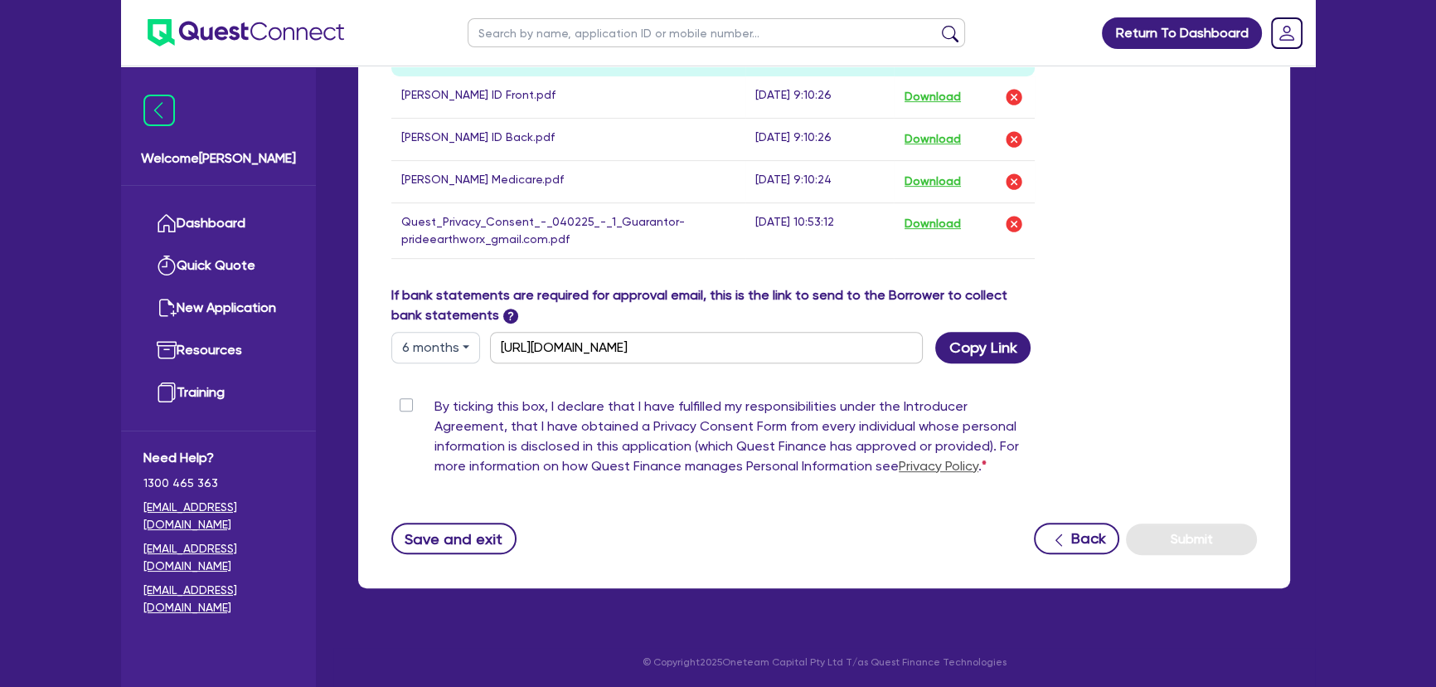
click at [435, 408] on label "By ticking this box, I declare that I have fulfilled my responsibilities under …" at bounding box center [735, 439] width 600 height 86
click at [405, 408] on input "By ticking this box, I declare that I have fulfilled my responsibilities under …" at bounding box center [397, 404] width 13 height 16
checkbox input "true"
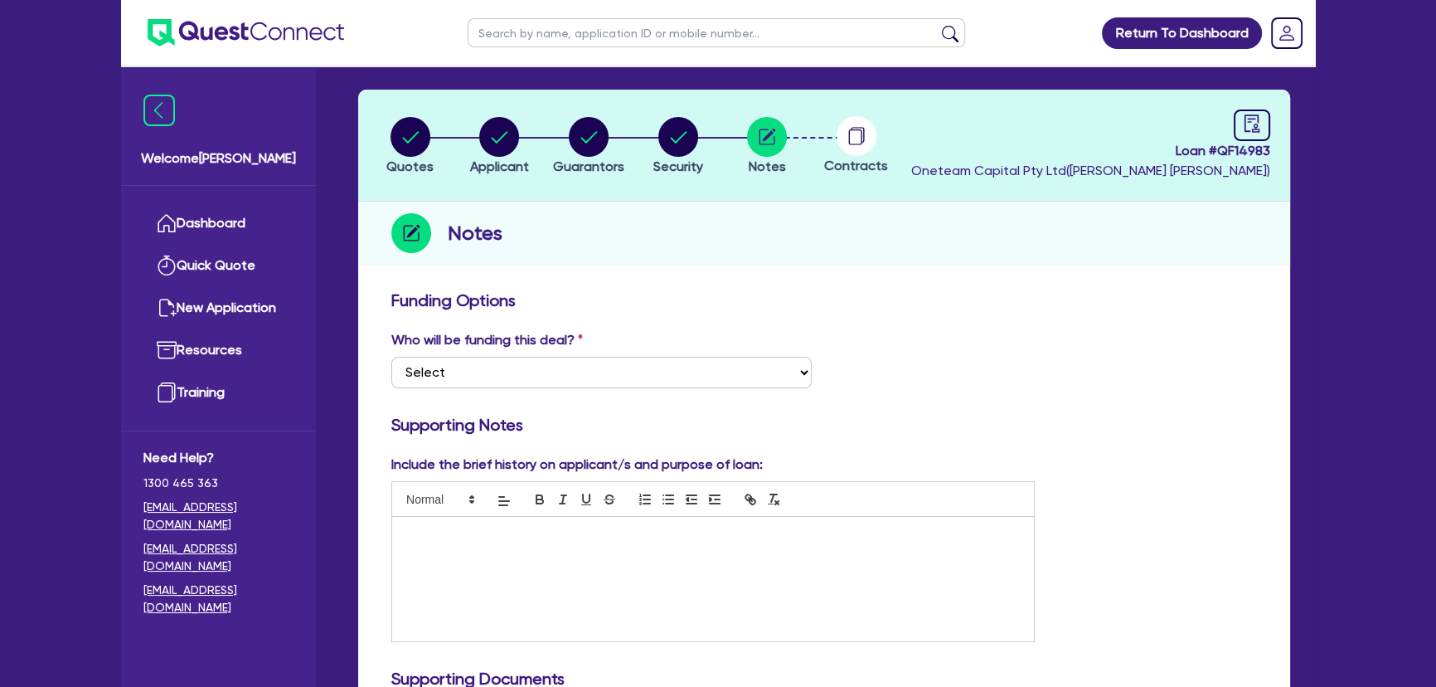
scroll to position [0, 0]
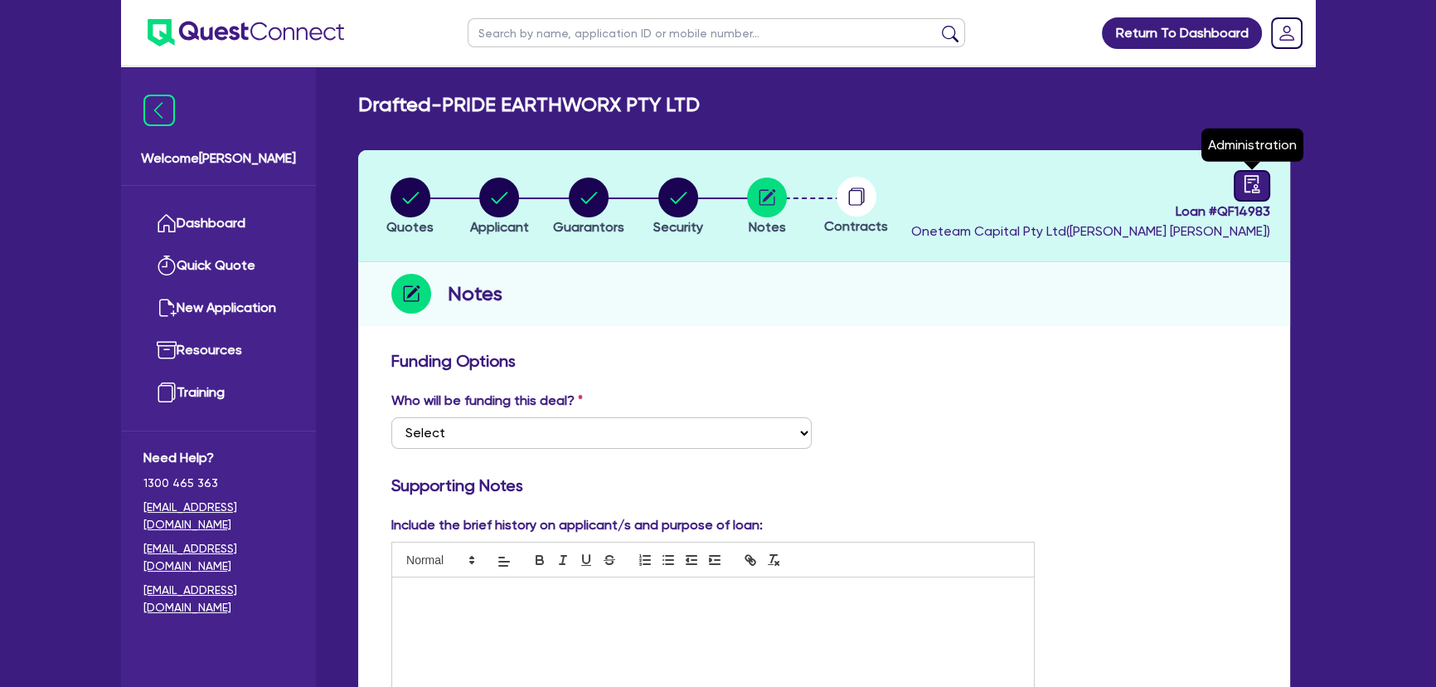
click at [1254, 187] on icon "audit" at bounding box center [1252, 183] width 15 height 17
select select "DRAFTED_NEW"
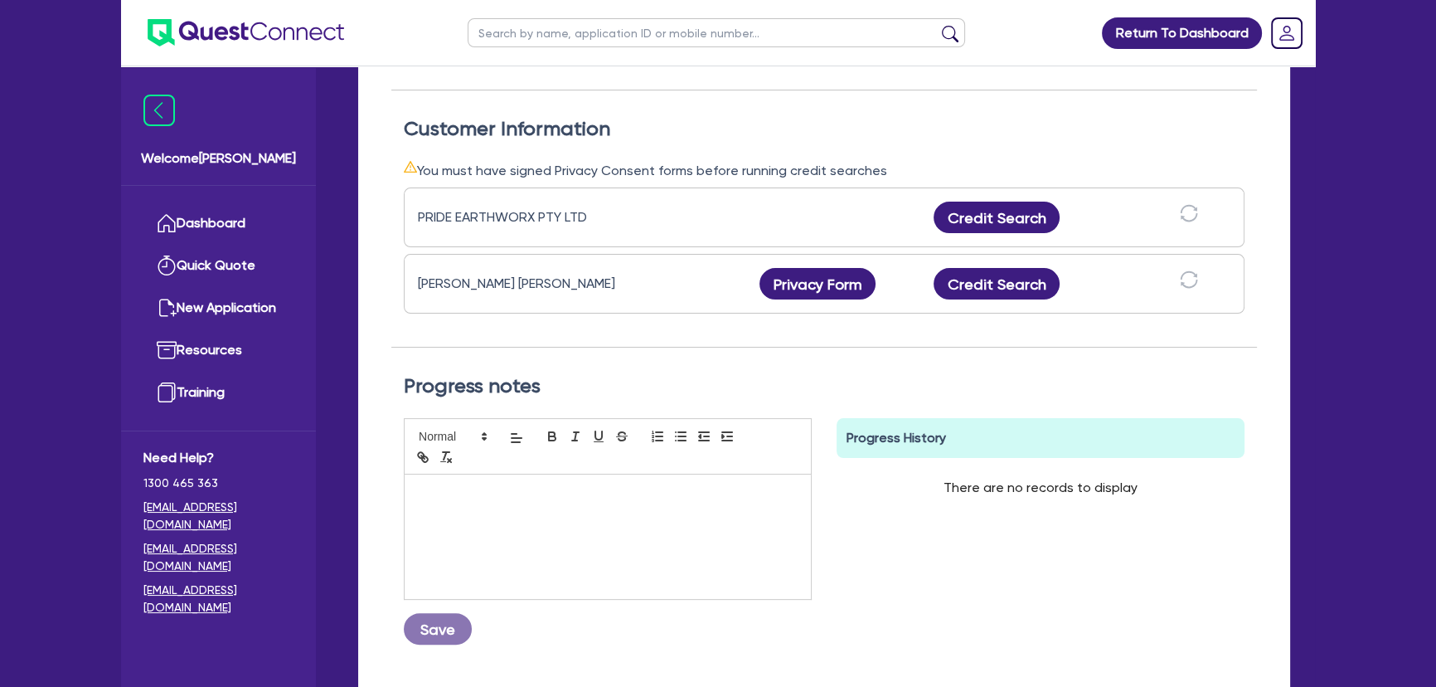
scroll to position [452, 0]
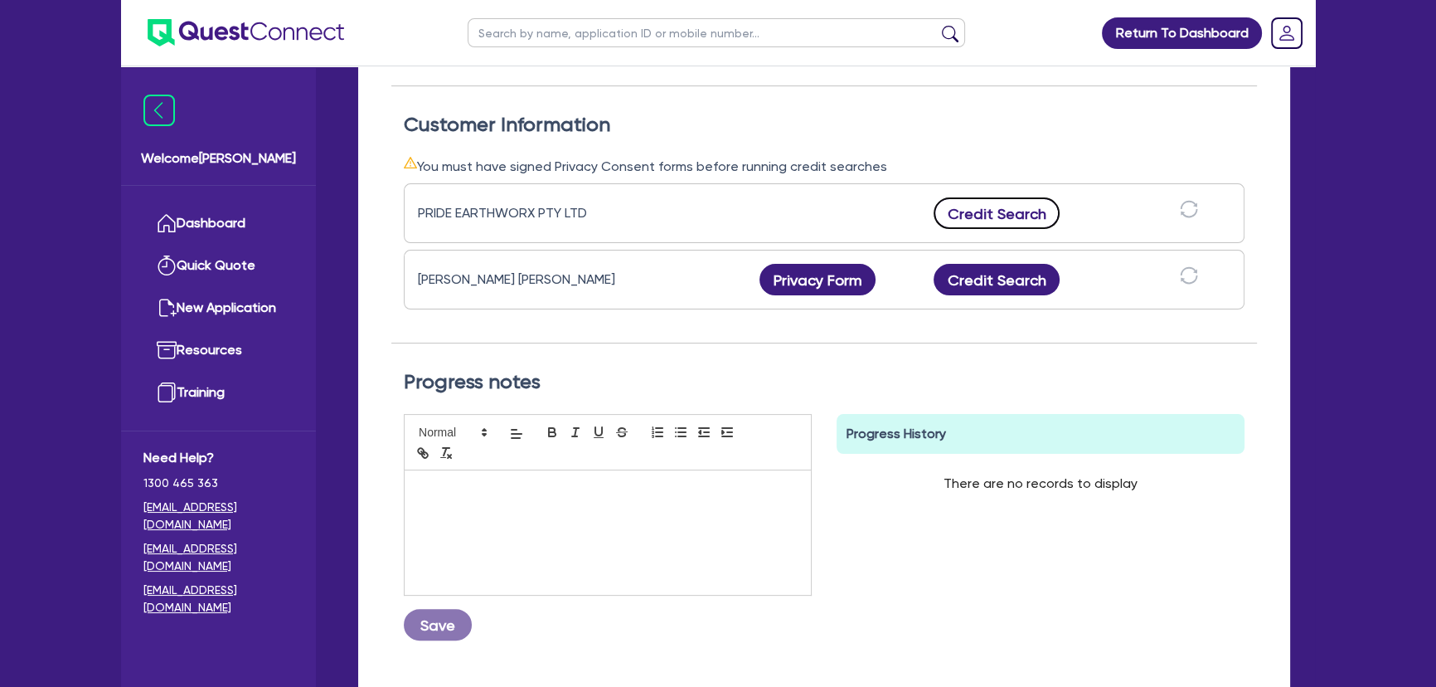
click at [999, 209] on button "Credit Search" at bounding box center [997, 213] width 126 height 32
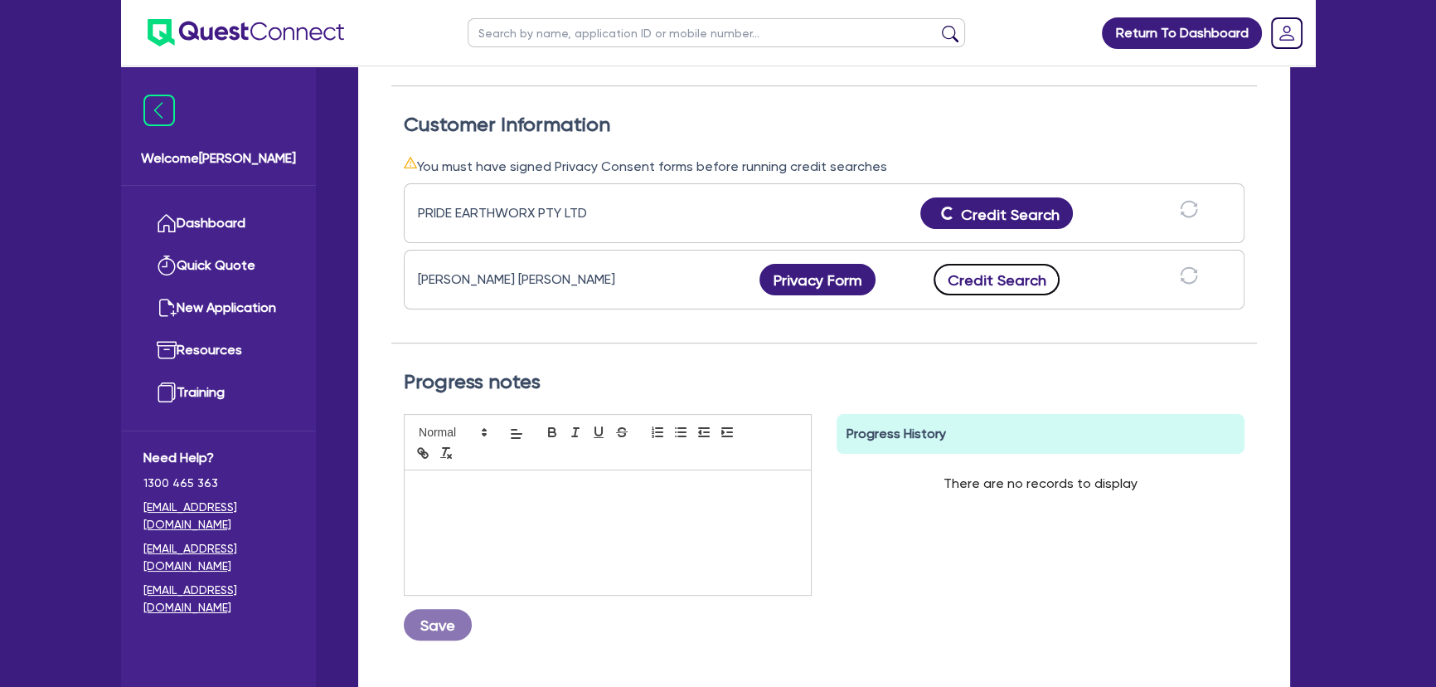
click at [981, 280] on button "Credit Search" at bounding box center [997, 280] width 126 height 32
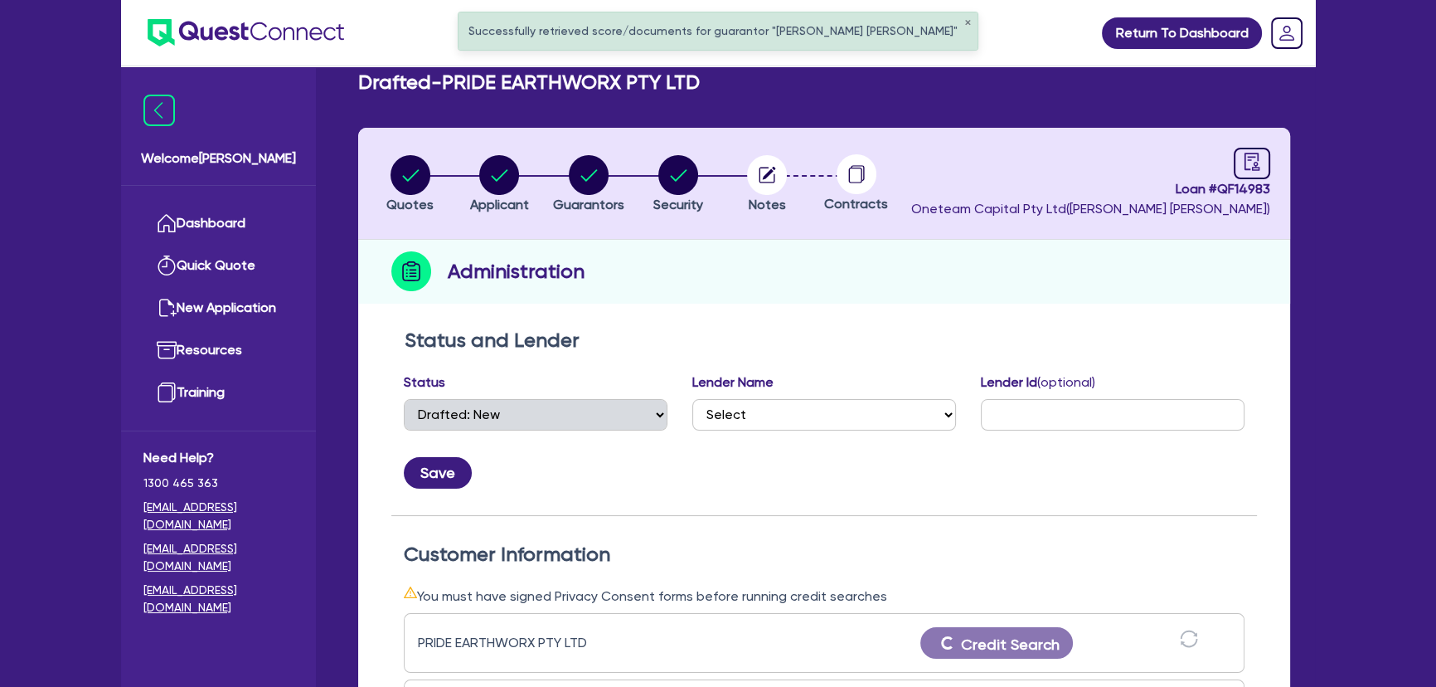
scroll to position [301, 0]
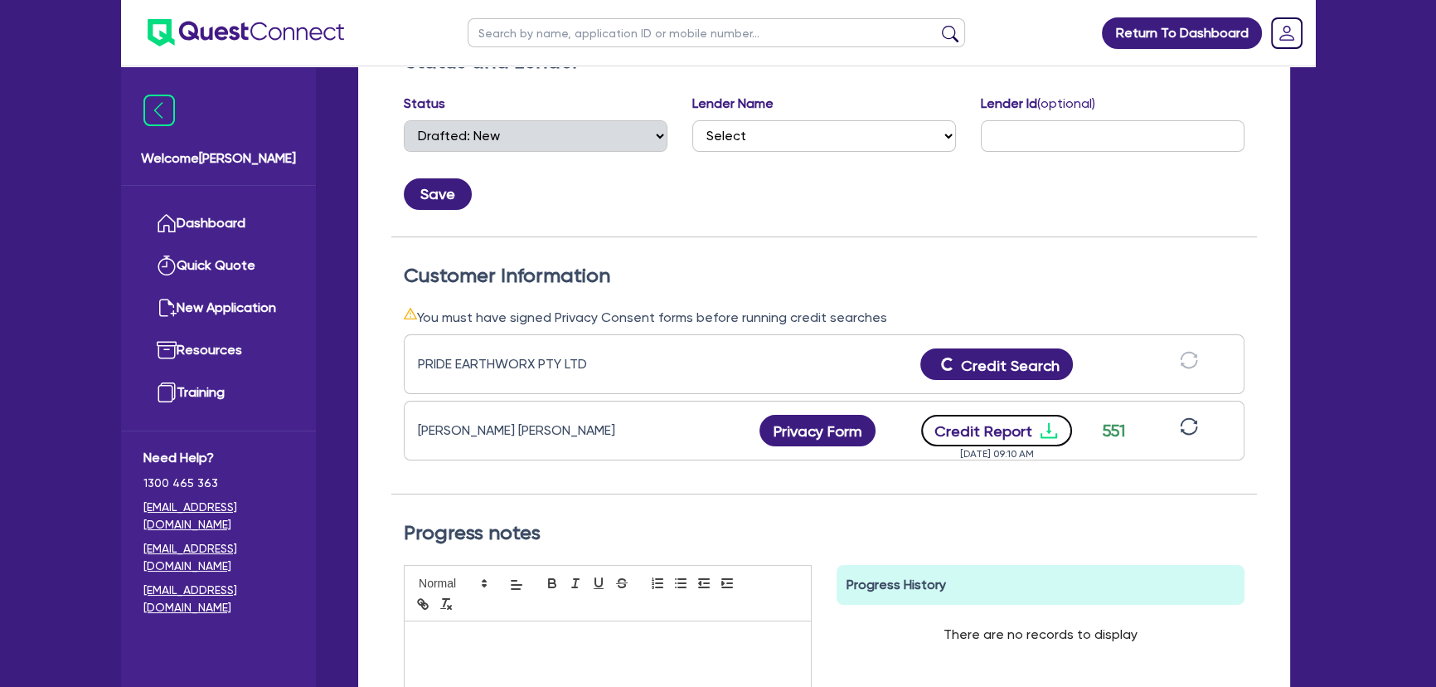
click at [1047, 431] on icon "download" at bounding box center [1049, 430] width 20 height 20
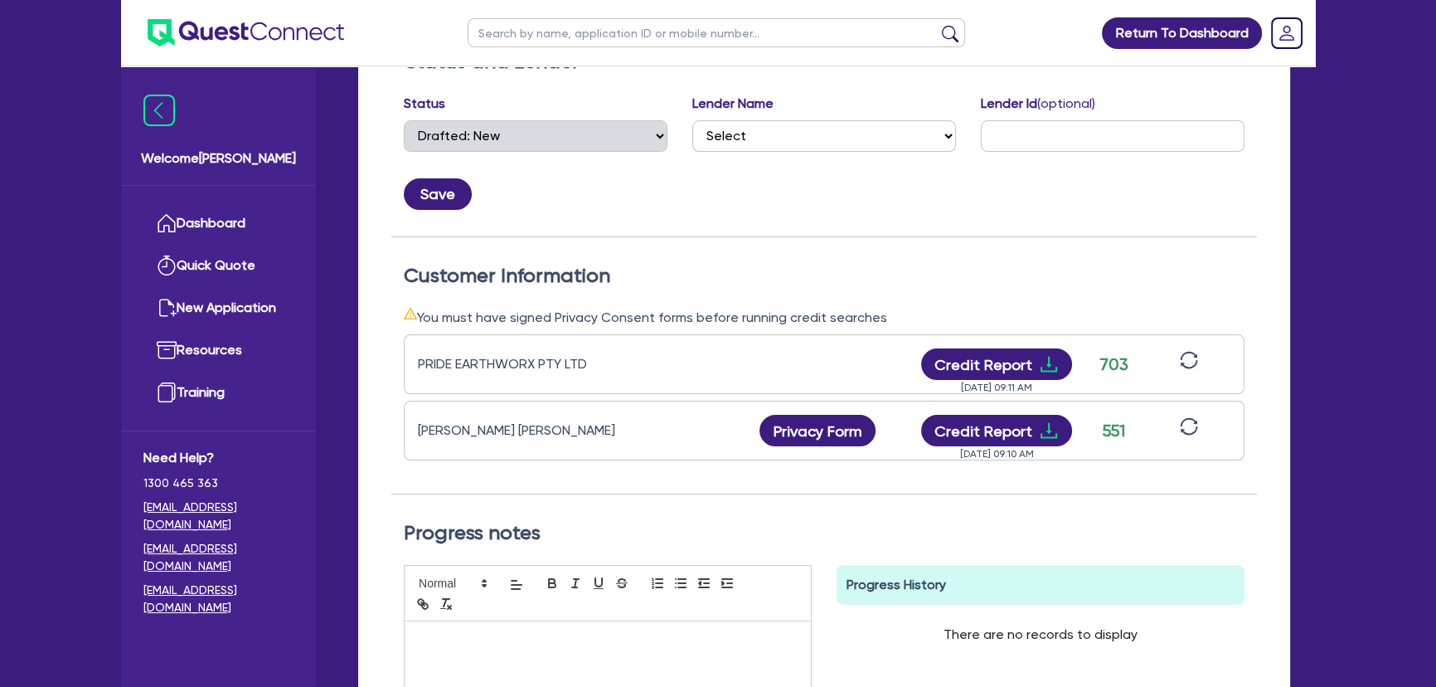
click at [226, 30] on img at bounding box center [246, 32] width 197 height 27
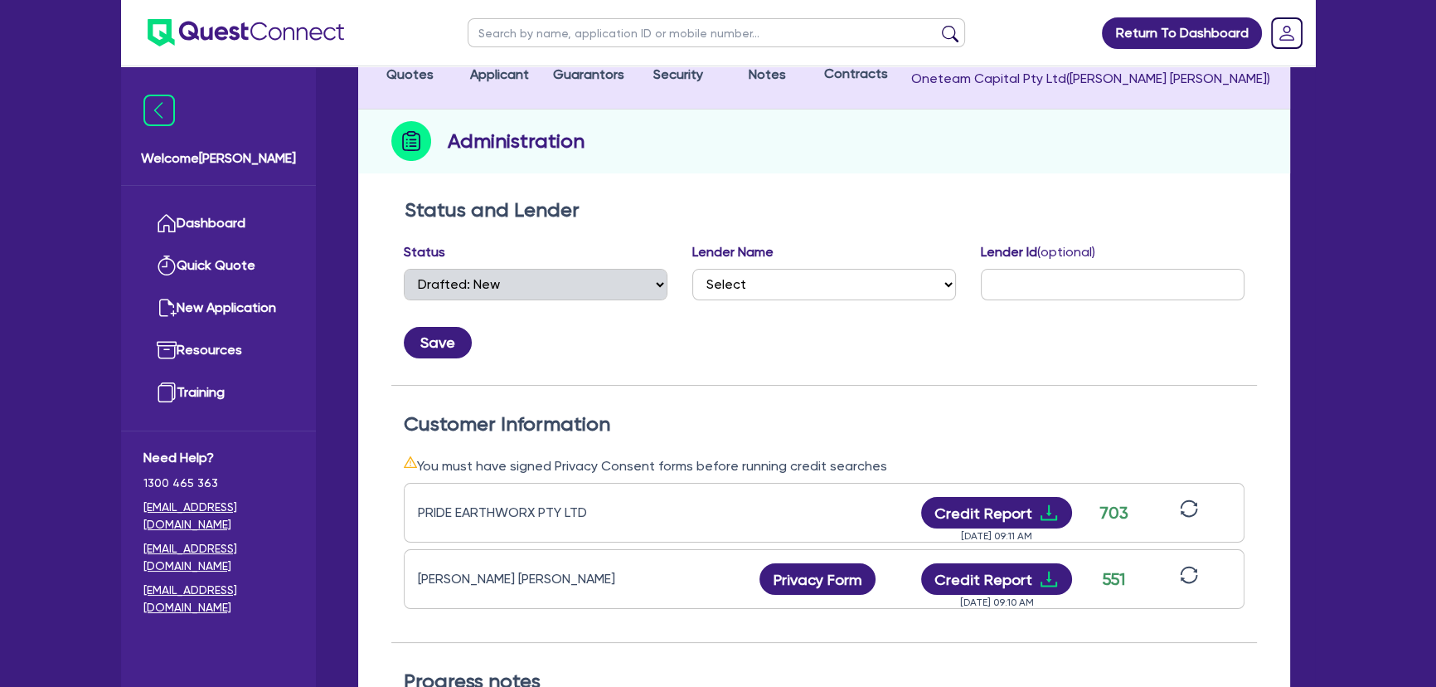
scroll to position [0, 0]
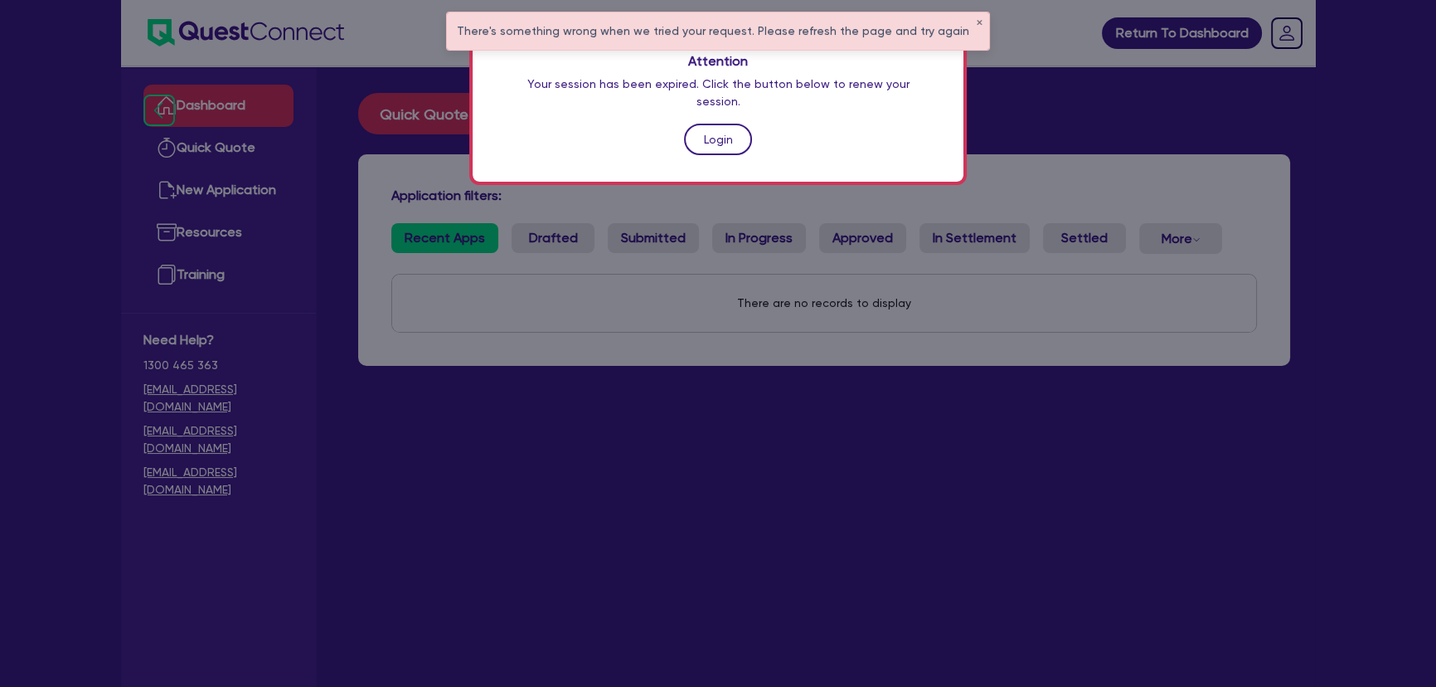
click at [710, 124] on link "Login" at bounding box center [718, 140] width 68 height 32
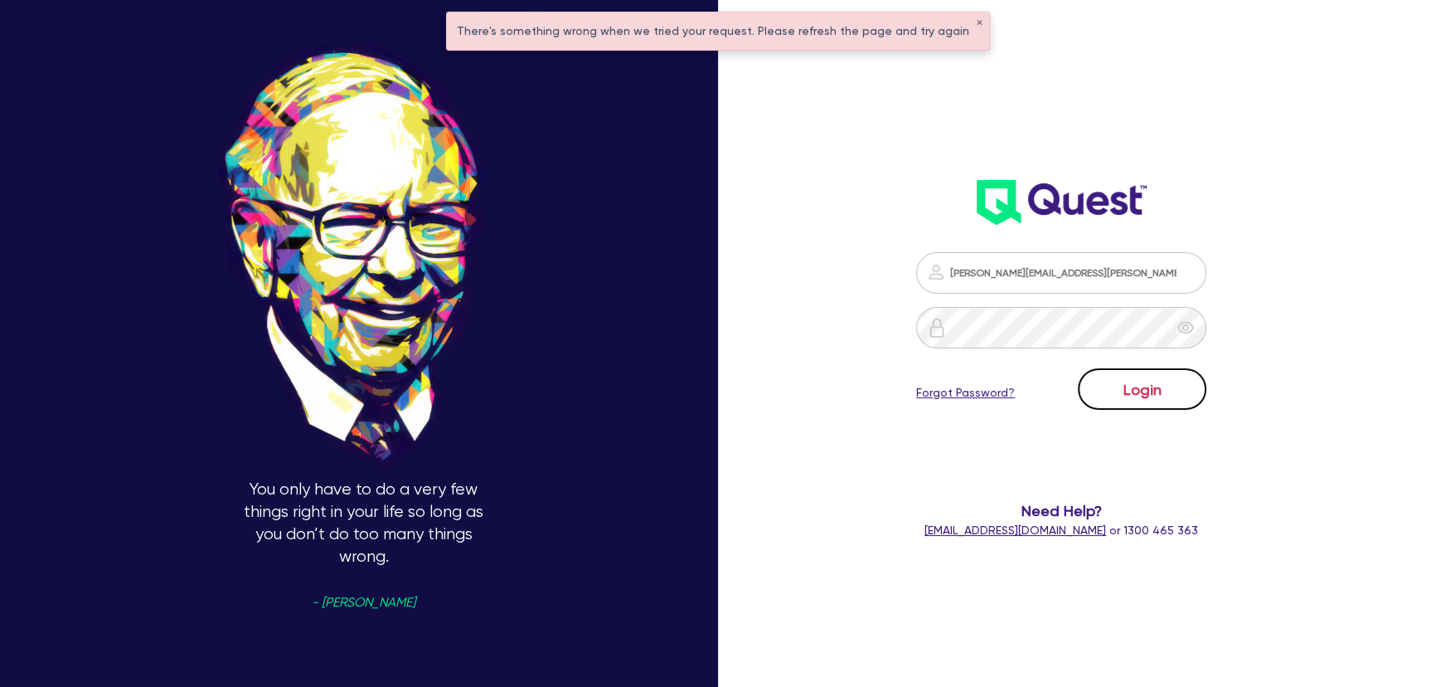
click at [1157, 392] on button "Login" at bounding box center [1142, 388] width 129 height 41
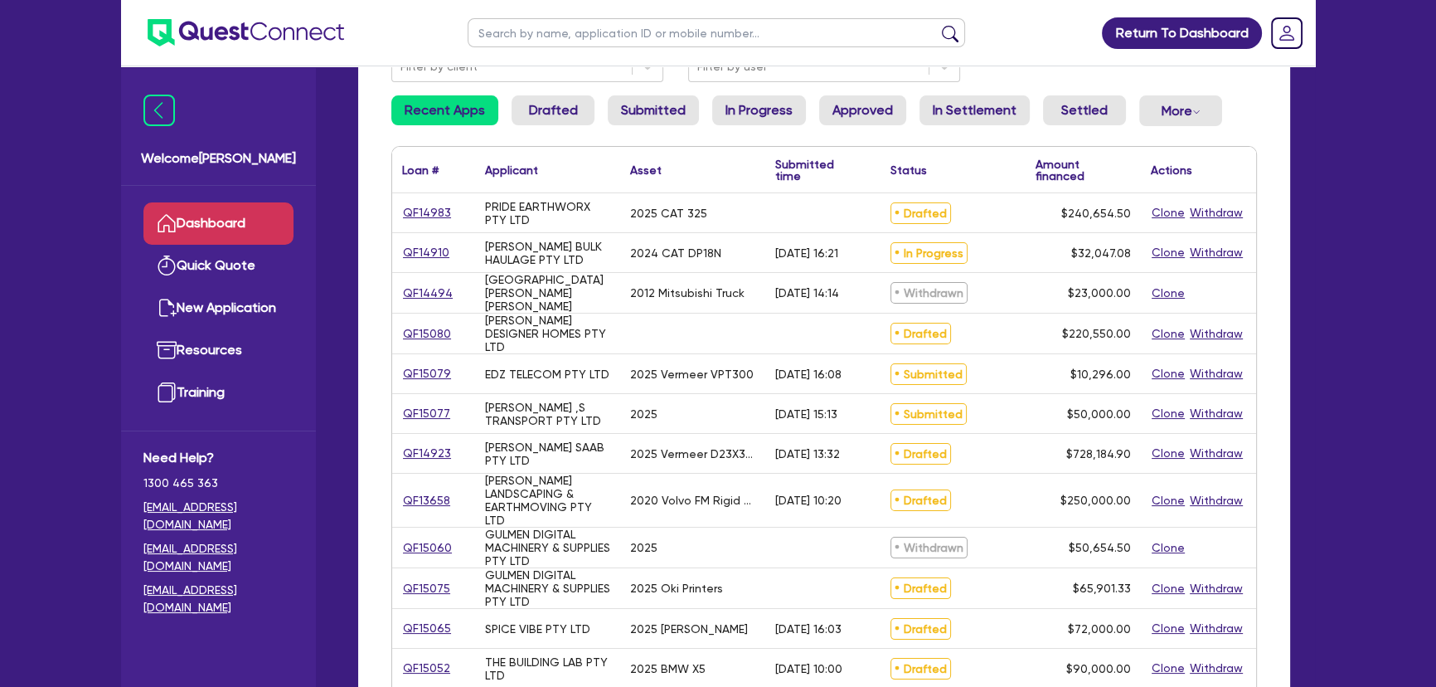
scroll to position [226, 0]
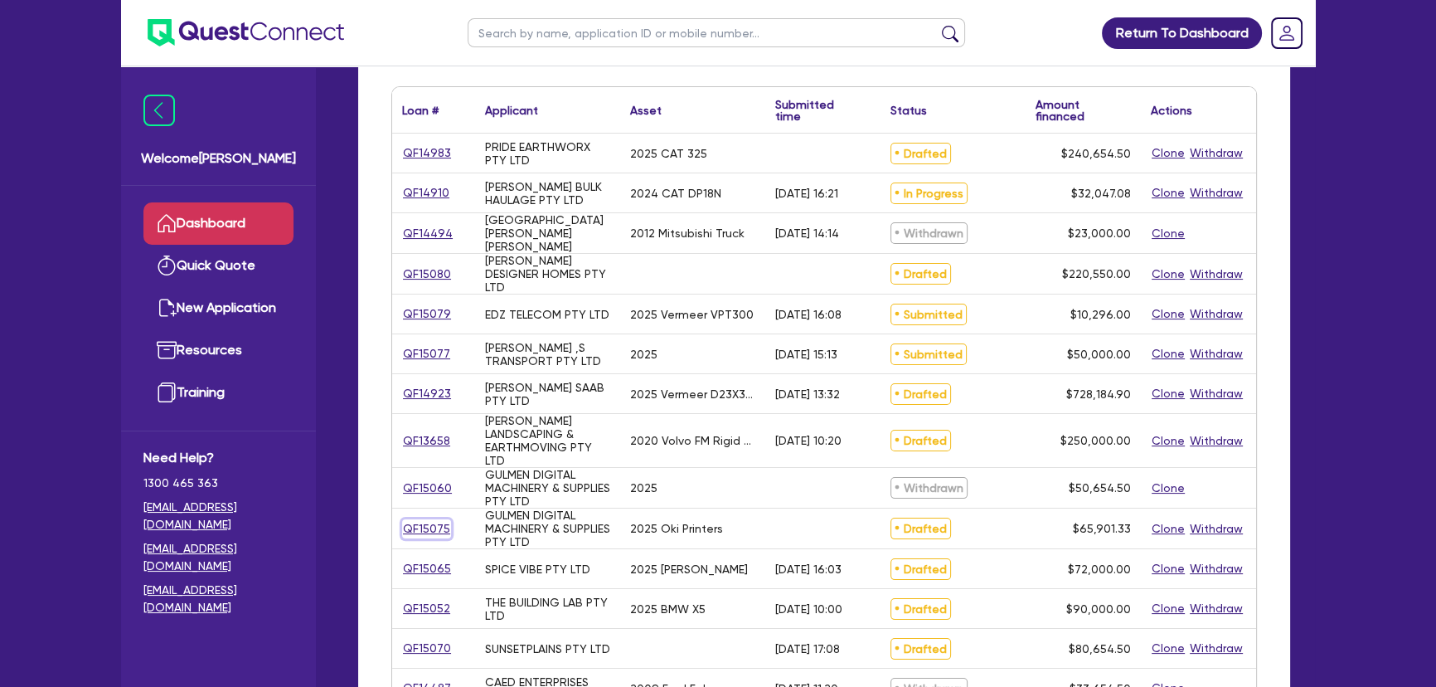
click at [432, 532] on link "QF15075" at bounding box center [426, 528] width 49 height 19
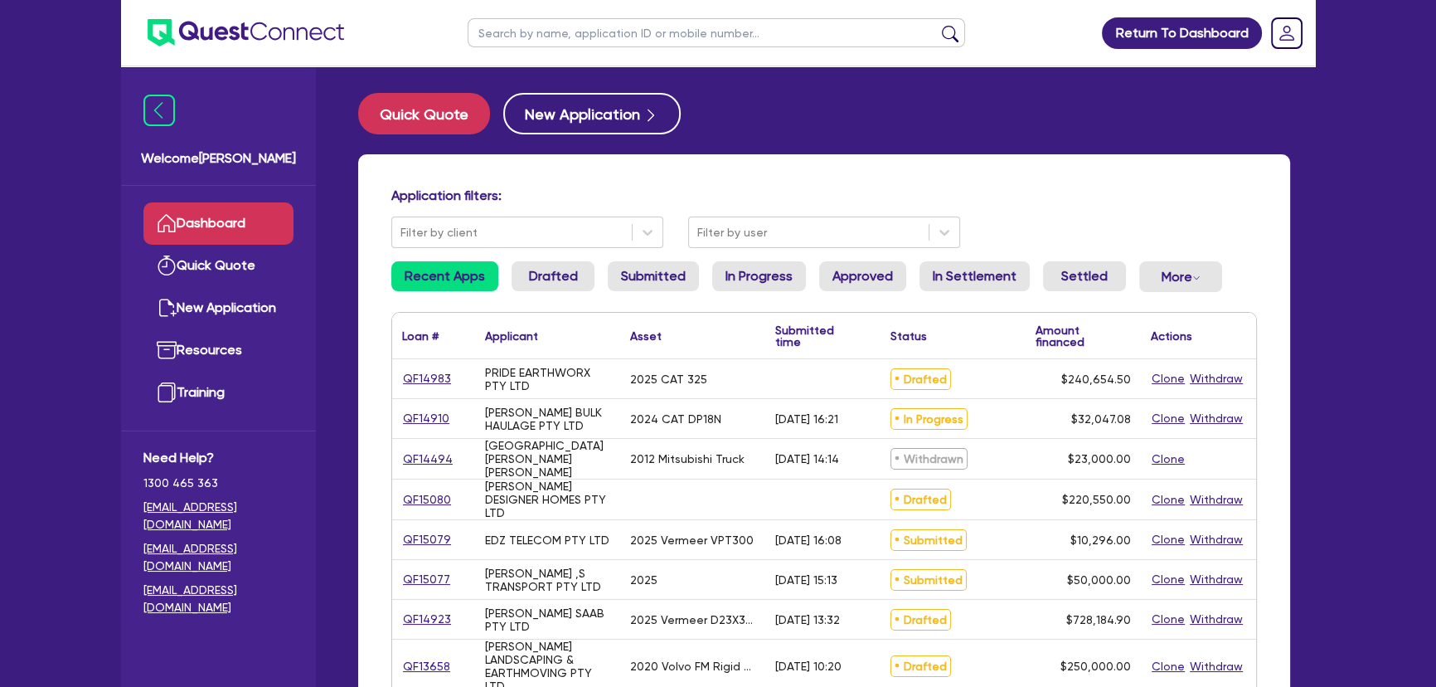
select select "SECONDARY_ASSETS"
select select "PRINTING_AND_PACKAGING_EQUIPMENT"
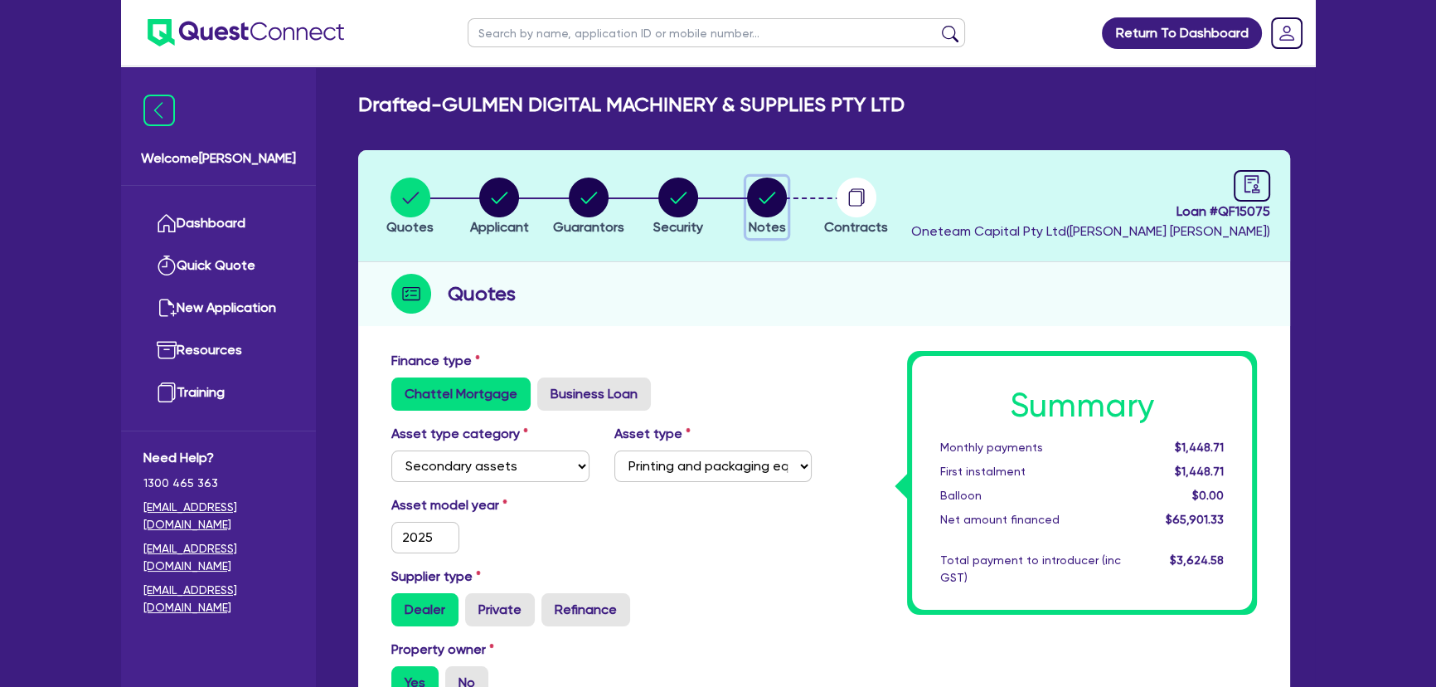
click at [772, 210] on circle "button" at bounding box center [767, 197] width 40 height 40
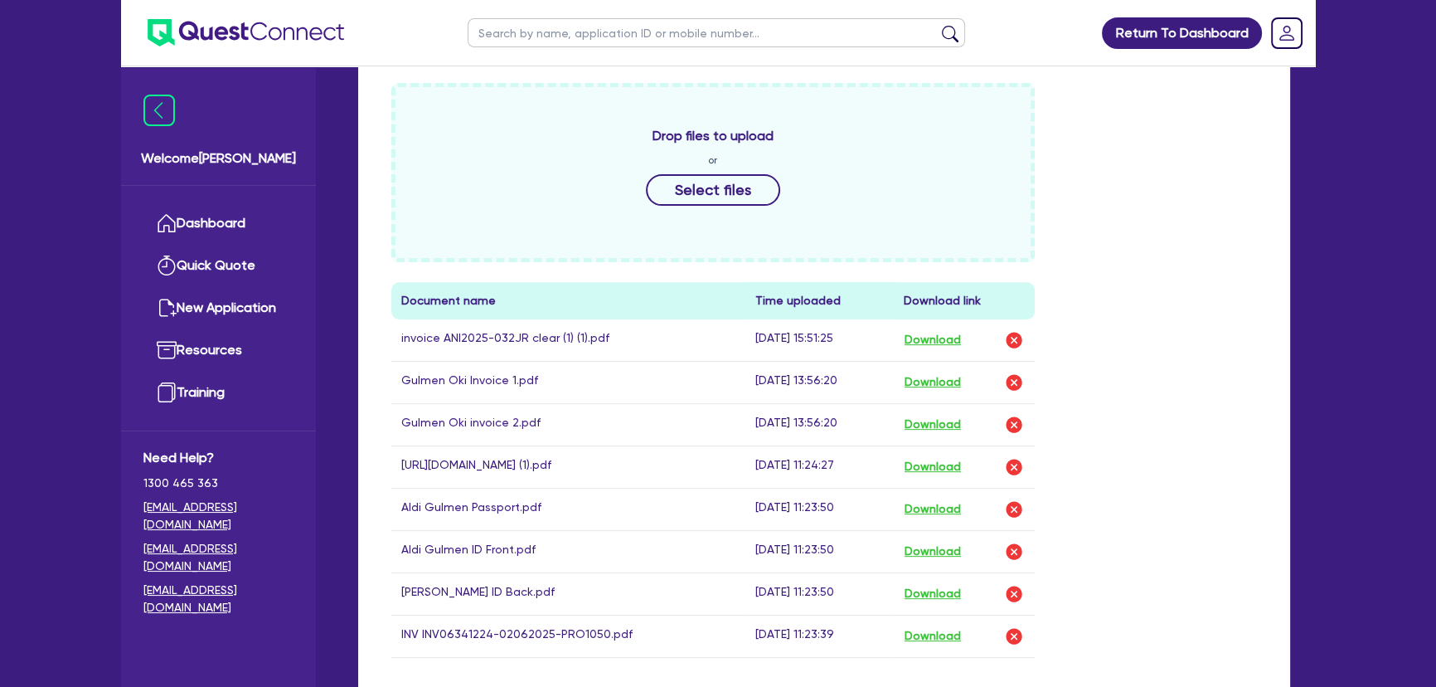
scroll to position [829, 0]
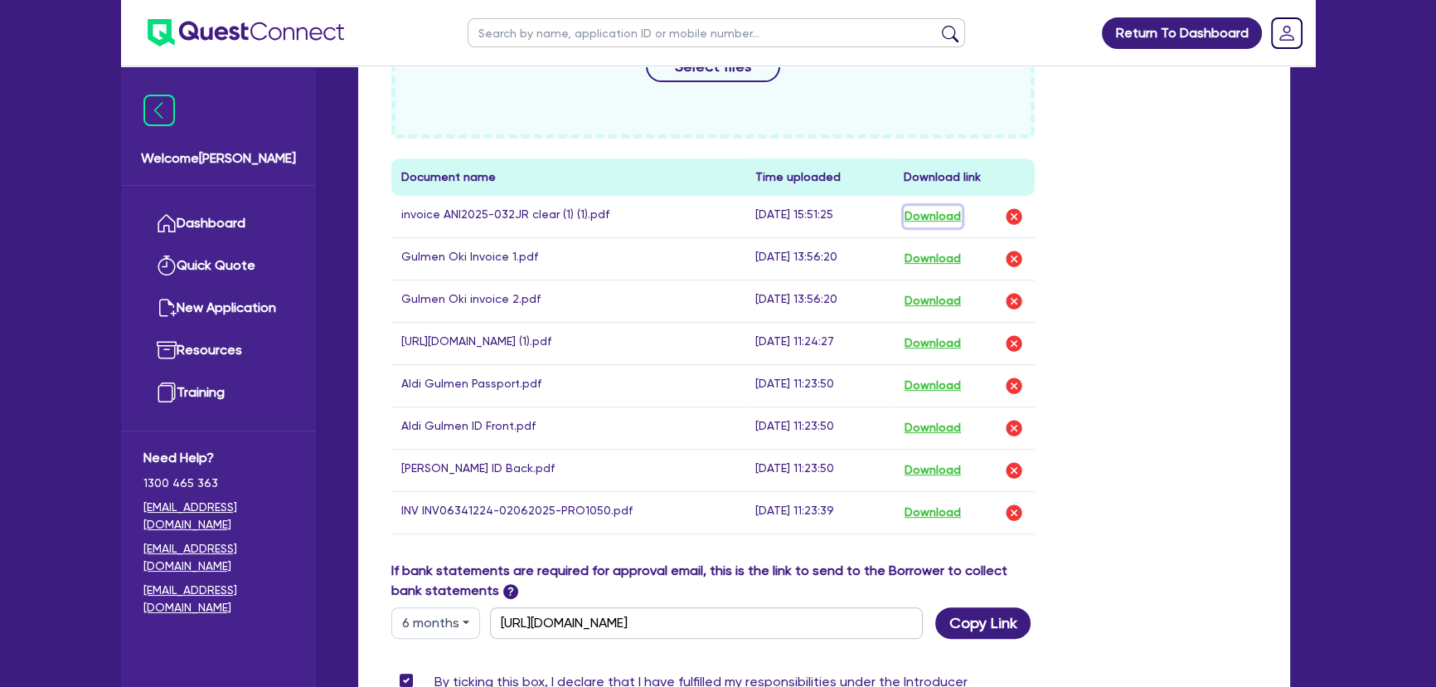
click at [962, 212] on button "Download" at bounding box center [933, 217] width 58 height 22
click at [945, 256] on button "Download" at bounding box center [933, 259] width 58 height 22
click at [935, 291] on button "Download" at bounding box center [933, 301] width 58 height 22
click at [945, 514] on button "Download" at bounding box center [933, 513] width 58 height 22
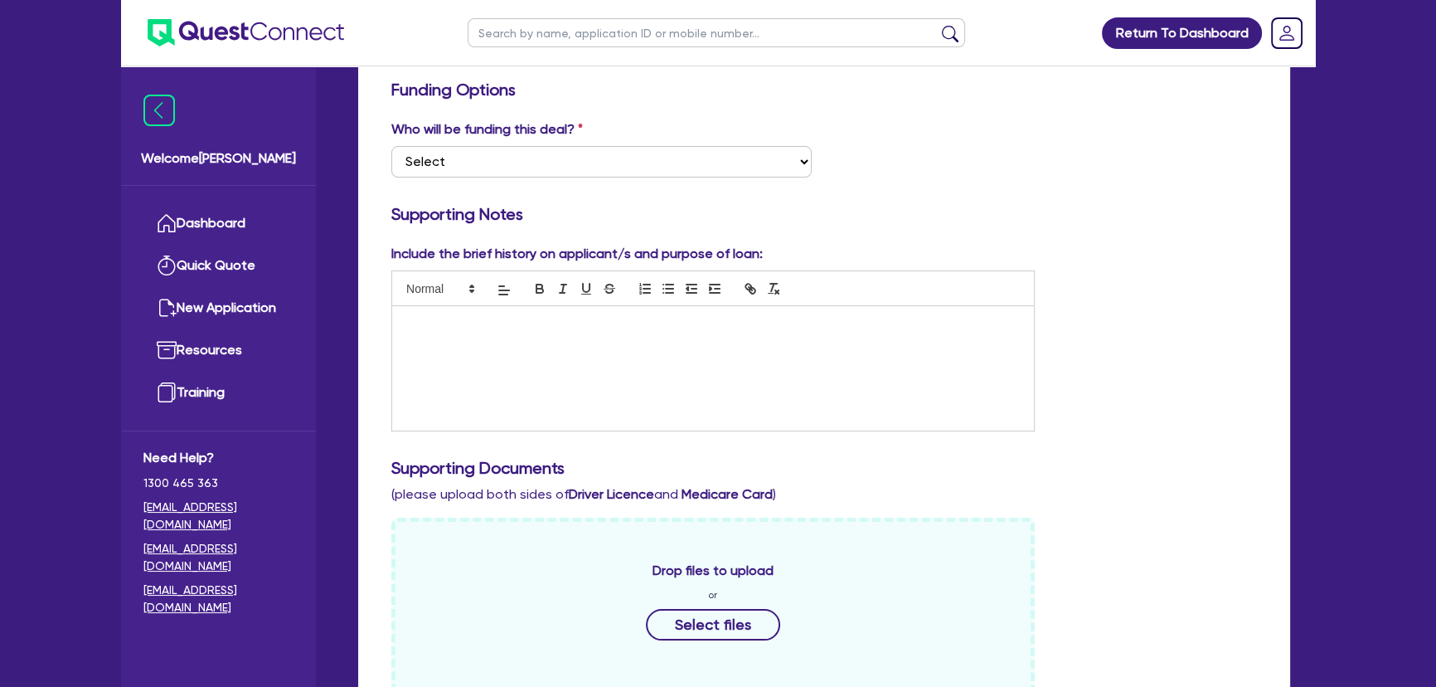
scroll to position [0, 0]
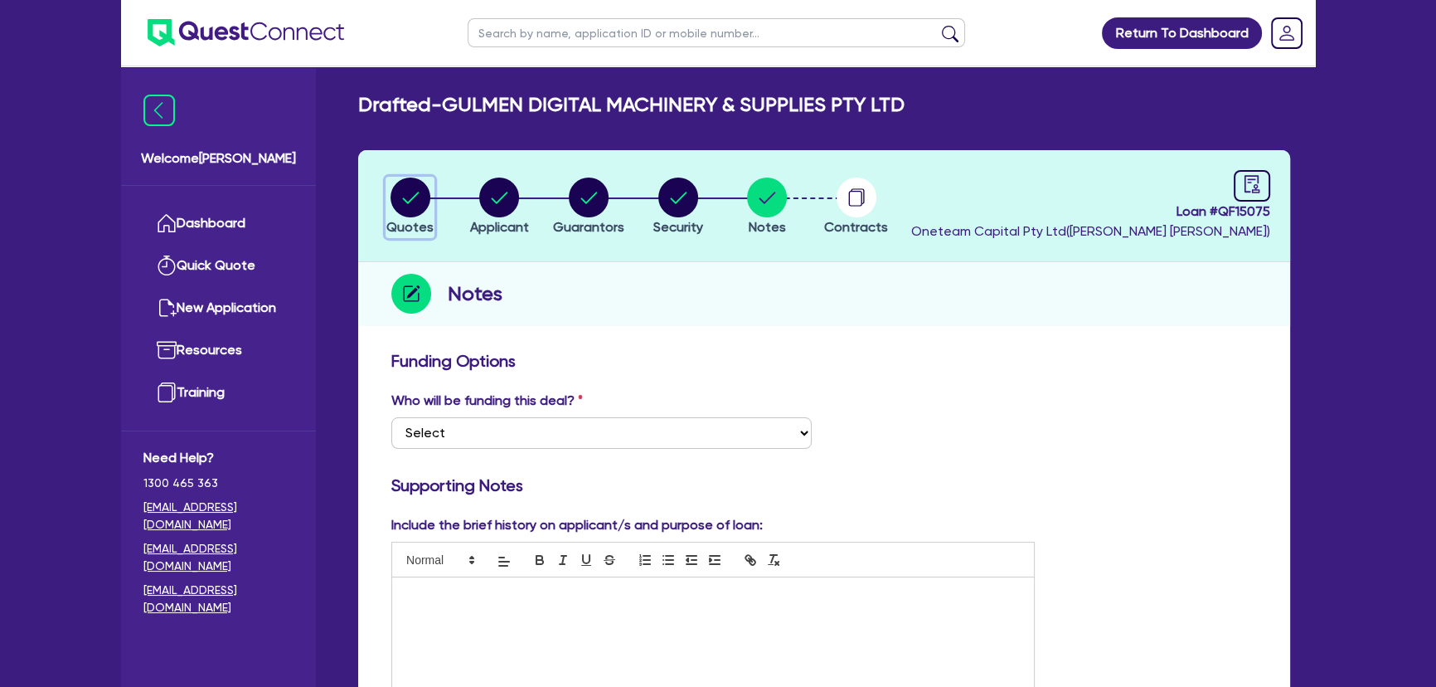
click at [392, 206] on circle "button" at bounding box center [411, 197] width 40 height 40
select select "SECONDARY_ASSETS"
select select "PRINTING_AND_PACKAGING_EQUIPMENT"
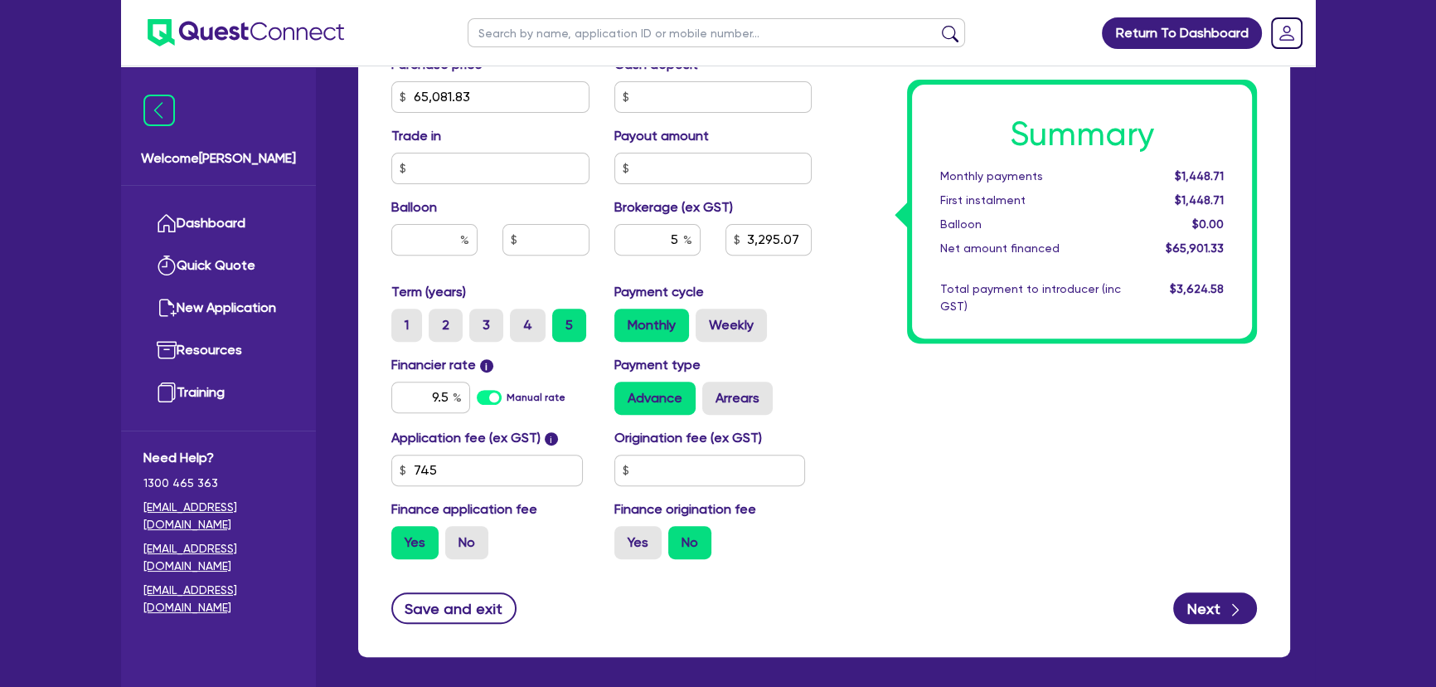
scroll to position [754, 0]
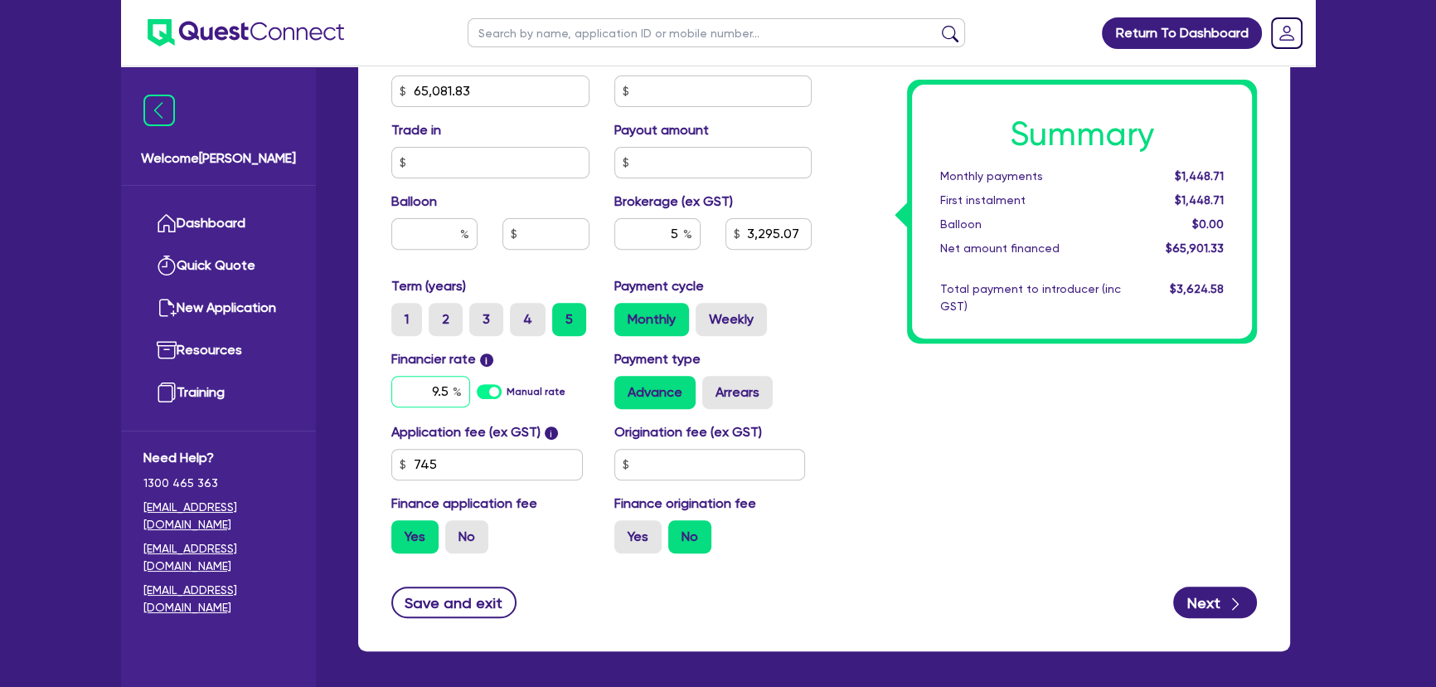
click at [424, 401] on input "9.5" at bounding box center [430, 392] width 79 height 32
type input "17.95"
type input "65,081.83"
type input "3,295.07"
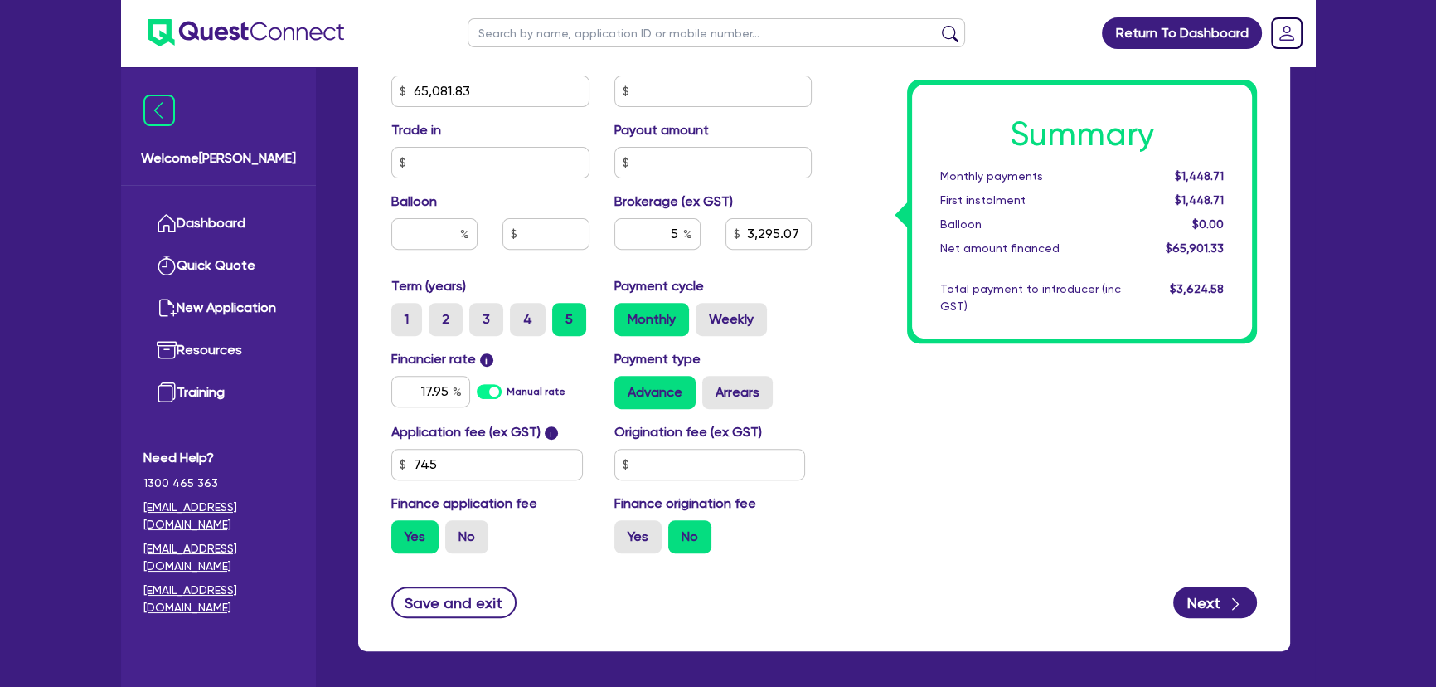
type input "65,081.83"
type input "3,295.07"
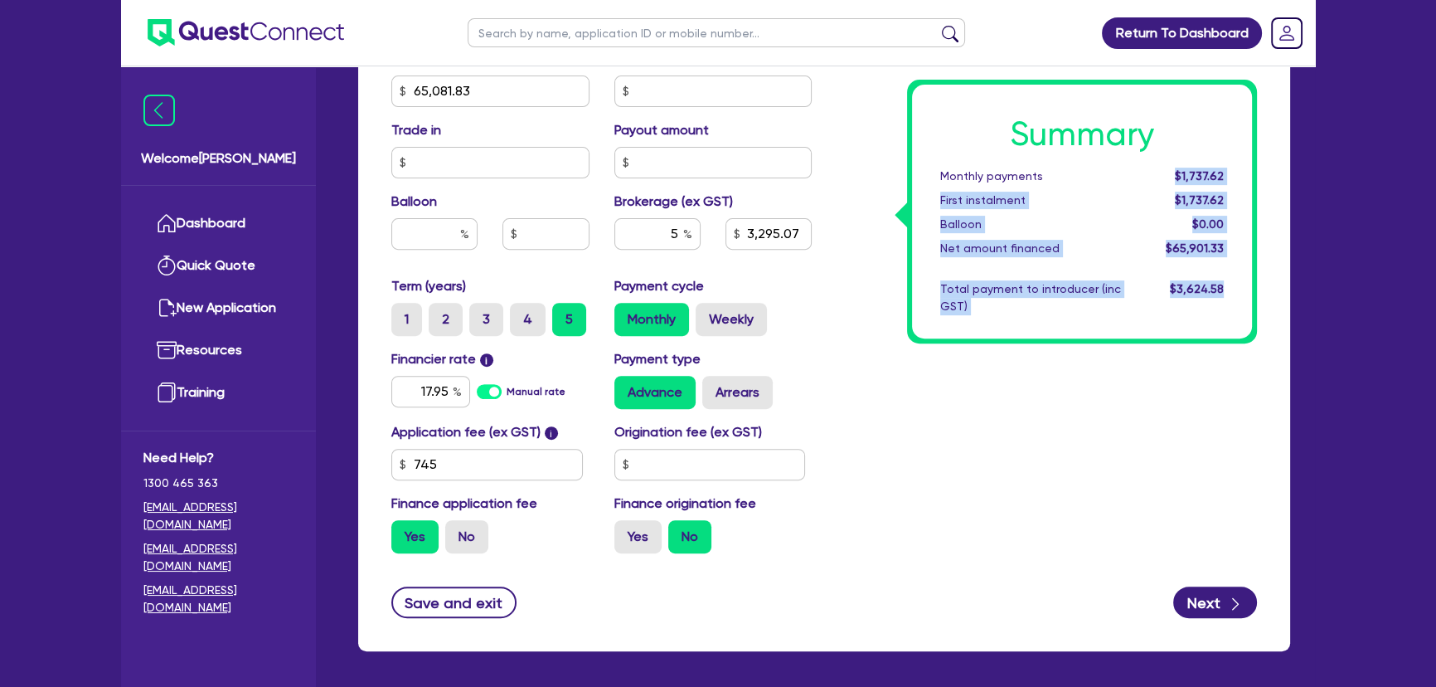
drag, startPoint x: 1178, startPoint y: 163, endPoint x: 1271, endPoint y: 163, distance: 93.7
click at [1271, 163] on div "Finance type Chattel Mortgage Business Loan Asset type category Select Cars and…" at bounding box center [824, 120] width 932 height 1062
click at [1188, 291] on span "$3,624.58" at bounding box center [1197, 288] width 54 height 13
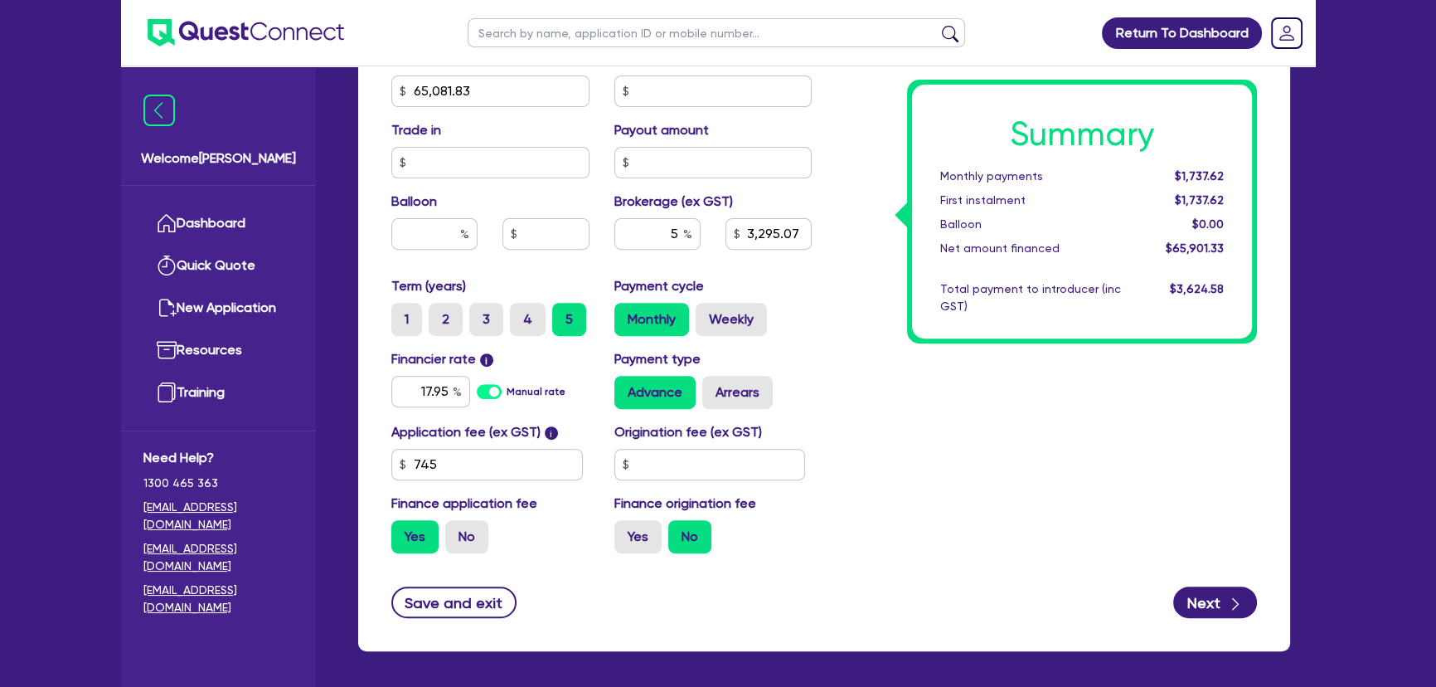
scroll to position [818, 0]
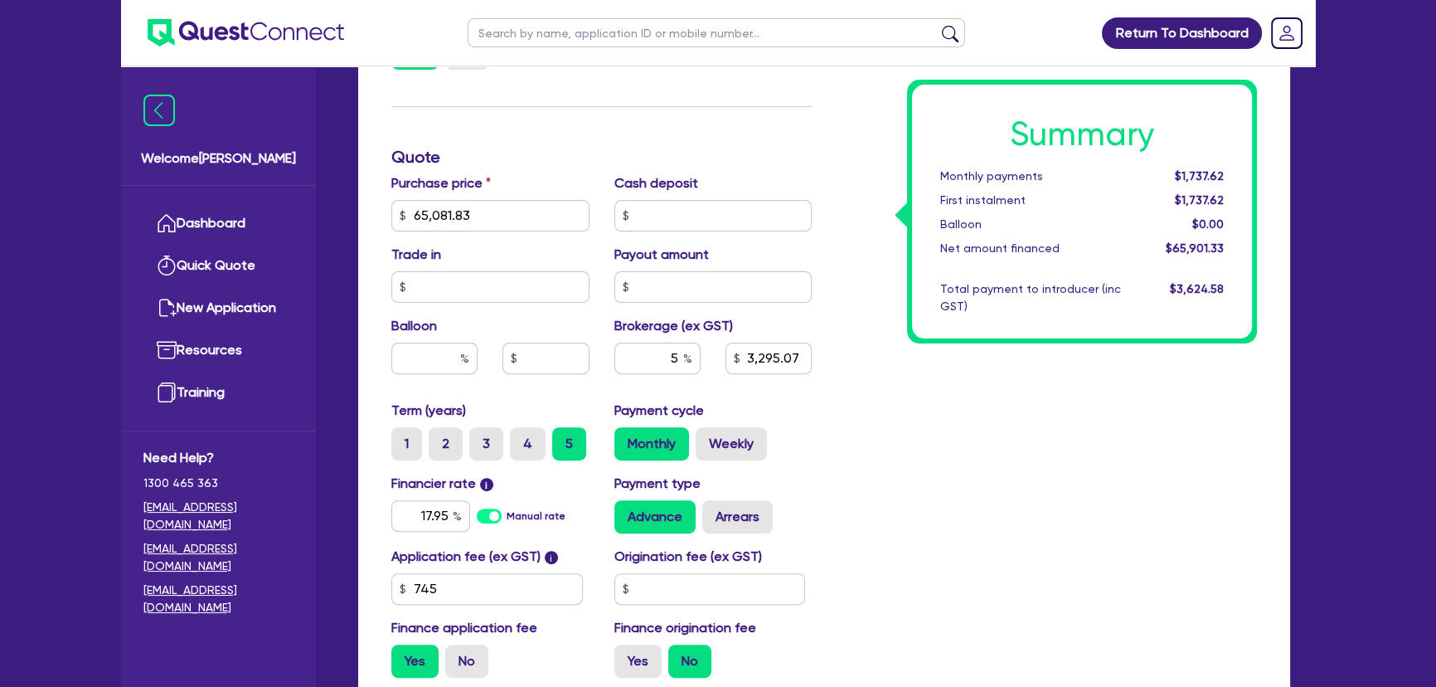
scroll to position [591, 0]
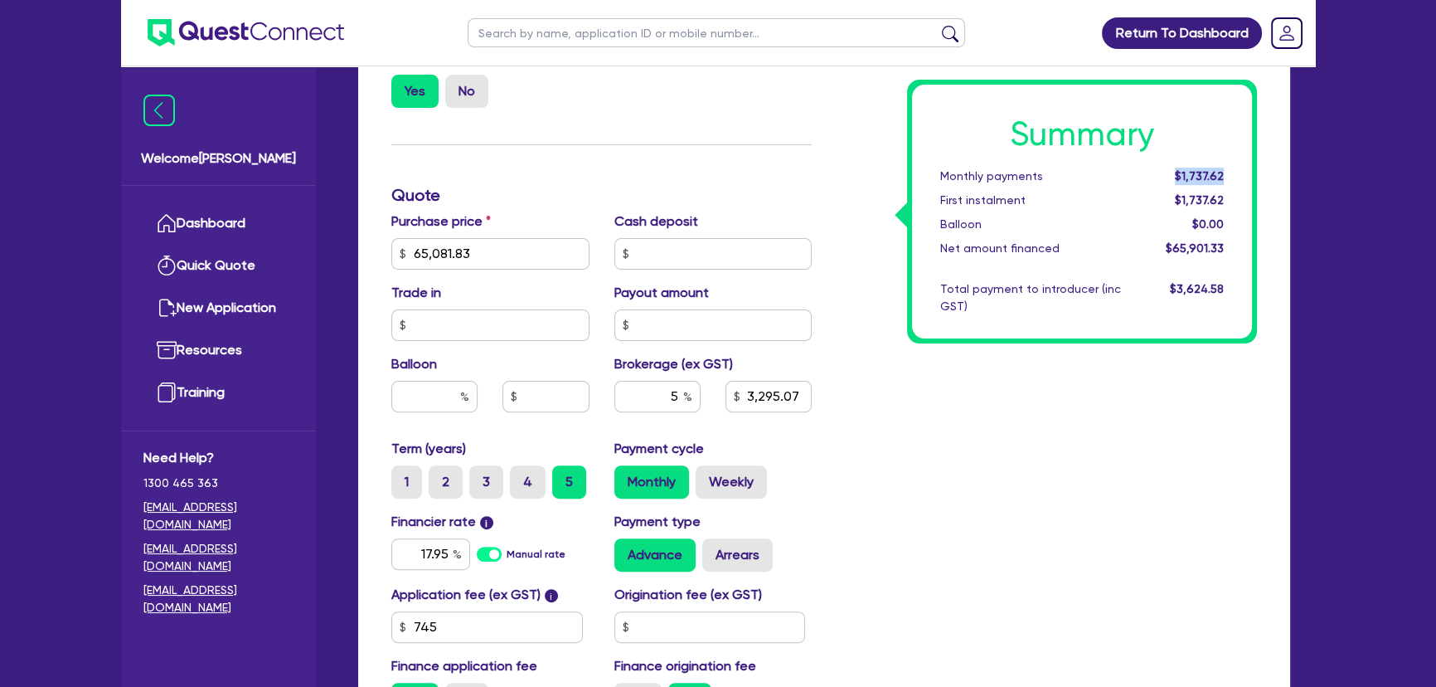
drag, startPoint x: 1182, startPoint y: 177, endPoint x: 1232, endPoint y: 172, distance: 50.9
click at [1232, 172] on div "$1,737.62" at bounding box center [1185, 176] width 103 height 17
click at [995, 494] on div "Summary Monthly payments $1,737.62 First instalment $1,737.62 Balloon $0.00 Net…" at bounding box center [1046, 243] width 445 height 969
drag, startPoint x: 1165, startPoint y: 179, endPoint x: 1241, endPoint y: 173, distance: 75.7
click at [1241, 173] on div "Summary Monthly payments $1,737.62 First instalment $1,737.62 Balloon $0.00 Net…" at bounding box center [1082, 212] width 340 height 254
